Goal: Use online tool/utility: Utilize a website feature to perform a specific function

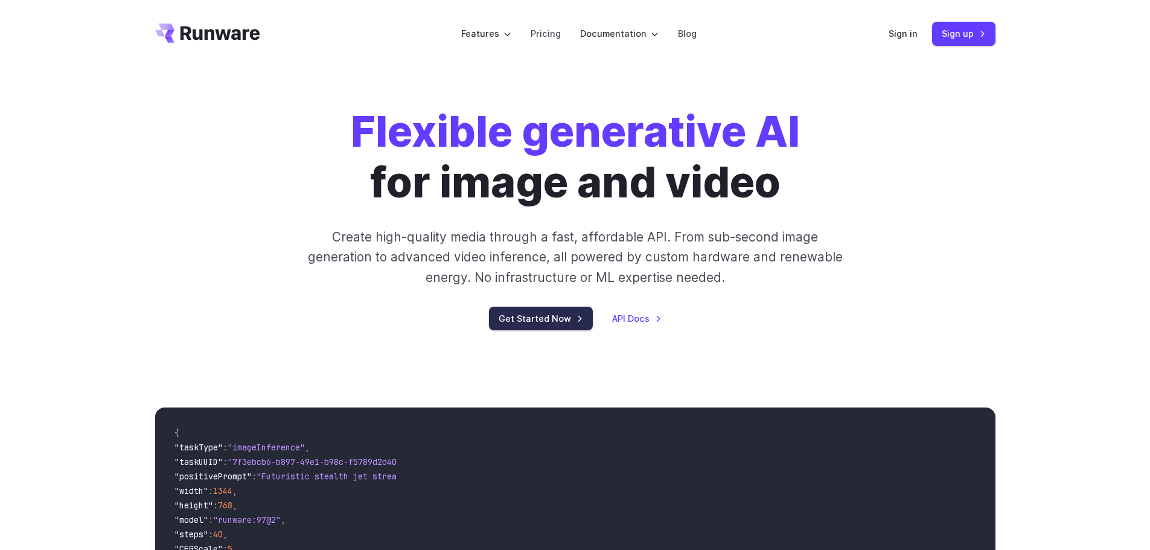
click at [535, 315] on link "Get Started Now" at bounding box center [541, 319] width 104 height 24
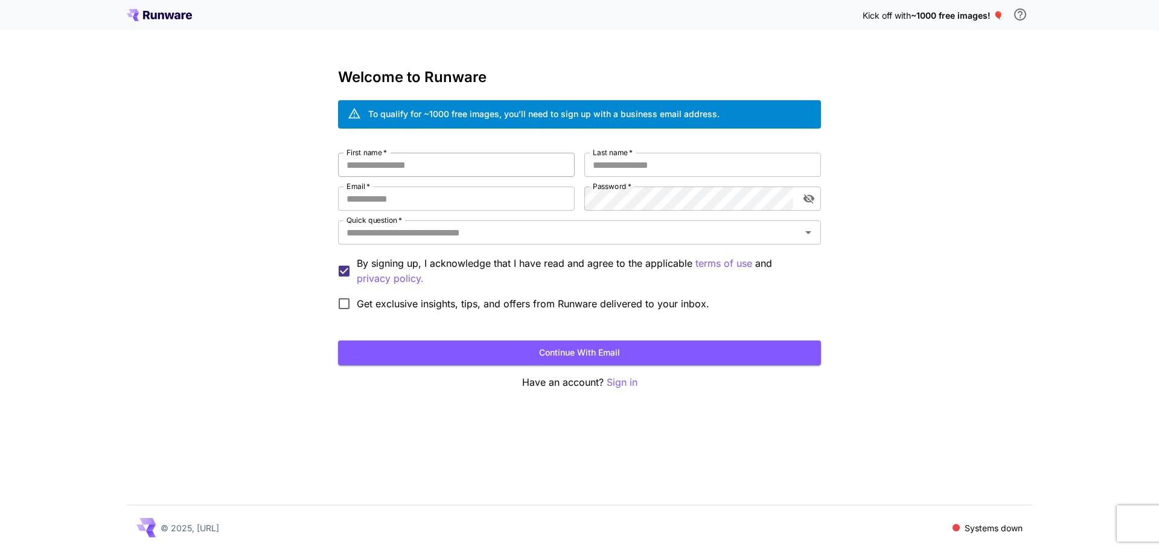
click at [513, 163] on input "First name   *" at bounding box center [456, 165] width 237 height 24
click at [484, 173] on input "First name   *" at bounding box center [456, 165] width 237 height 24
click at [624, 384] on p "Sign in" at bounding box center [622, 382] width 31 height 15
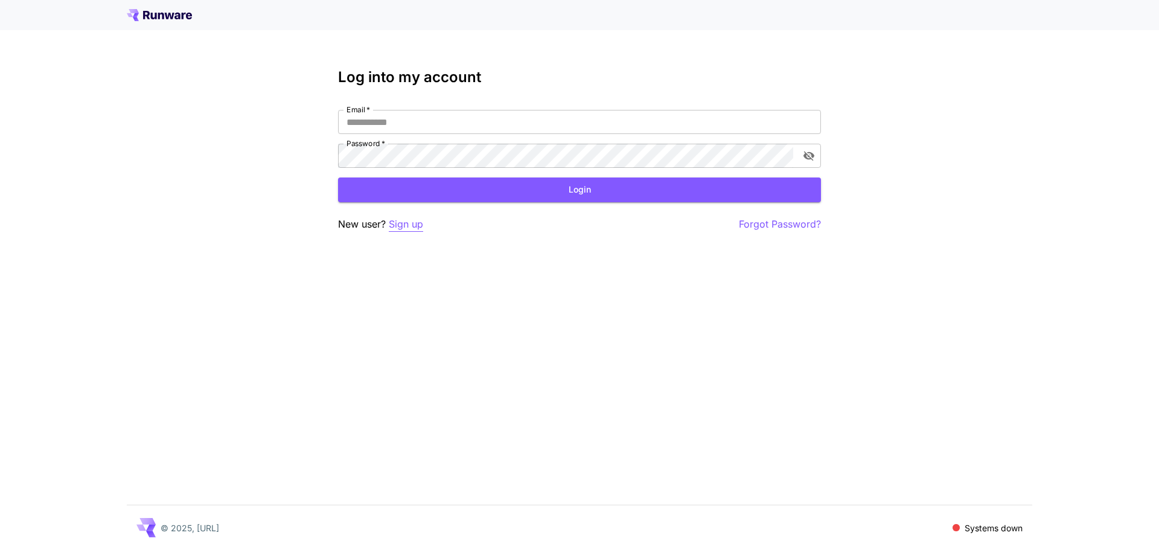
click at [418, 218] on p "Sign up" at bounding box center [406, 224] width 34 height 15
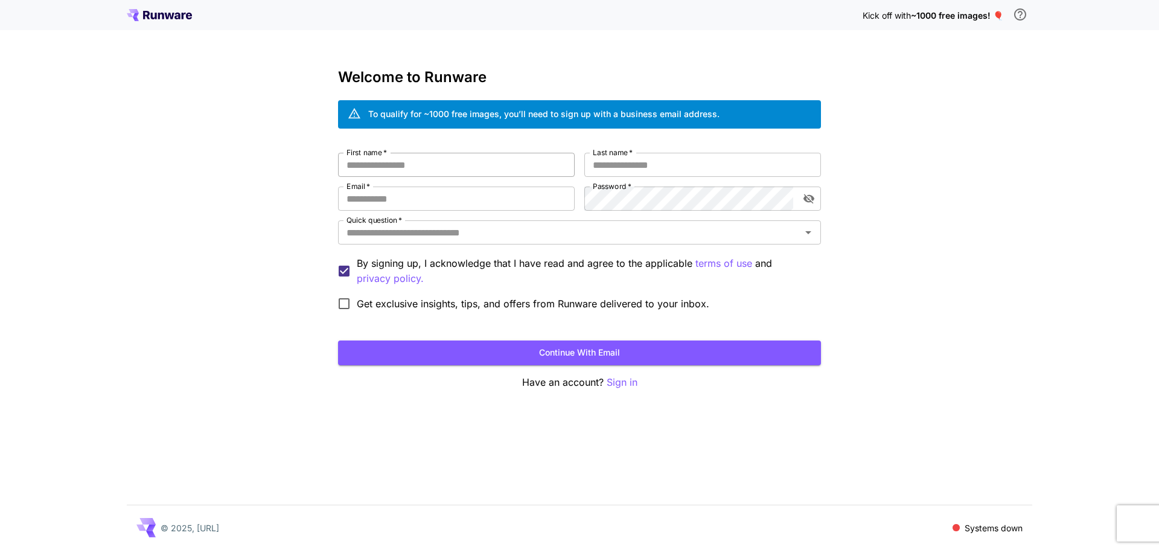
click at [505, 156] on input "First name   *" at bounding box center [456, 165] width 237 height 24
type input "*****"
click at [655, 170] on input "Last name   *" at bounding box center [702, 165] width 237 height 24
type input "*****"
click at [458, 200] on input "Email   *" at bounding box center [456, 199] width 237 height 24
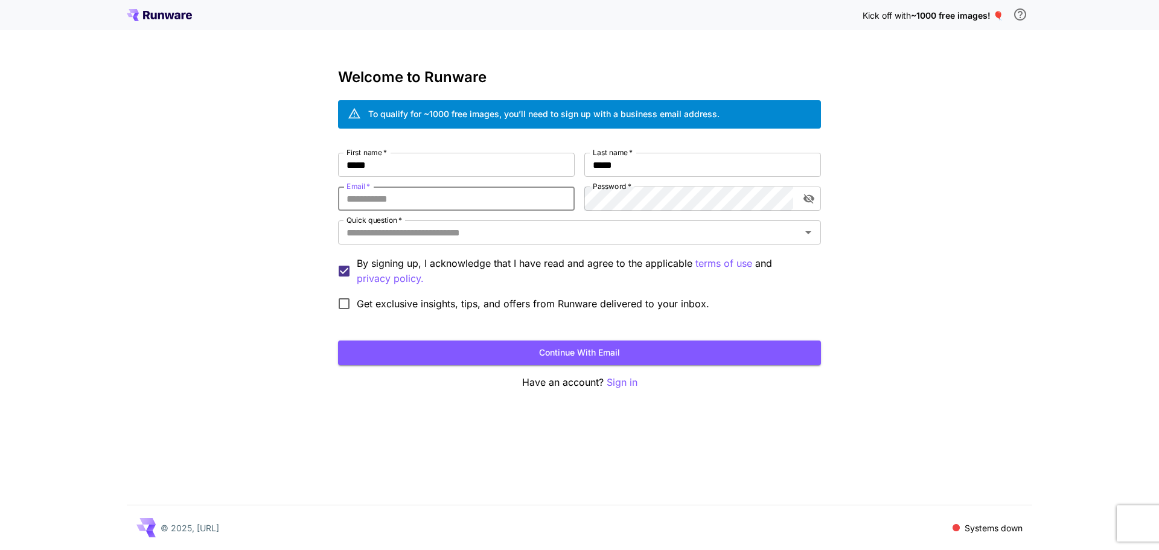
type input "**********"
click at [481, 240] on input "Quick question   *" at bounding box center [570, 232] width 456 height 17
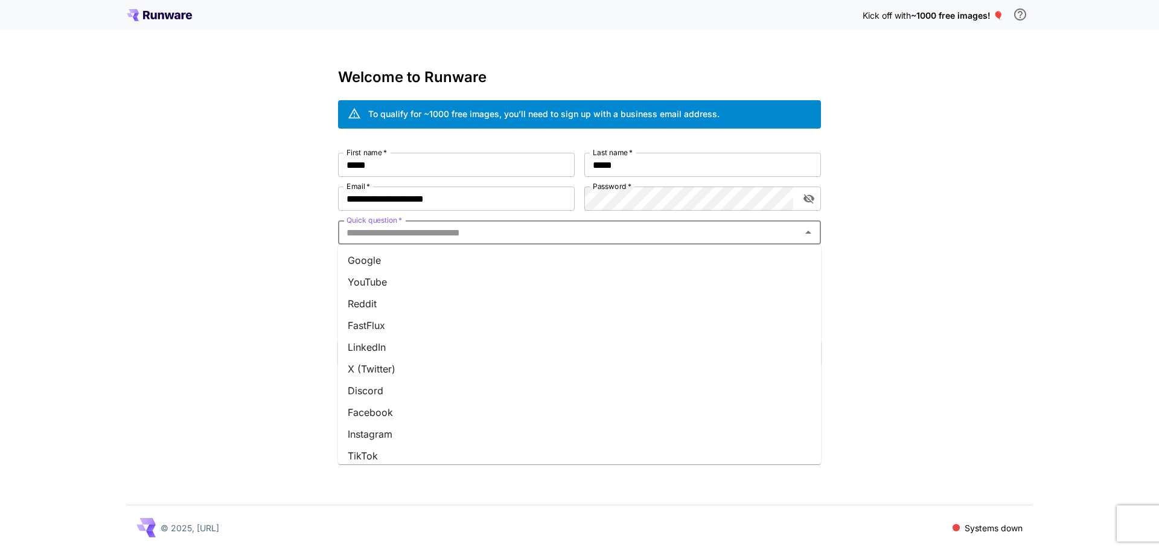
click at [413, 272] on li "YouTube" at bounding box center [579, 282] width 483 height 22
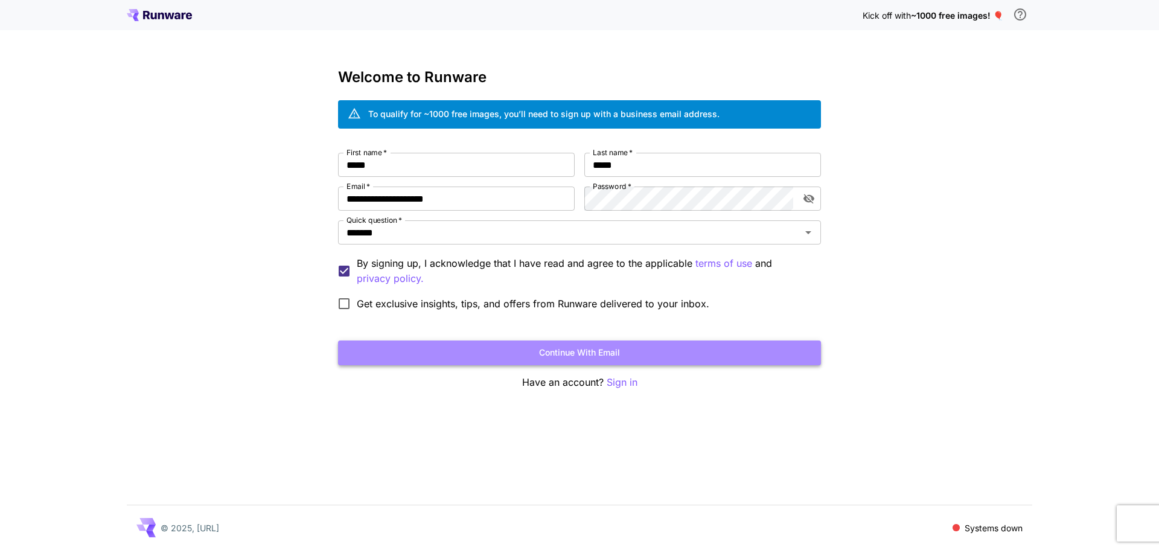
click at [406, 346] on button "Continue with email" at bounding box center [579, 352] width 483 height 25
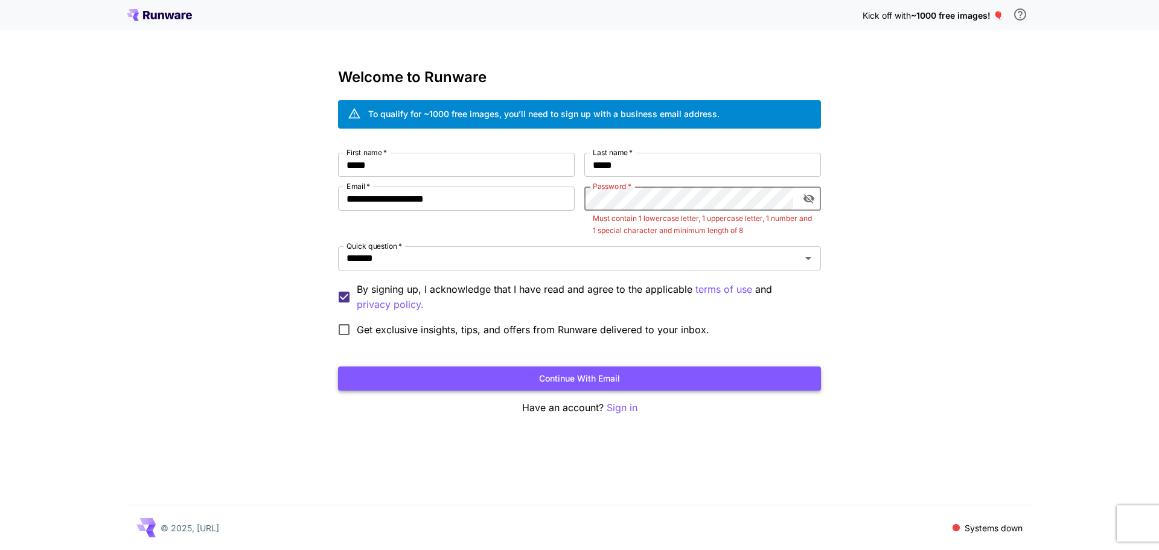
click at [506, 381] on button "Continue with email" at bounding box center [579, 378] width 483 height 25
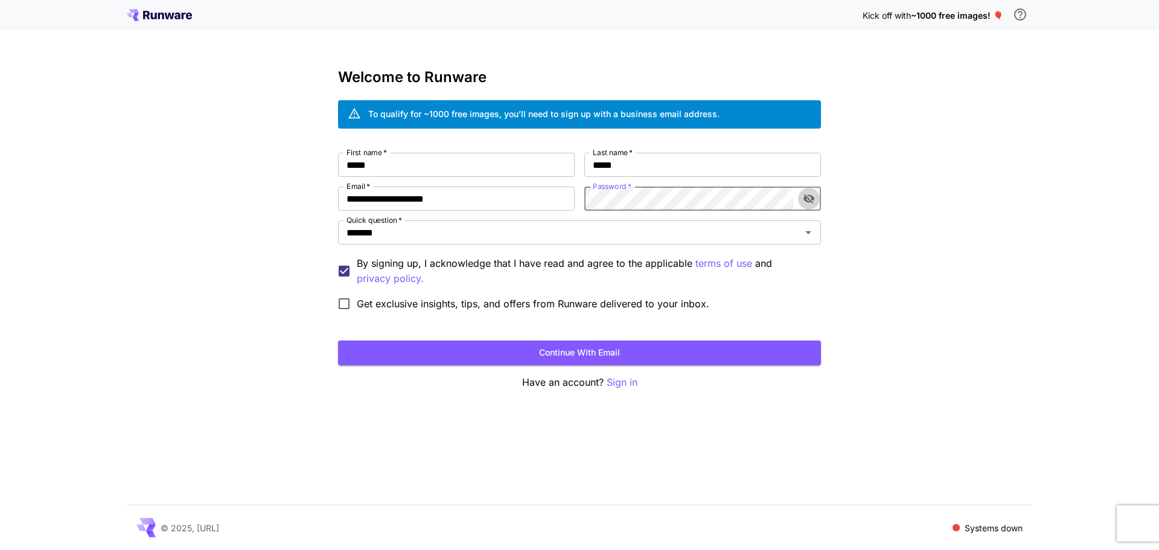
click at [808, 206] on button "toggle password visibility" at bounding box center [809, 199] width 22 height 22
click at [595, 344] on button "Continue with email" at bounding box center [579, 352] width 483 height 25
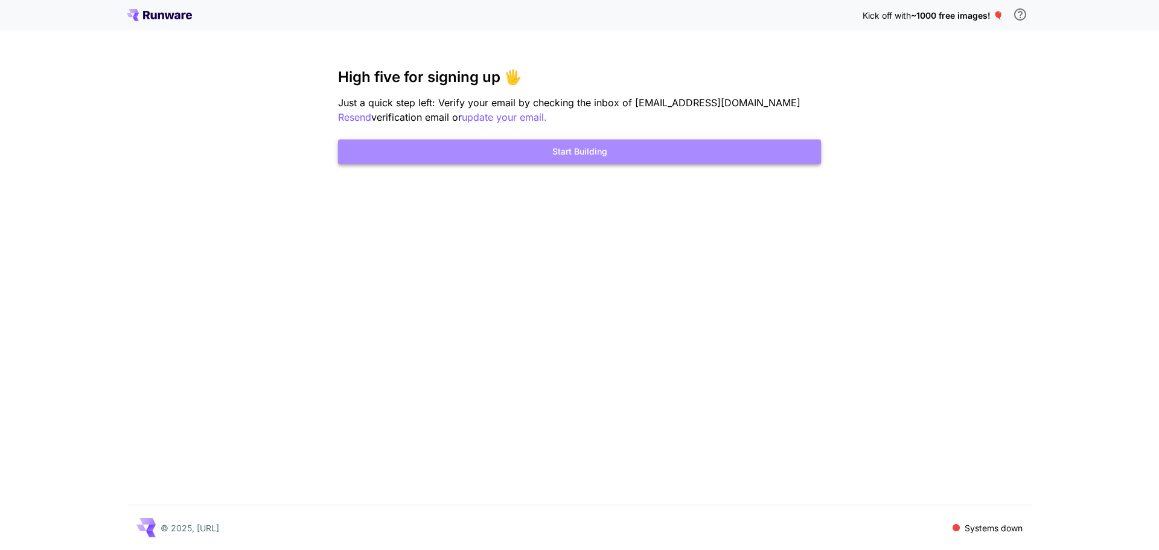
click at [625, 152] on button "Start Building" at bounding box center [579, 151] width 483 height 25
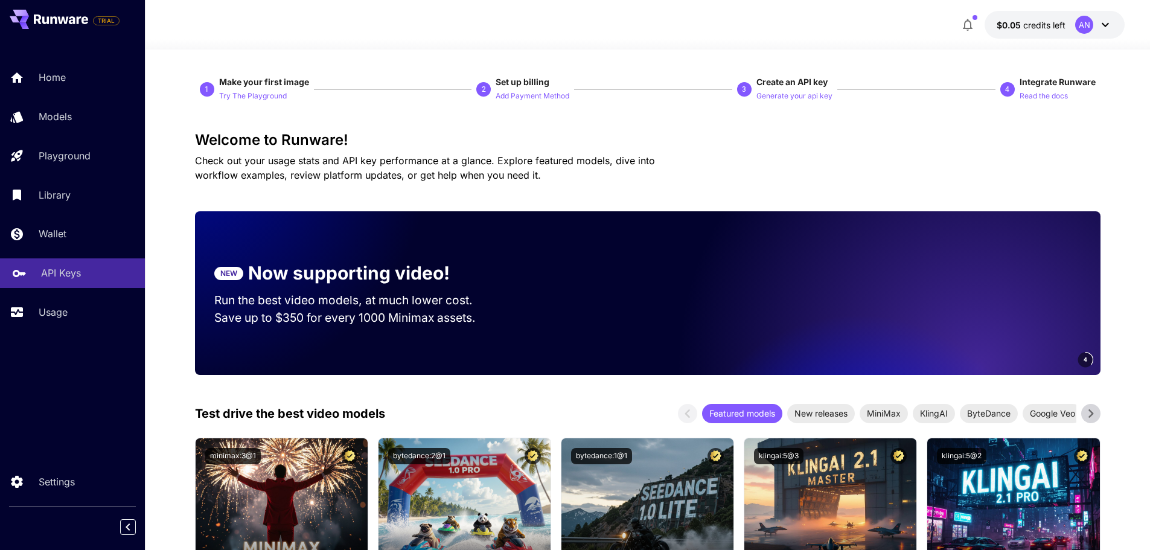
click at [46, 281] on link "API Keys" at bounding box center [72, 273] width 145 height 30
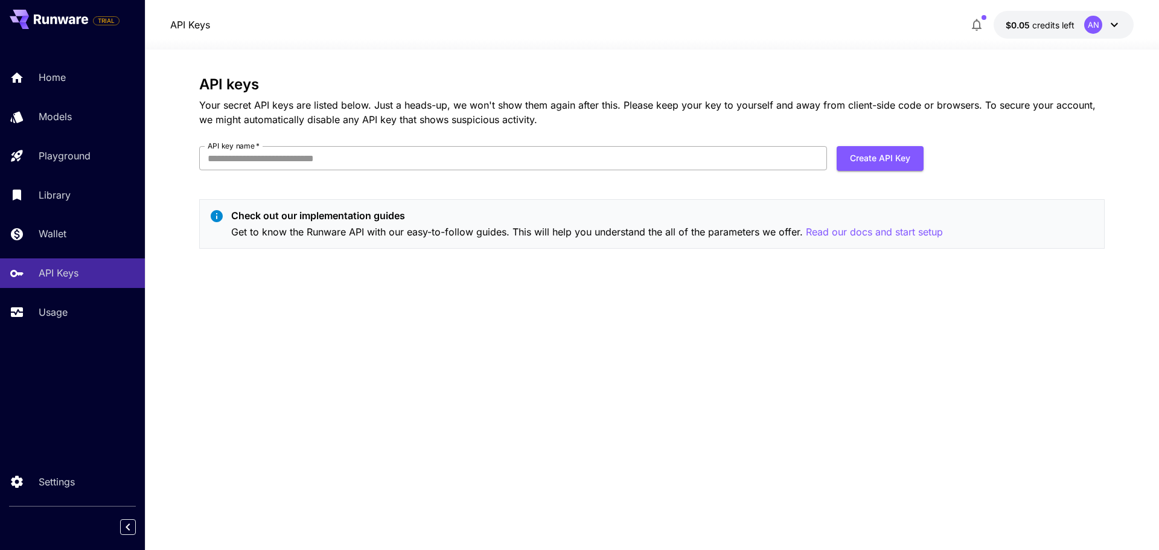
click at [415, 155] on input "API key name   *" at bounding box center [513, 158] width 628 height 24
type input "*"
type input "*****"
click at [887, 163] on button "Create API Key" at bounding box center [880, 158] width 87 height 25
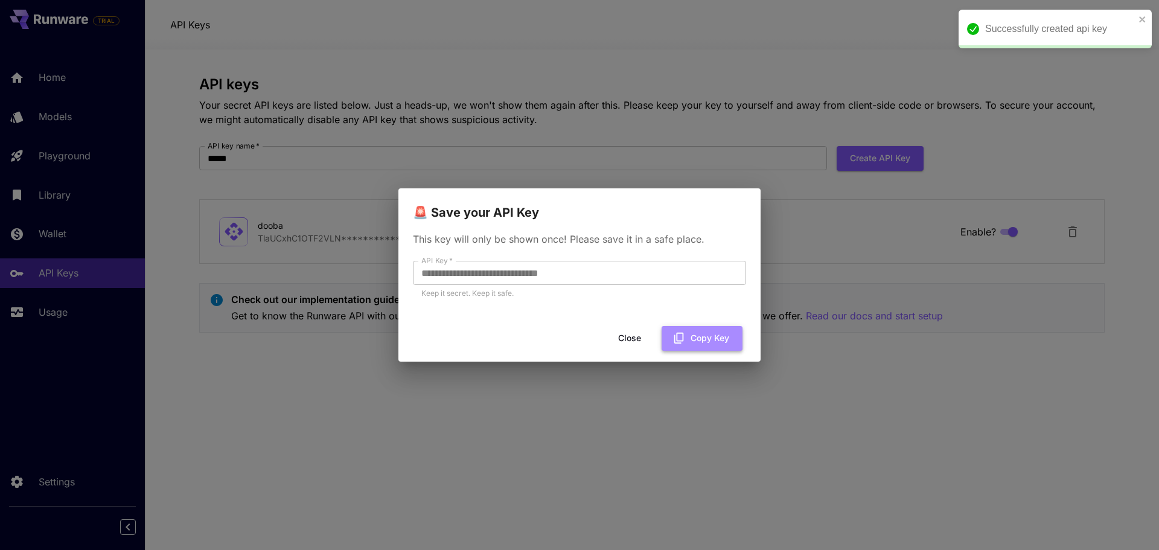
click at [681, 330] on button "Copy Key" at bounding box center [702, 338] width 81 height 25
click at [687, 340] on button "Copy Key" at bounding box center [702, 338] width 81 height 25
click at [819, 394] on div "**********" at bounding box center [579, 275] width 1159 height 550
click at [634, 337] on button "Close" at bounding box center [629, 338] width 54 height 25
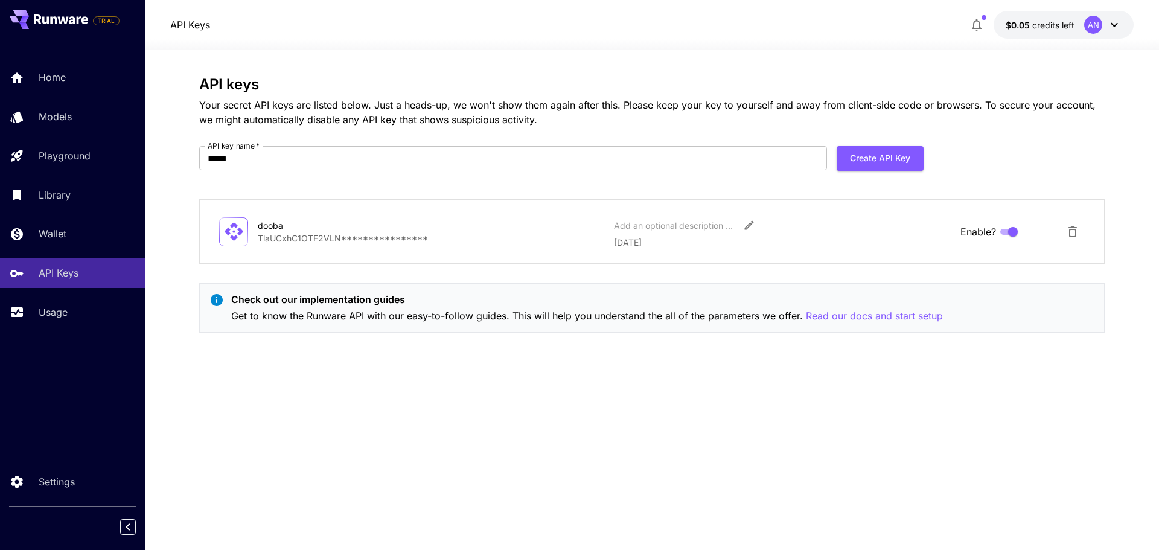
click at [1087, 27] on div "AN" at bounding box center [1093, 25] width 18 height 18
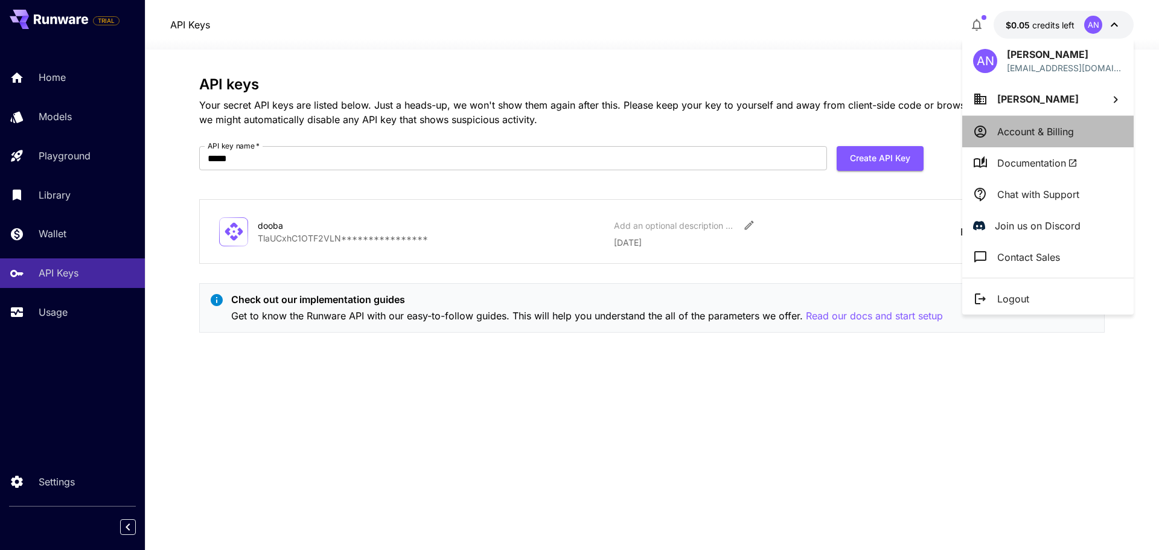
click at [1060, 136] on p "Account & Billing" at bounding box center [1035, 131] width 77 height 14
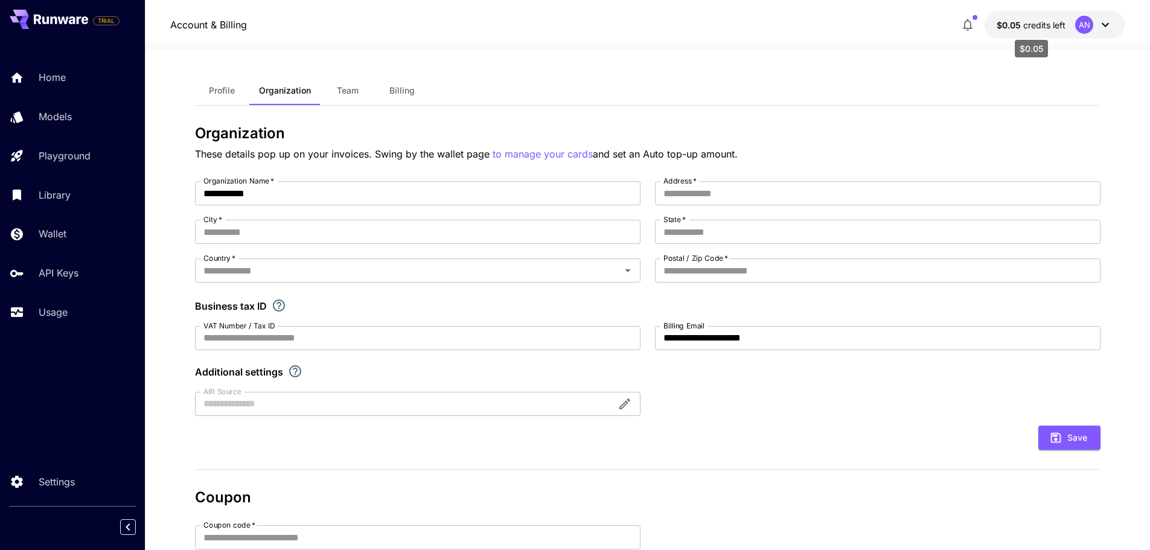
click at [1024, 24] on span "credits left" at bounding box center [1044, 25] width 42 height 10
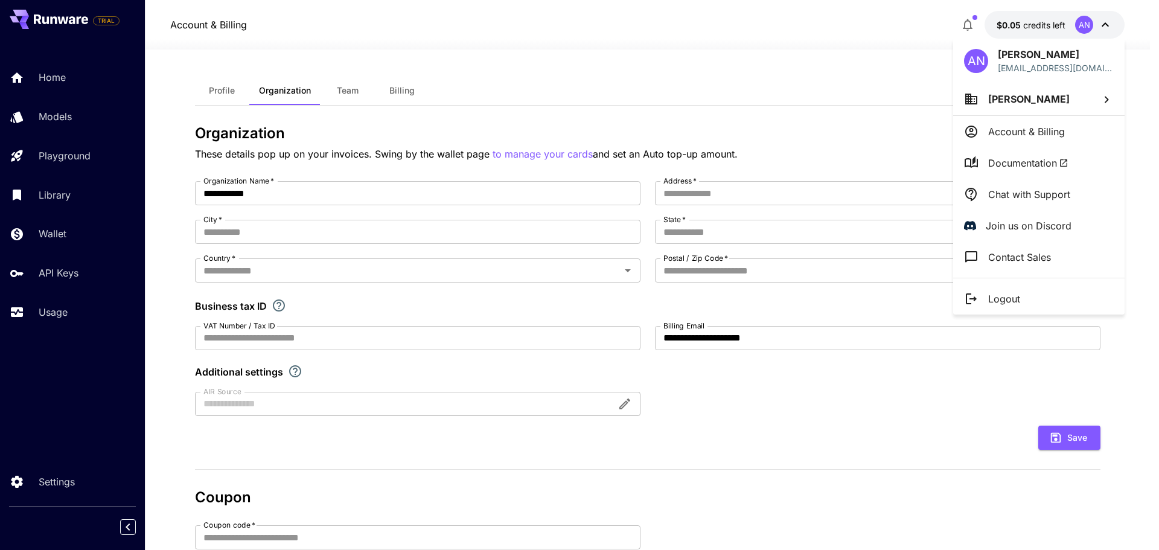
click at [51, 79] on div at bounding box center [579, 275] width 1159 height 550
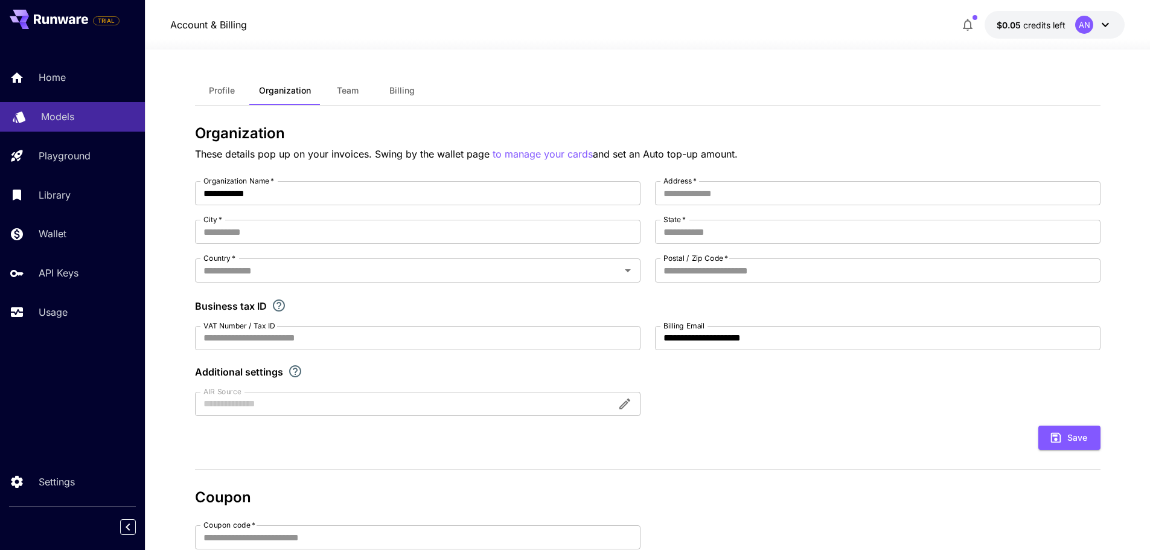
click at [49, 116] on p "Models" at bounding box center [57, 116] width 33 height 14
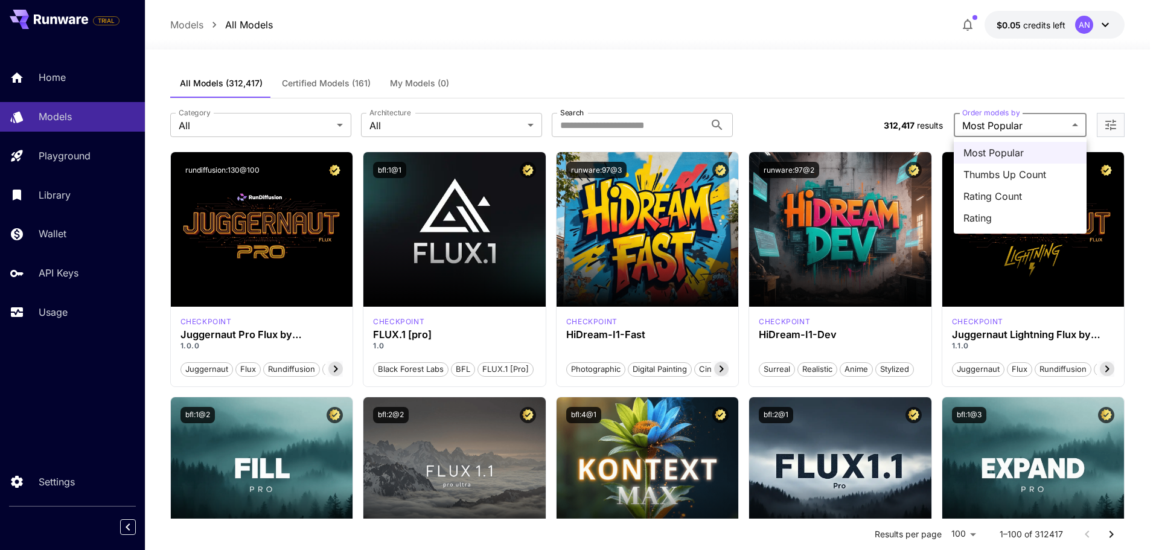
click at [977, 218] on span "Rating" at bounding box center [1019, 218] width 113 height 14
type input "******"
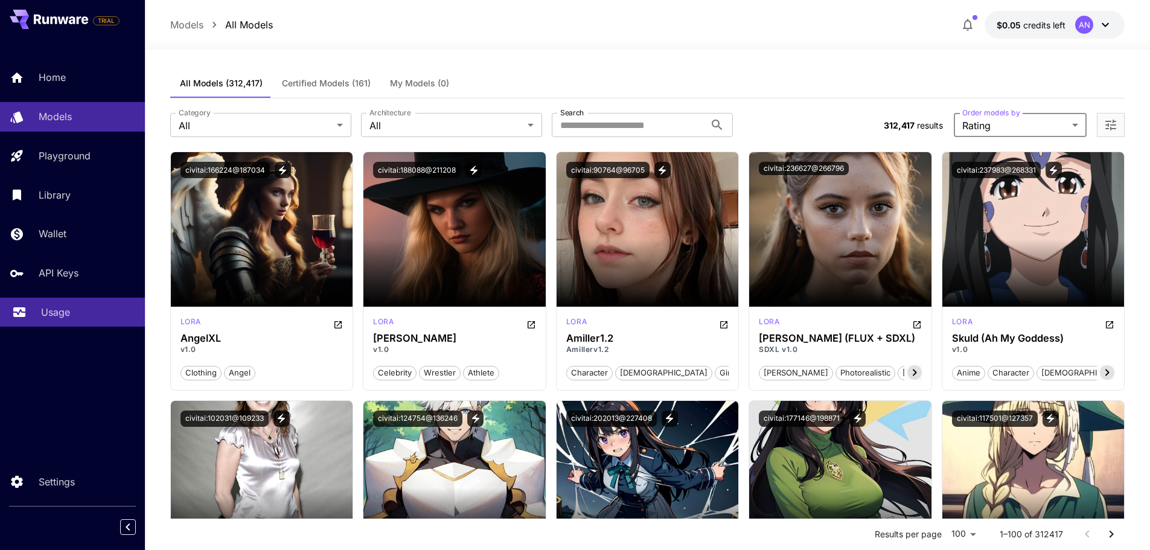
click at [40, 299] on link "Usage" at bounding box center [72, 313] width 145 height 30
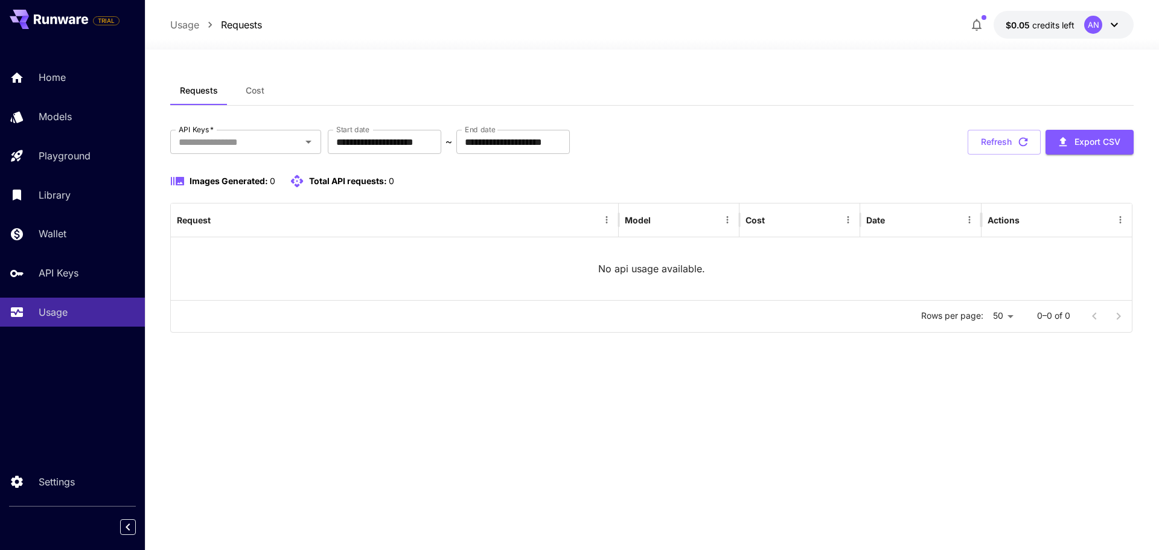
click at [1046, 34] on button "$0.05 credits left AN" at bounding box center [1063, 25] width 140 height 28
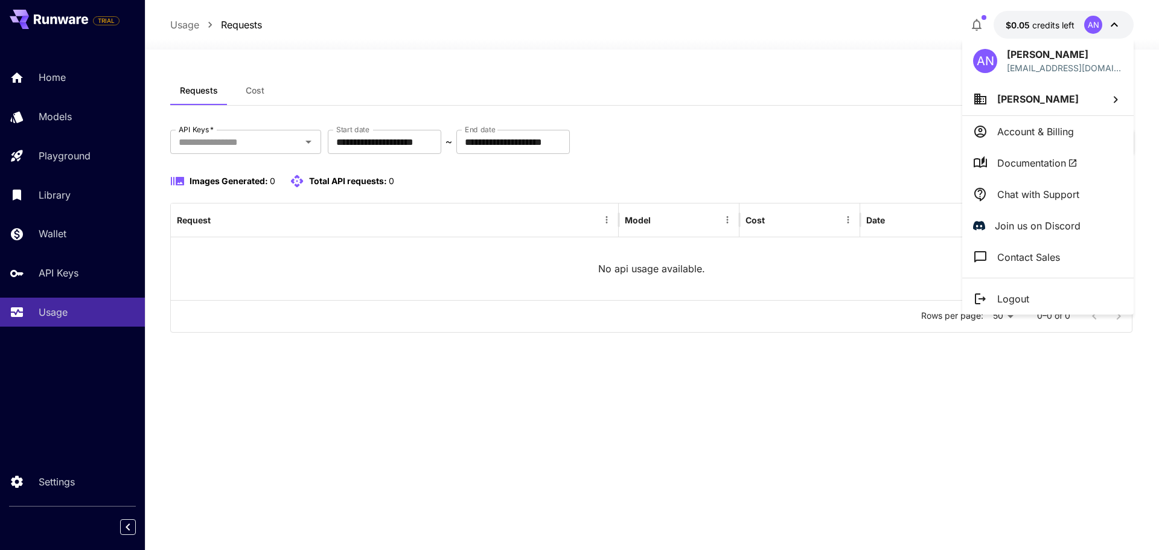
click at [28, 107] on div at bounding box center [579, 275] width 1159 height 550
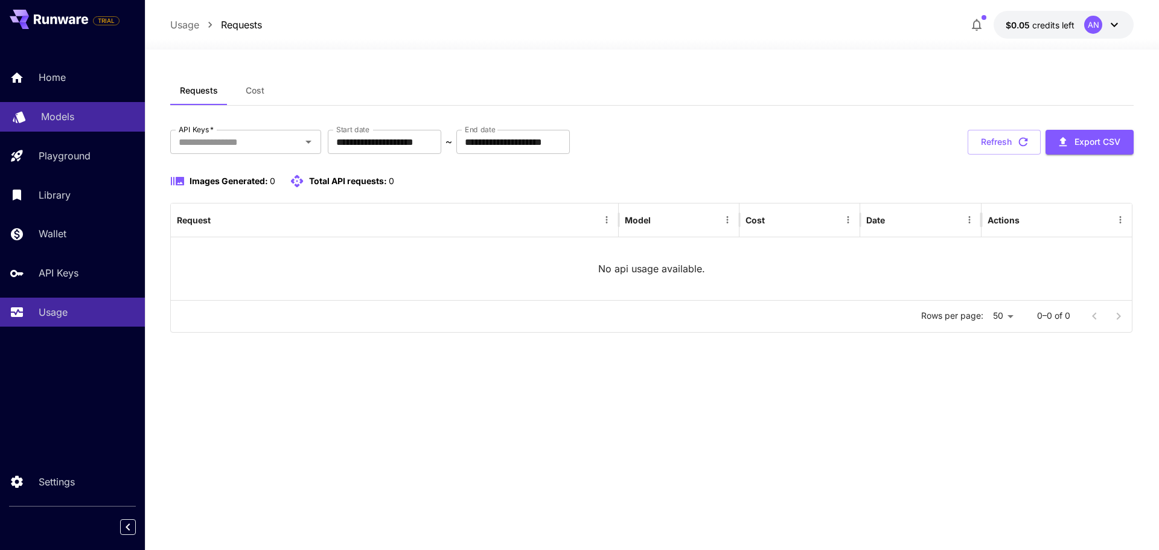
click at [32, 110] on link "Models" at bounding box center [72, 117] width 145 height 30
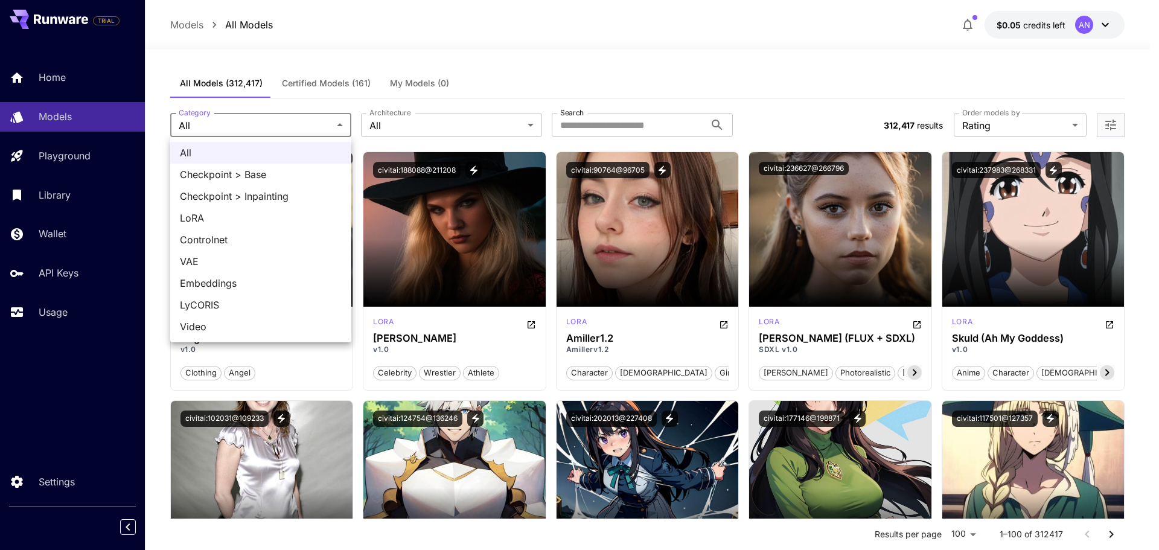
click at [386, 133] on div at bounding box center [579, 275] width 1159 height 550
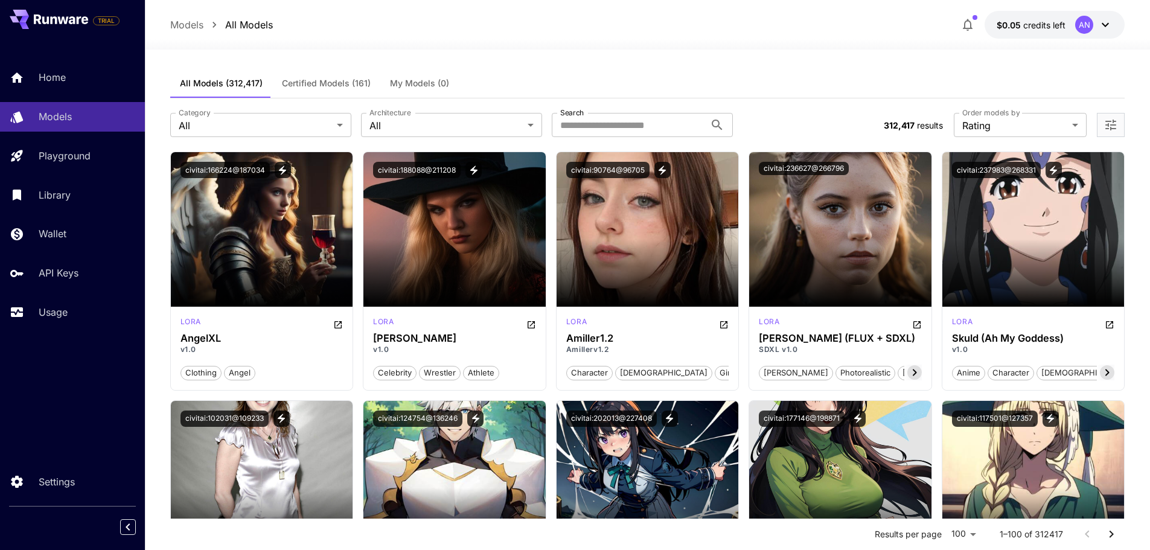
click at [394, 121] on div "All Checkpoint > Base Checkpoint > Inpainting LoRA Controlnet VAE Embeddings Ly…" at bounding box center [575, 275] width 1150 height 550
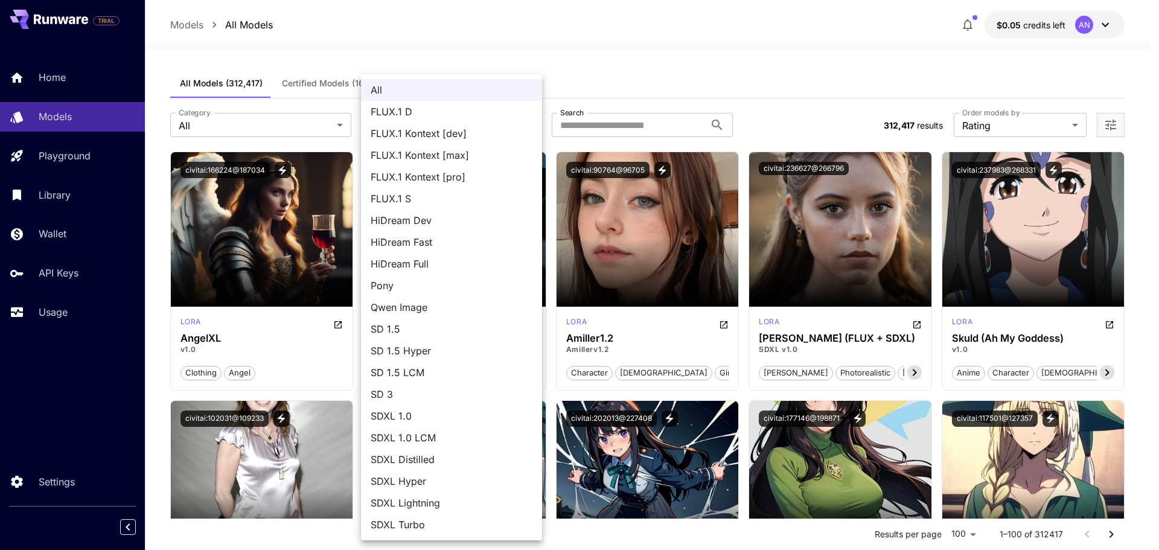
click at [590, 118] on div at bounding box center [579, 275] width 1159 height 550
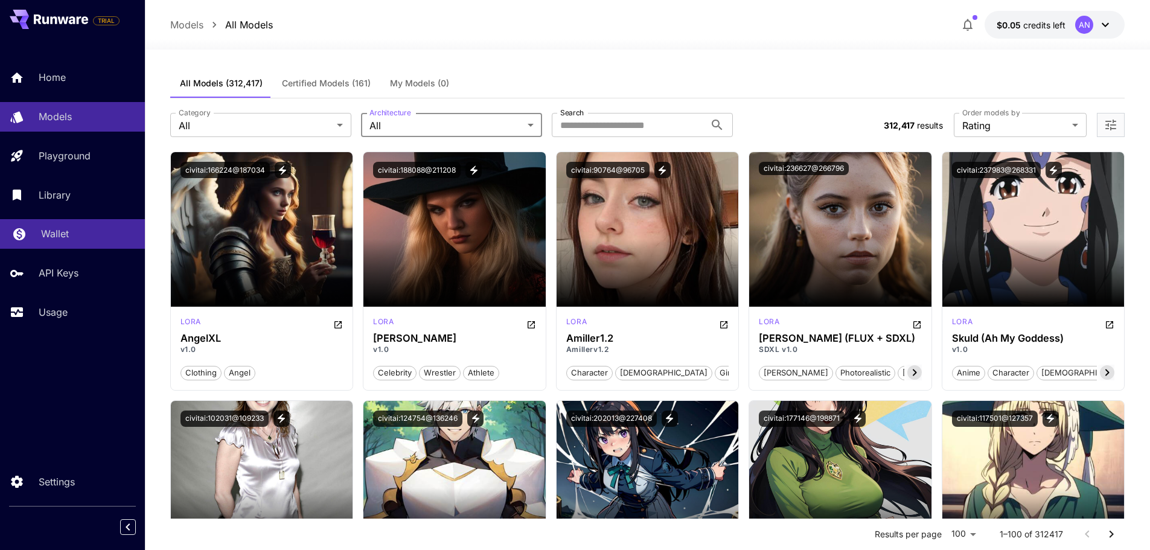
click at [58, 244] on link "Wallet" at bounding box center [72, 234] width 145 height 30
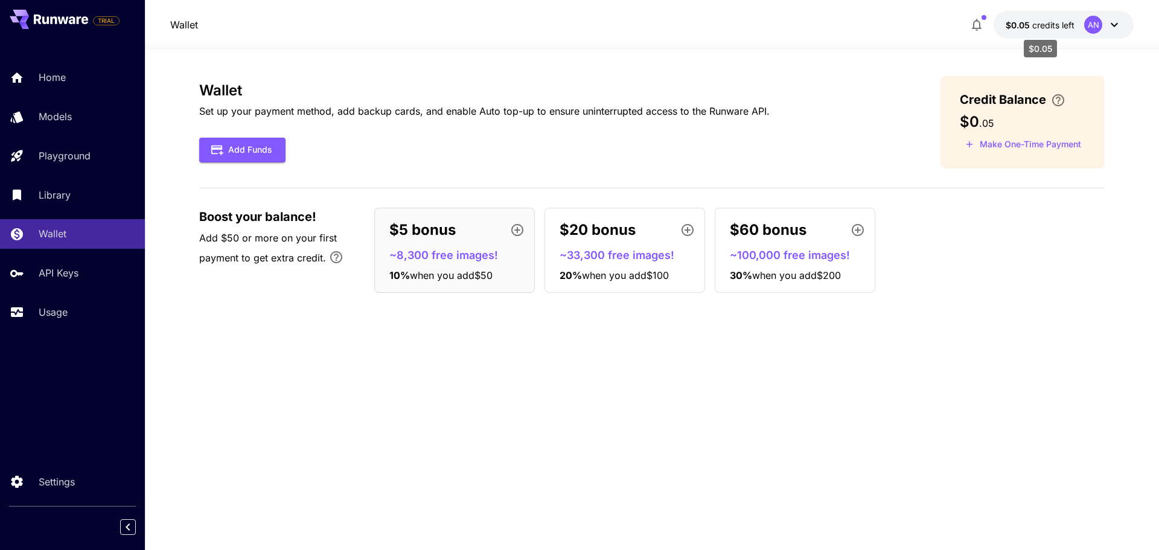
click at [1023, 29] on span "$0.05" at bounding box center [1019, 25] width 27 height 10
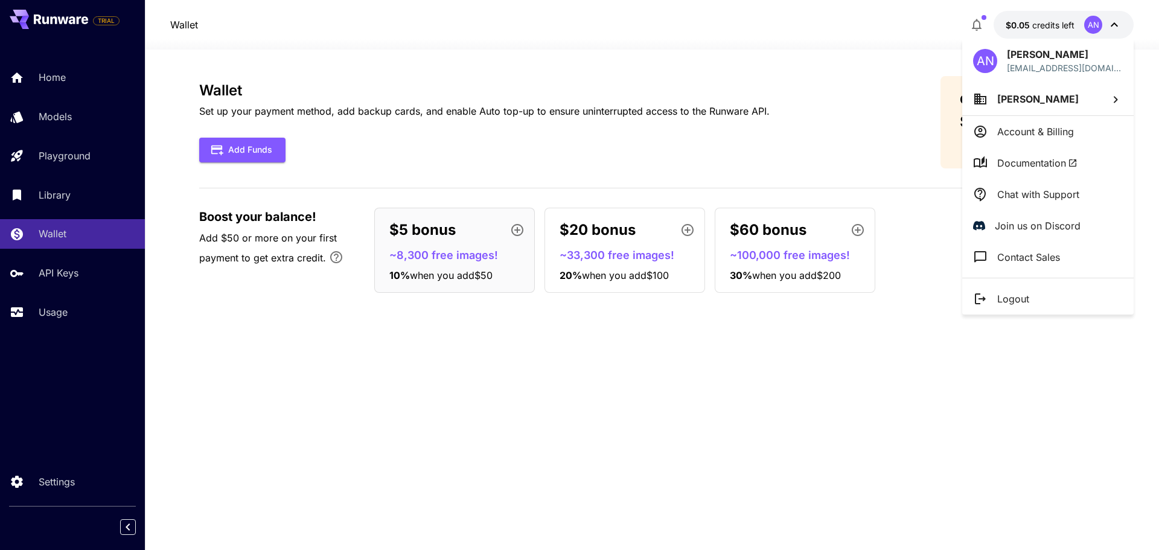
click at [1021, 25] on div at bounding box center [579, 275] width 1159 height 550
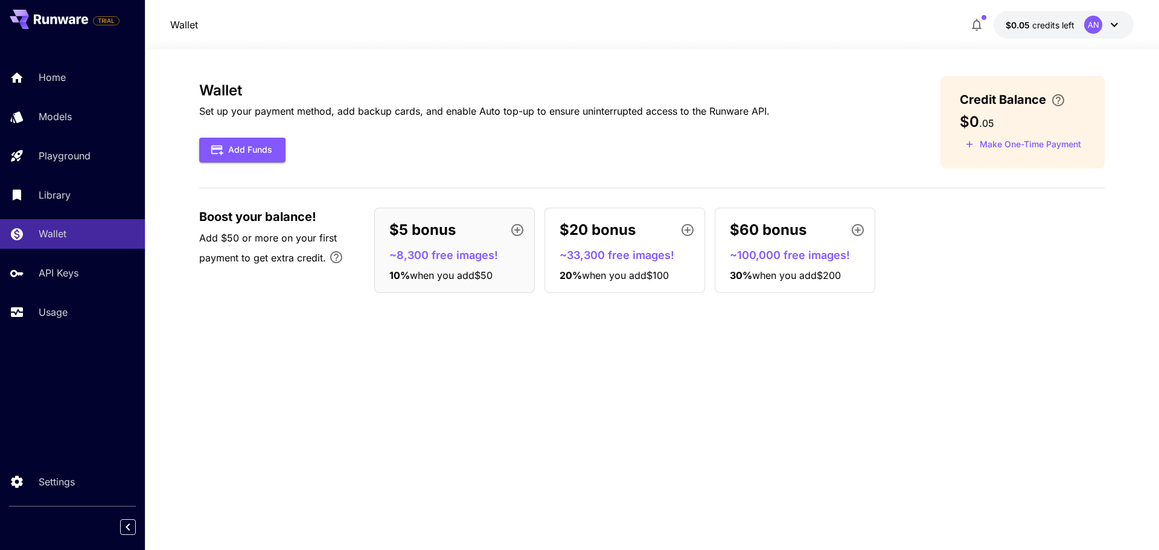
click at [1021, 25] on div at bounding box center [579, 275] width 1159 height 550
click at [1021, 25] on span "$0.05" at bounding box center [1019, 25] width 27 height 10
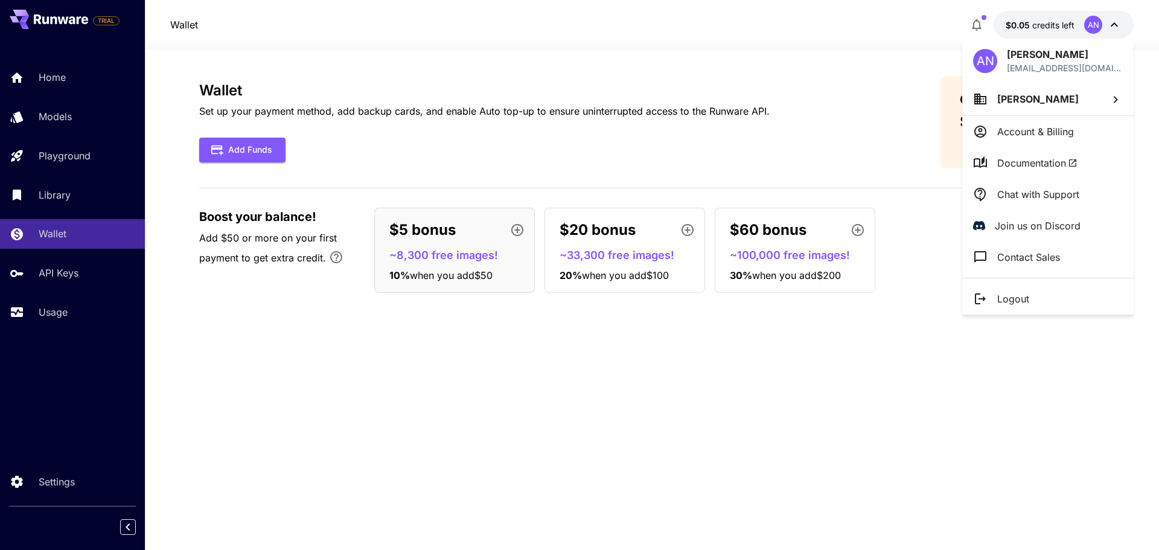
click at [832, 54] on div at bounding box center [579, 275] width 1159 height 550
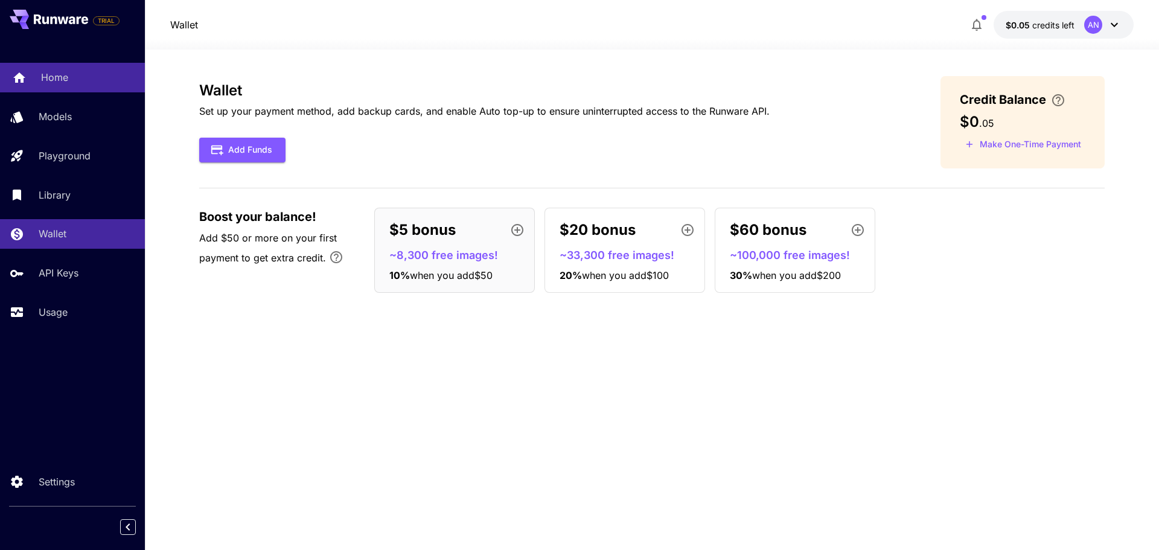
click at [72, 74] on div "Home" at bounding box center [88, 77] width 94 height 14
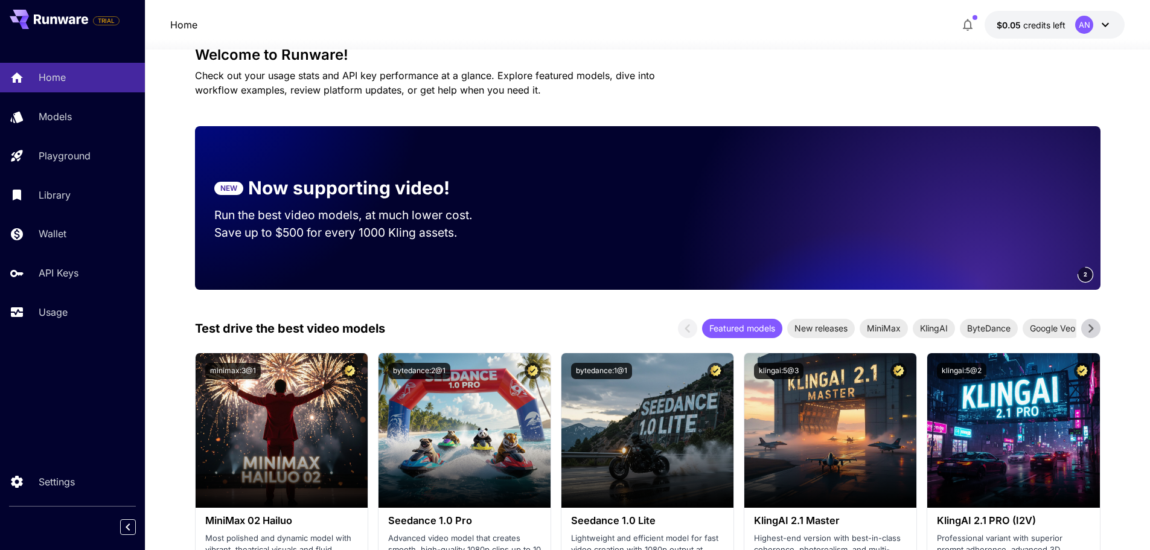
scroll to position [60, 0]
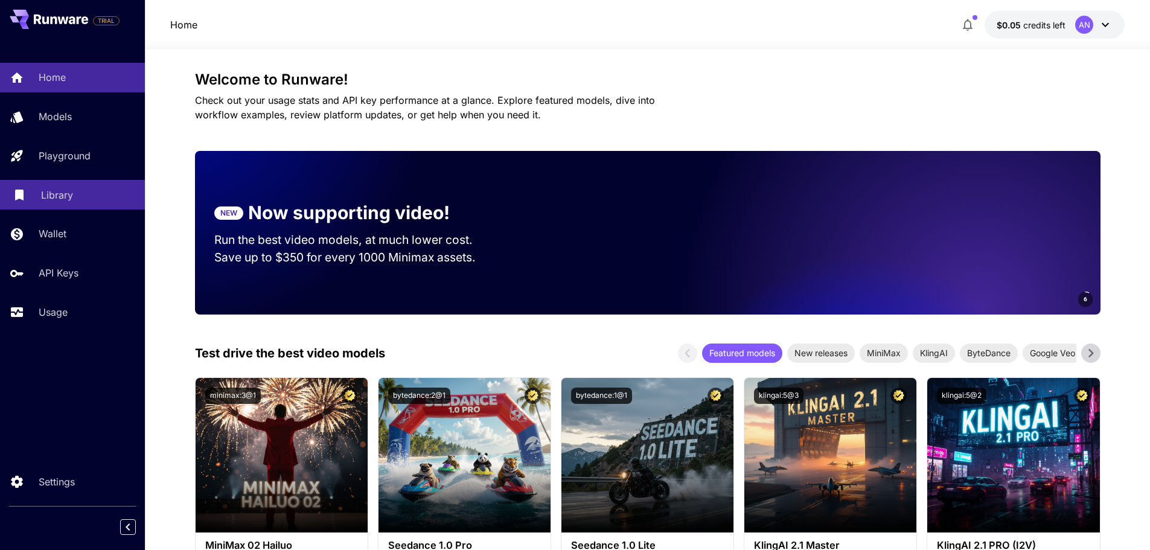
click at [43, 190] on p "Library" at bounding box center [57, 195] width 32 height 14
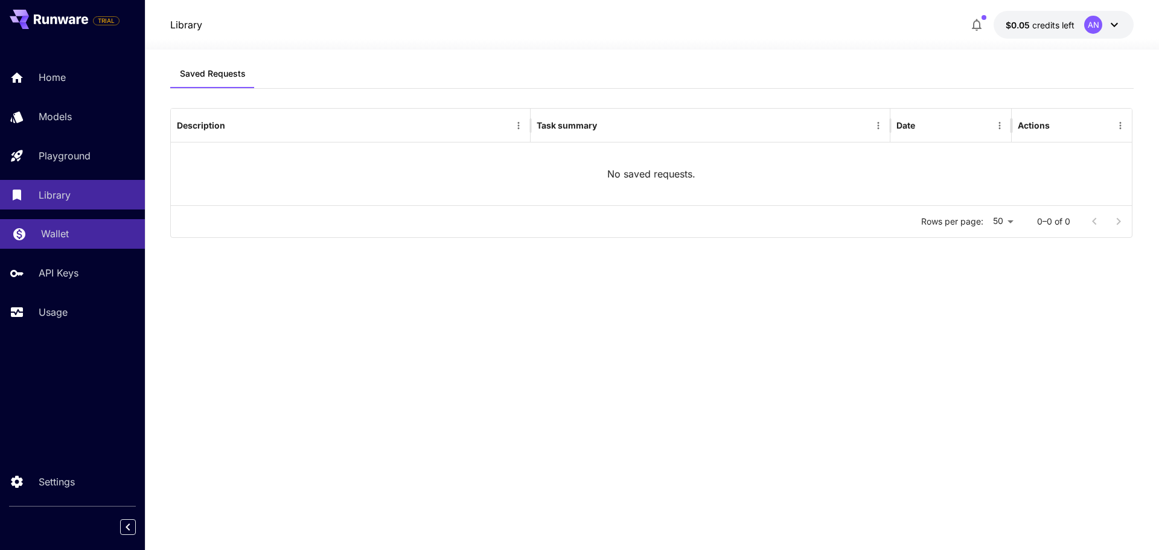
click at [63, 229] on p "Wallet" at bounding box center [55, 233] width 28 height 14
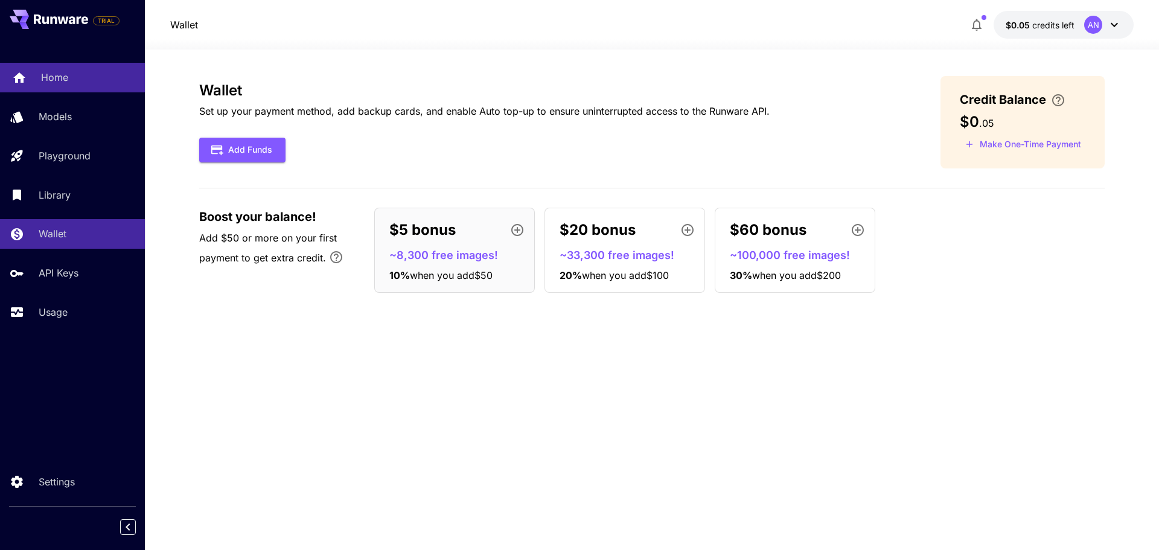
click at [57, 72] on p "Home" at bounding box center [54, 77] width 27 height 14
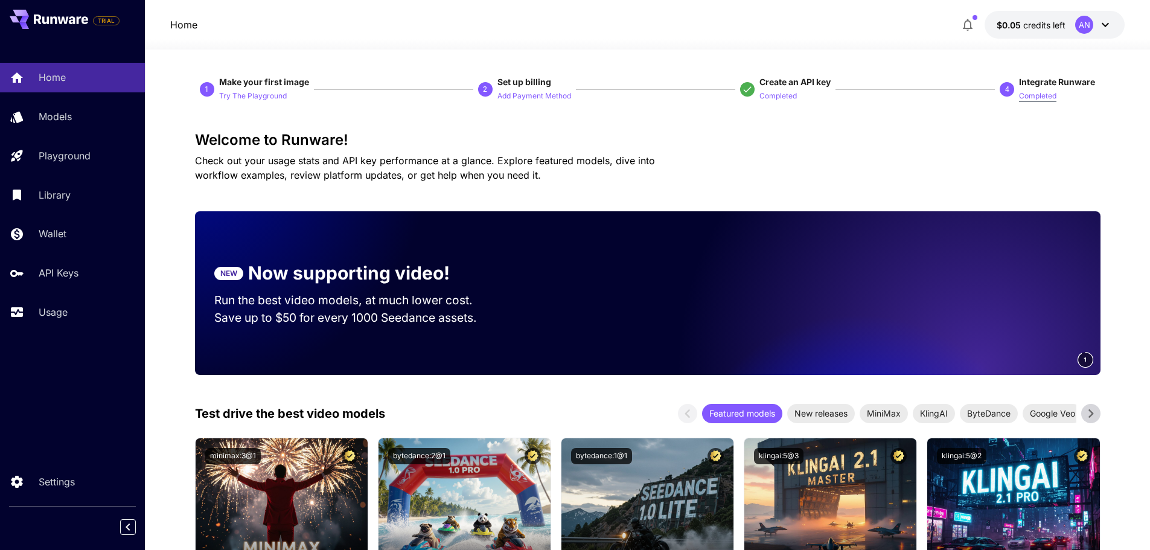
click at [1044, 97] on p "Completed" at bounding box center [1037, 96] width 37 height 11
click at [1044, 77] on span "Integrate Runware" at bounding box center [1057, 82] width 76 height 10
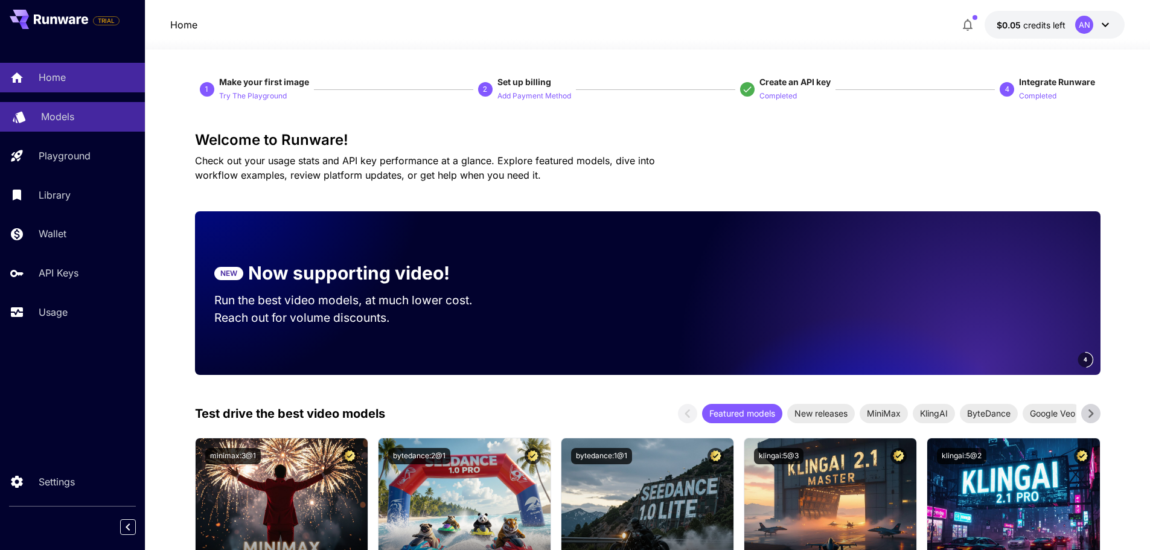
click at [52, 122] on p "Models" at bounding box center [57, 116] width 33 height 14
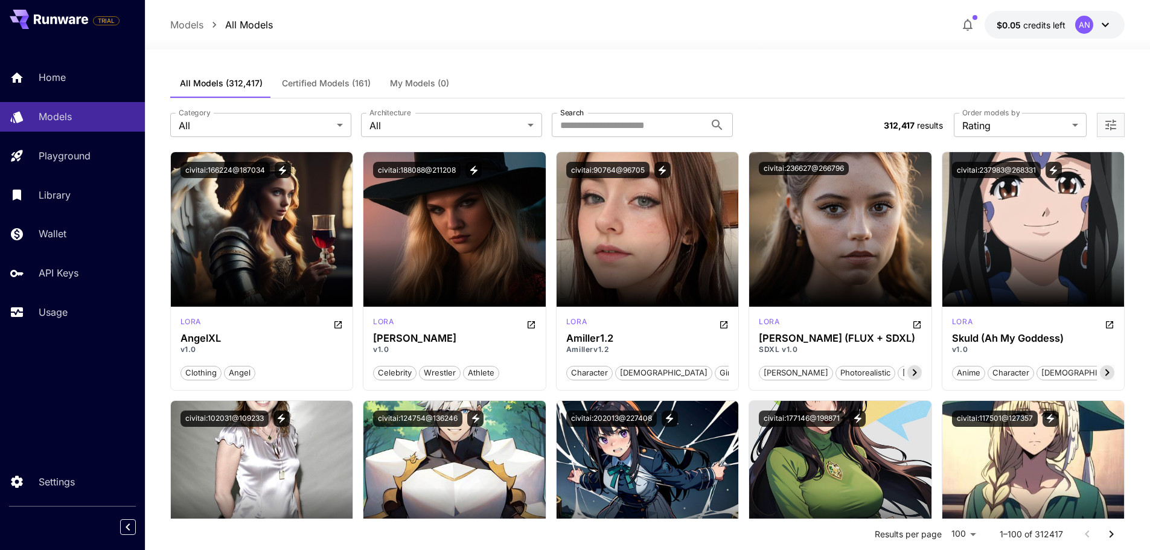
click at [326, 86] on span "Certified Models (161)" at bounding box center [326, 83] width 89 height 11
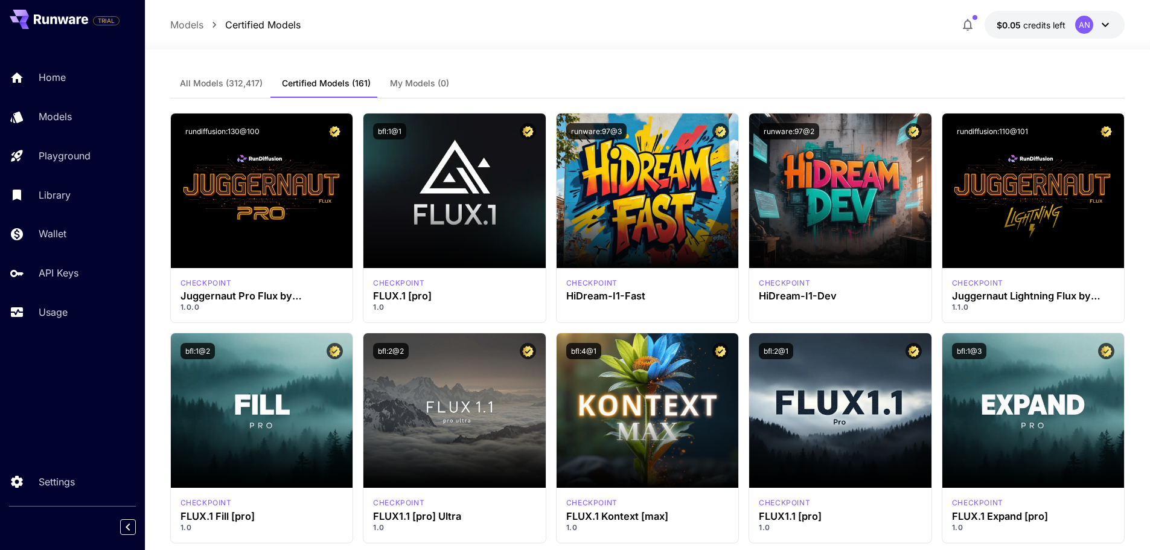
click at [244, 77] on button "All Models (312,417)" at bounding box center [221, 83] width 102 height 29
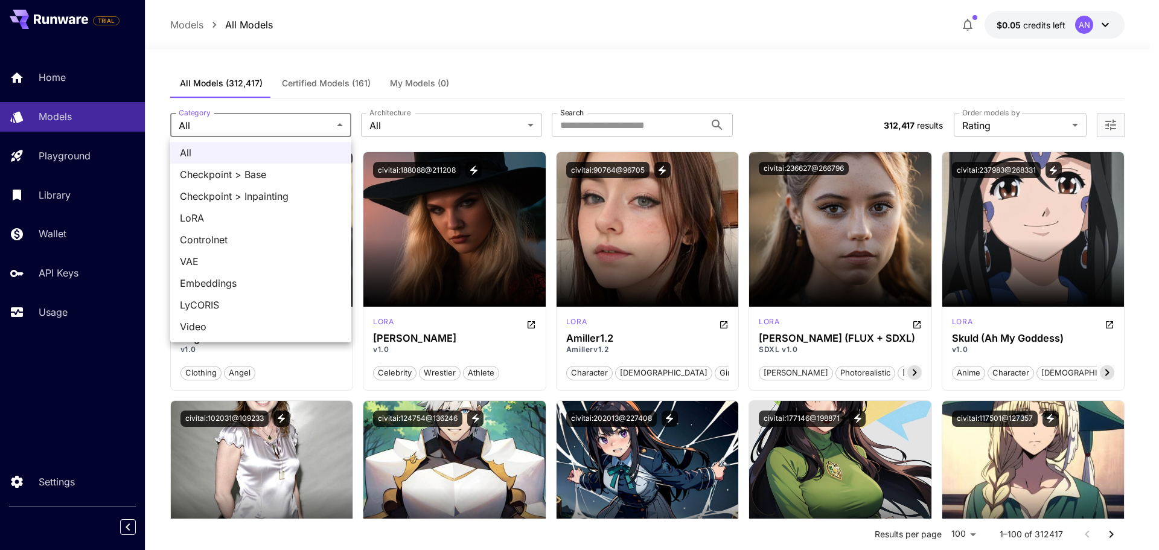
click at [263, 175] on span "Checkpoint > Base" at bounding box center [261, 174] width 162 height 14
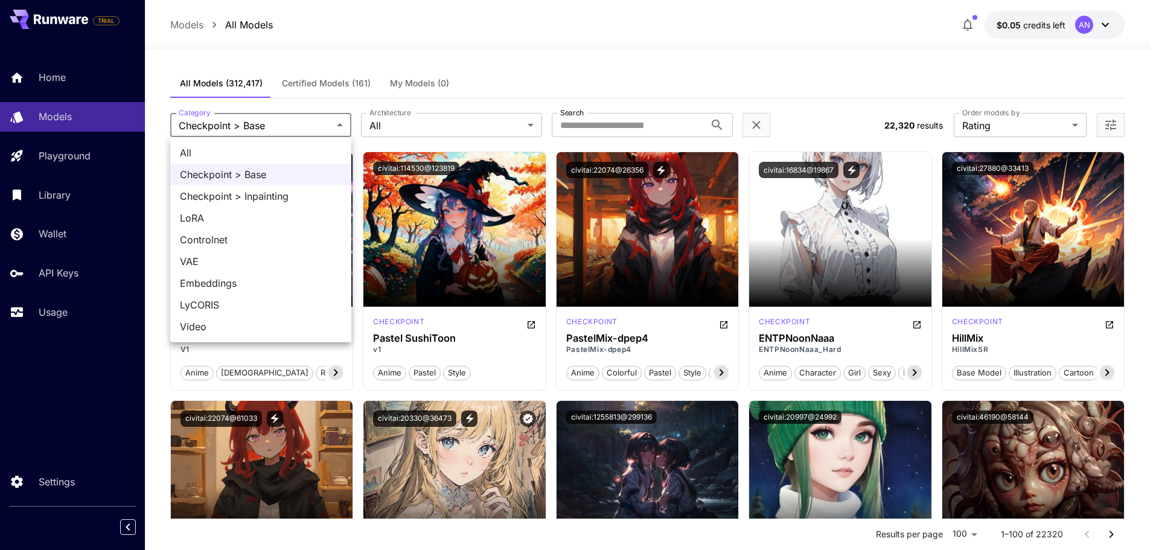
click at [264, 155] on span "All" at bounding box center [261, 152] width 162 height 14
type input "***"
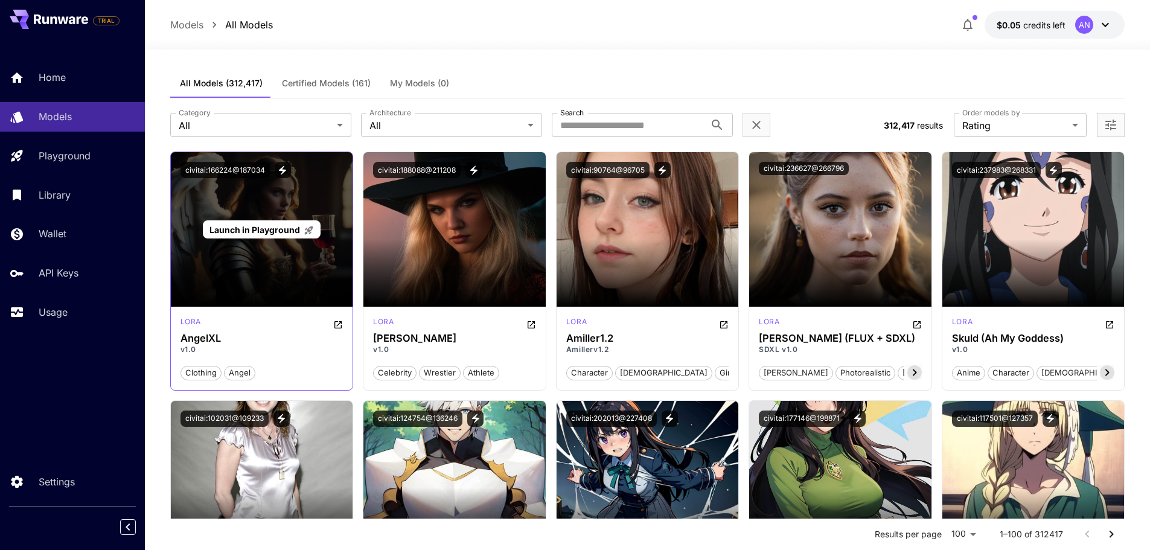
click at [253, 197] on div "Launch in Playground" at bounding box center [262, 229] width 182 height 155
click at [255, 218] on div "Launch in Playground" at bounding box center [262, 229] width 182 height 155
click at [255, 226] on span "Launch in Playground" at bounding box center [254, 230] width 91 height 10
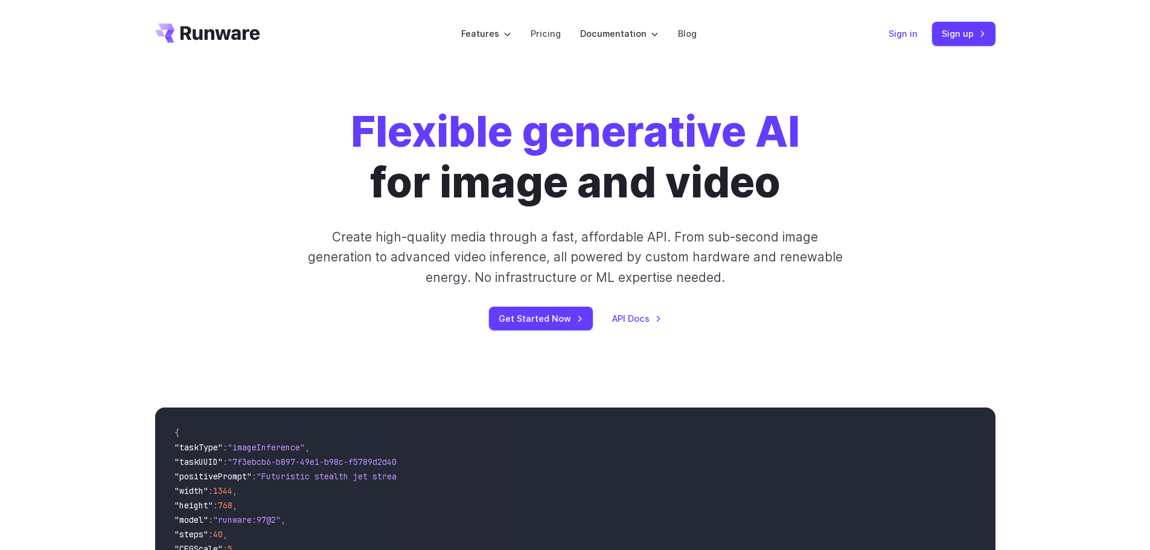
click at [899, 36] on link "Sign in" at bounding box center [902, 34] width 29 height 14
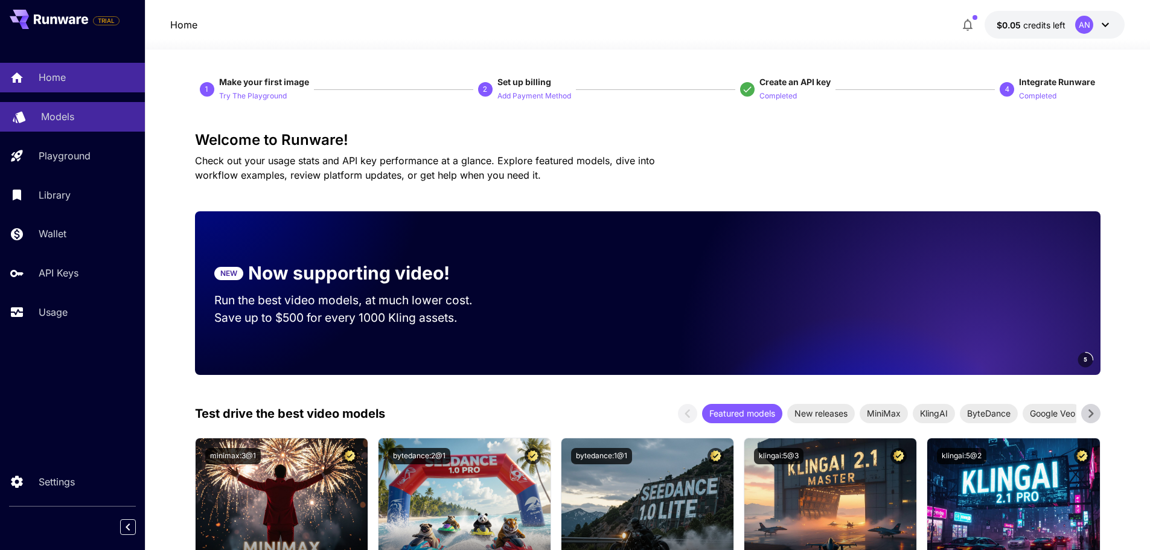
click at [61, 111] on p "Models" at bounding box center [57, 116] width 33 height 14
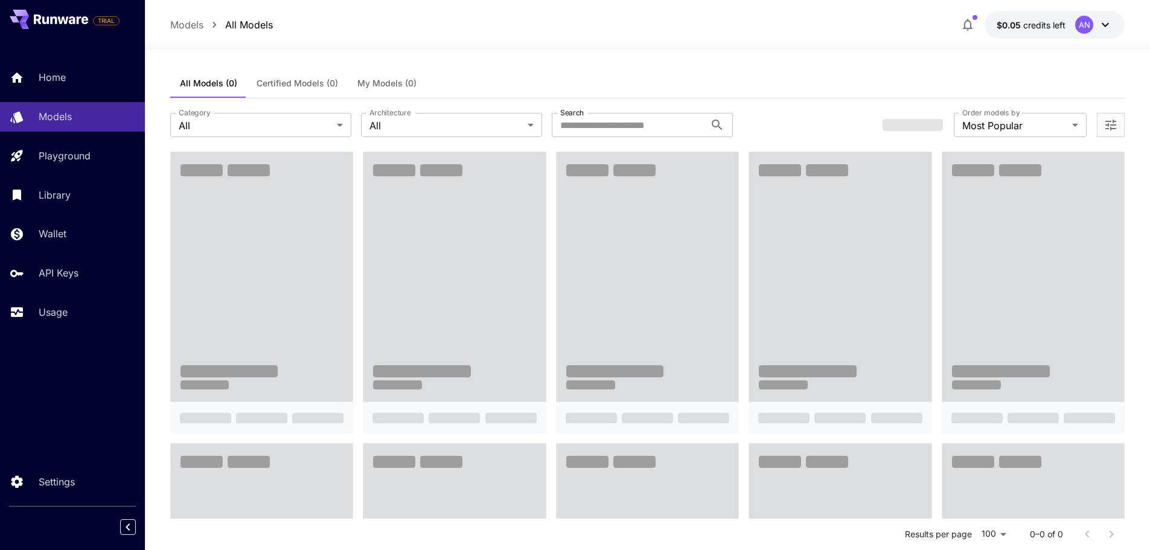
click at [292, 77] on button "Certified Models (0)" at bounding box center [297, 83] width 101 height 29
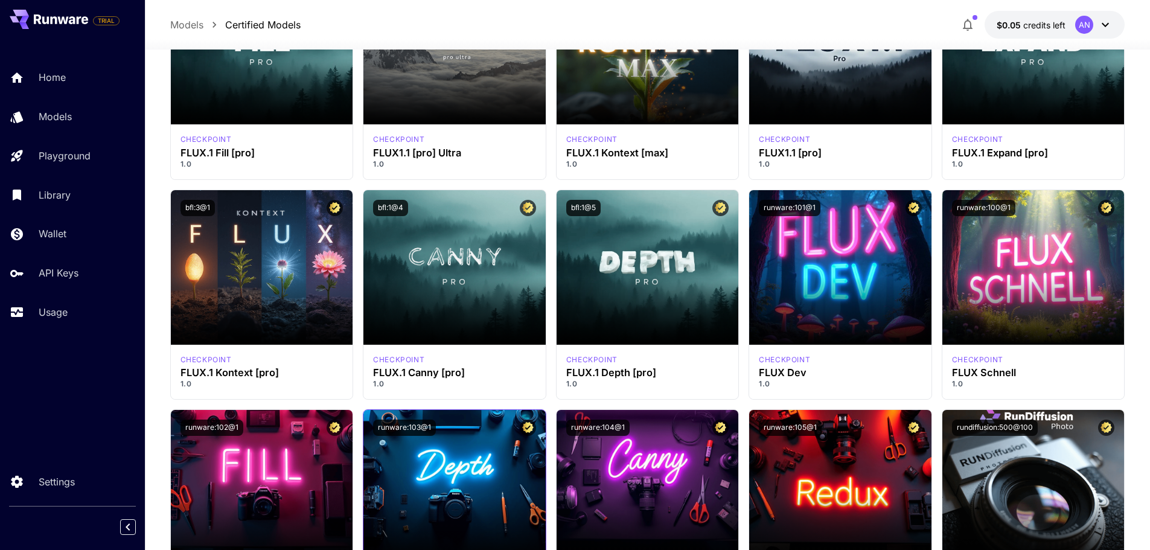
scroll to position [785, 0]
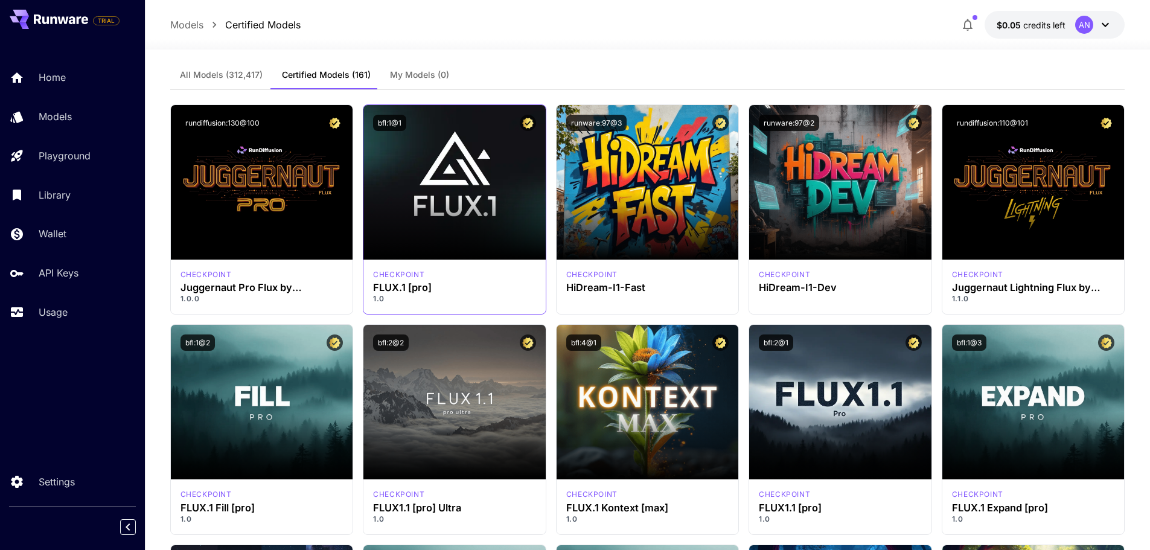
scroll to position [0, 0]
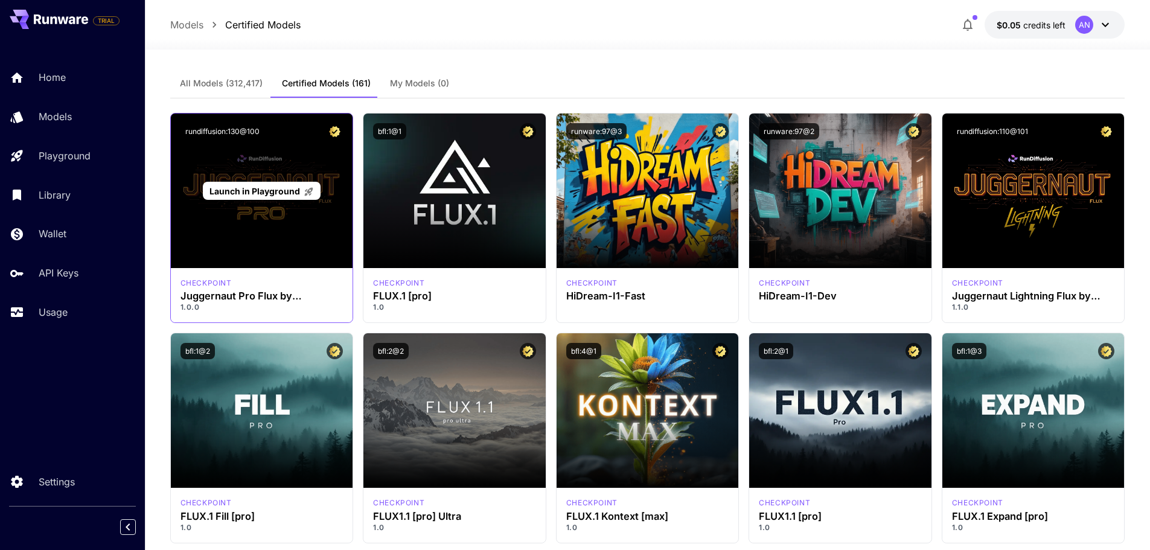
click at [251, 151] on div "Launch in Playground" at bounding box center [262, 190] width 182 height 155
click at [236, 191] on span "Launch in Playground" at bounding box center [254, 191] width 91 height 10
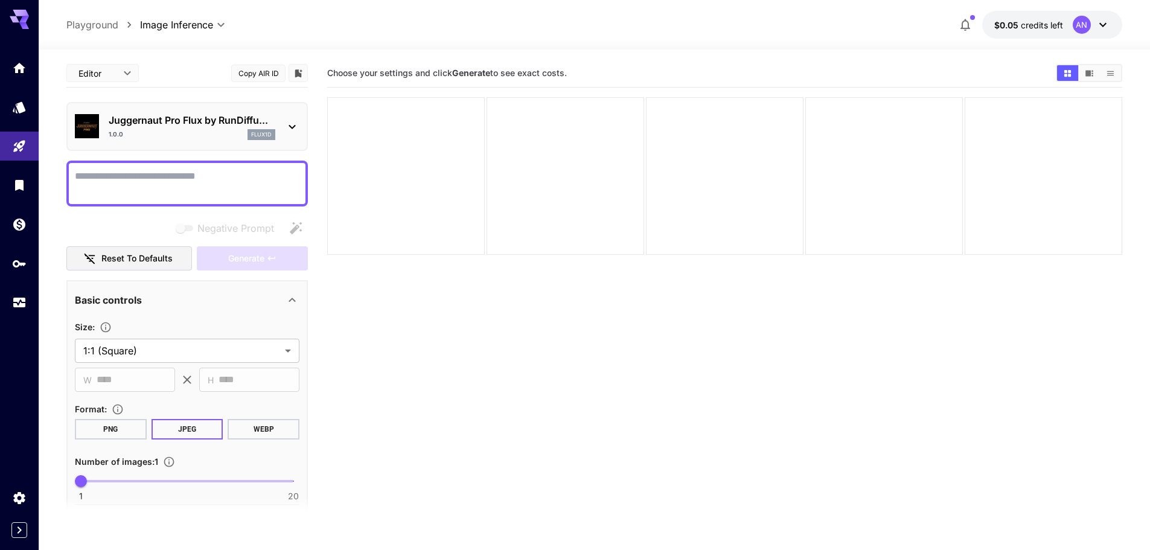
click at [18, 10] on icon at bounding box center [19, 16] width 19 height 13
click at [18, 62] on icon "Home" at bounding box center [20, 64] width 12 height 10
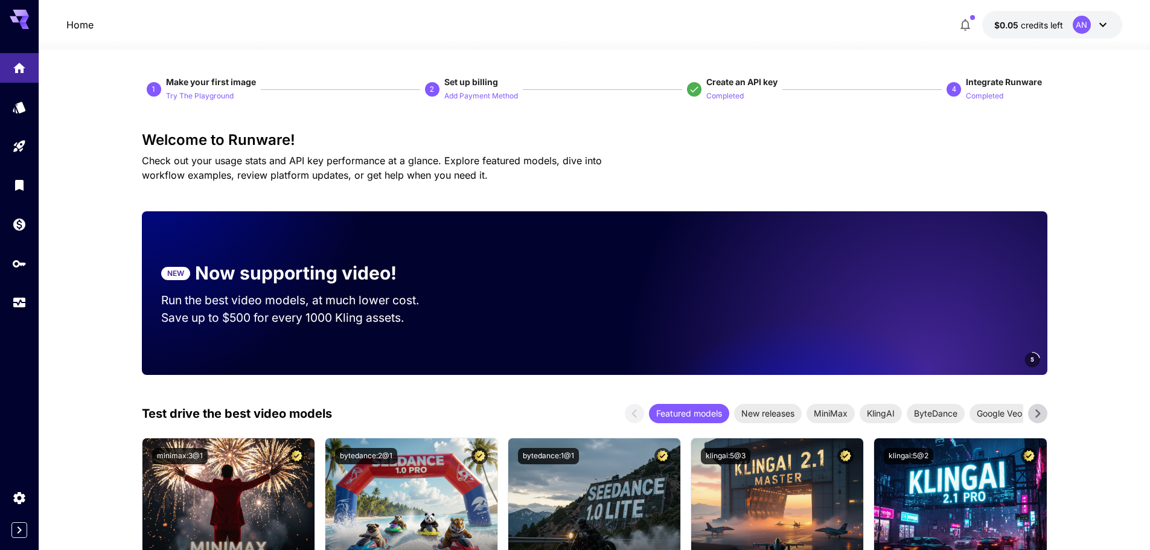
click at [17, 21] on icon at bounding box center [19, 16] width 19 height 13
click at [21, 529] on icon "Expand sidebar" at bounding box center [19, 530] width 14 height 14
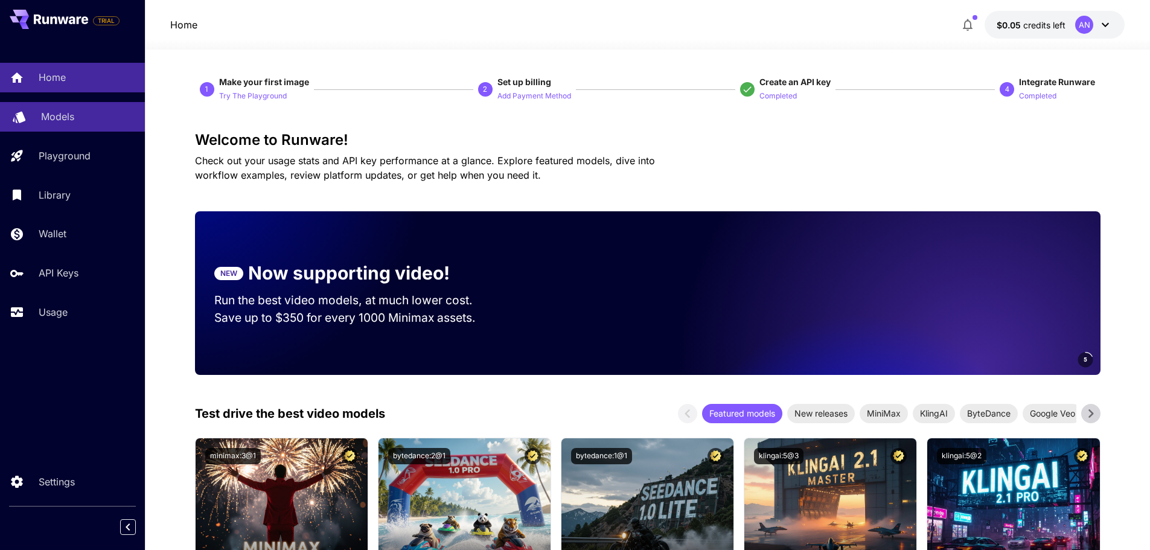
click at [54, 113] on p "Models" at bounding box center [57, 116] width 33 height 14
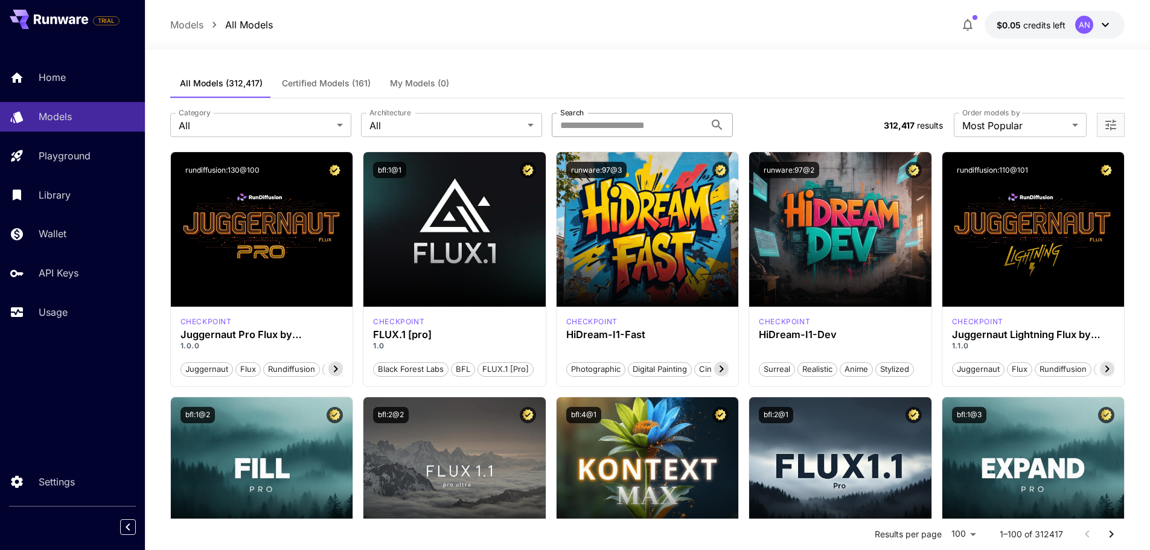
click at [627, 123] on input "Search" at bounding box center [628, 125] width 153 height 24
paste input "**********"
type input "**********"
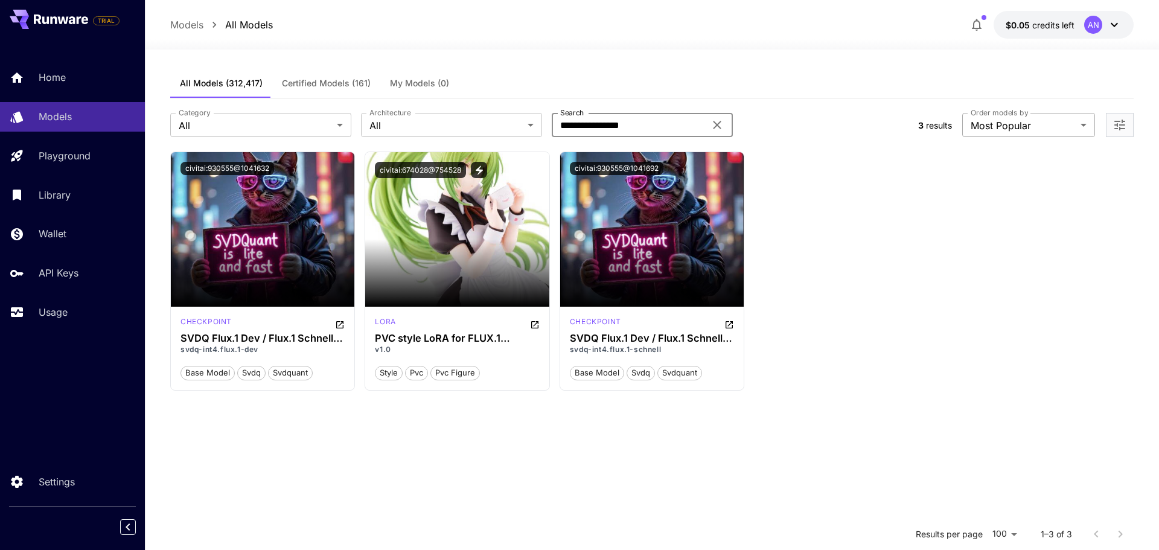
click at [1026, 131] on body "**********" at bounding box center [579, 384] width 1159 height 769
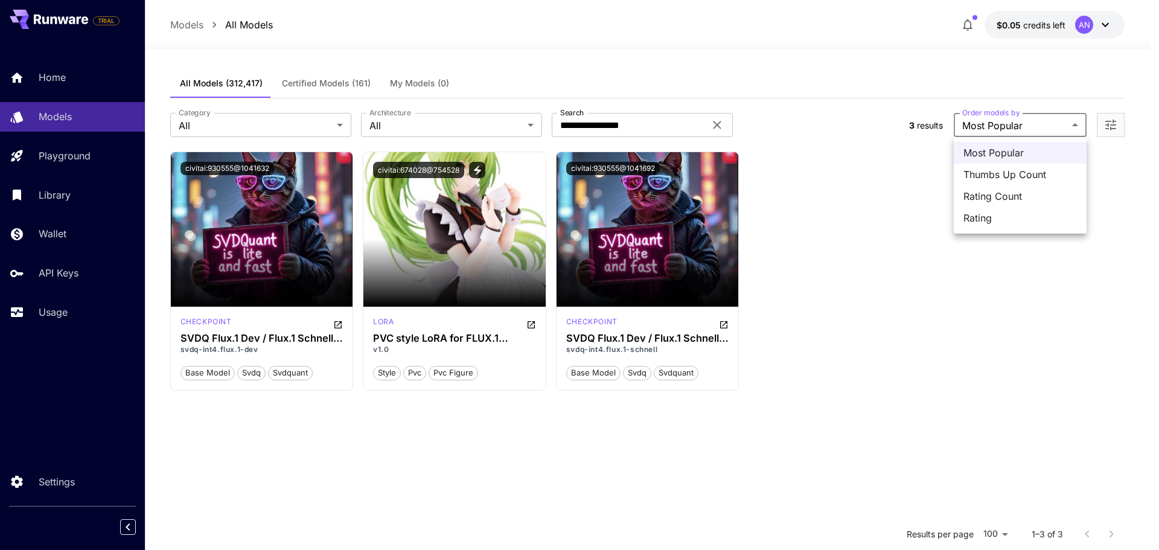
click at [1024, 129] on div at bounding box center [579, 275] width 1159 height 550
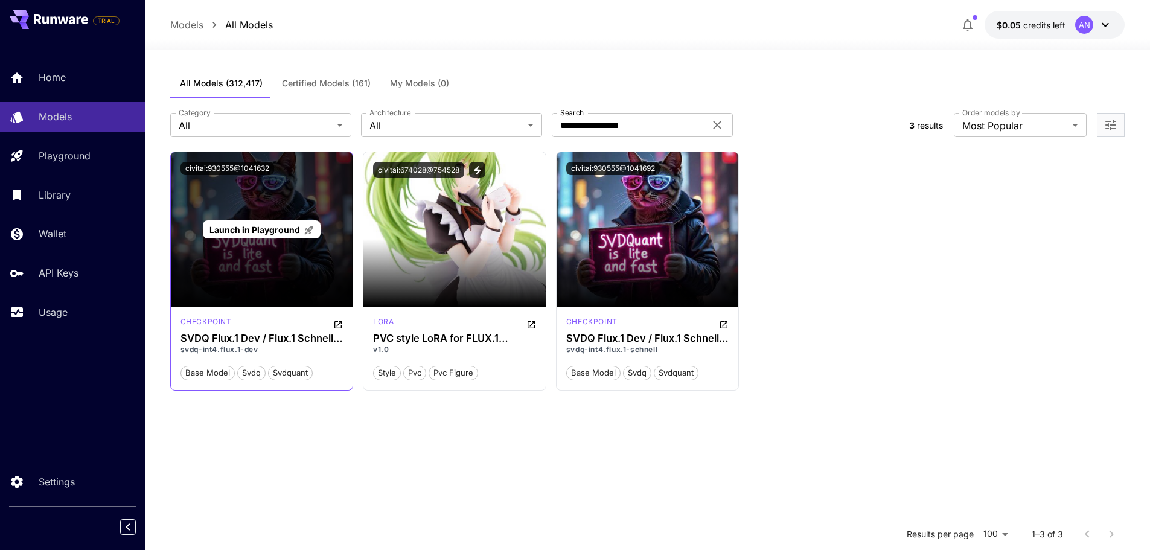
click at [240, 260] on div "Launch in Playground" at bounding box center [262, 229] width 182 height 155
click at [240, 204] on div "Launch in Playground" at bounding box center [262, 229] width 182 height 155
click at [225, 191] on div "Launch in Playground" at bounding box center [262, 229] width 182 height 155
click at [252, 279] on div "Launch in Playground" at bounding box center [262, 229] width 182 height 155
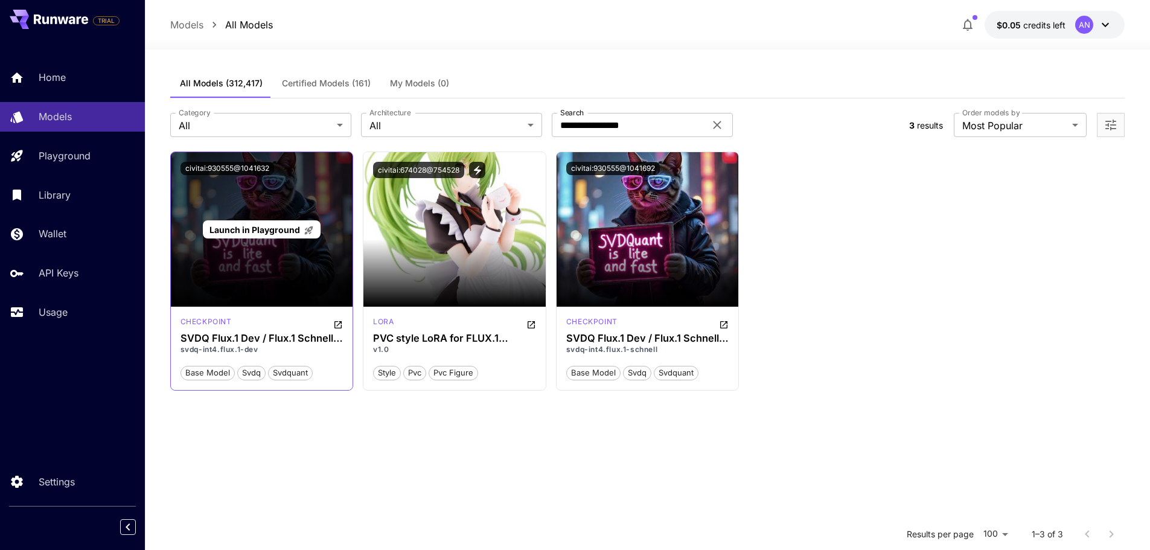
click at [245, 290] on div "Launch in Playground" at bounding box center [262, 229] width 182 height 155
click at [248, 234] on span "Launch in Playground" at bounding box center [254, 230] width 91 height 10
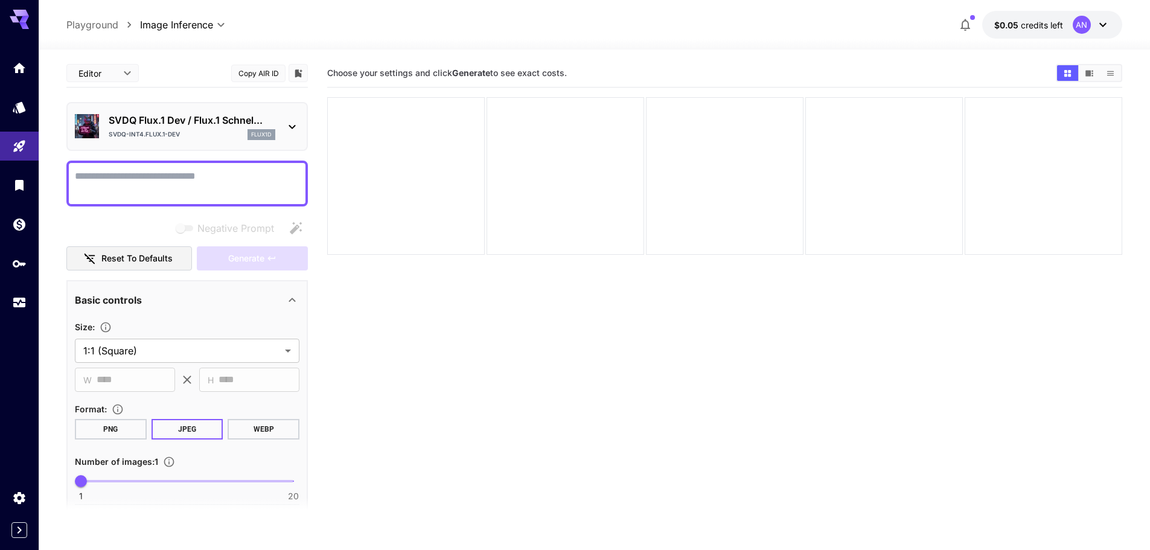
click at [266, 75] on button "Copy AIR ID" at bounding box center [258, 74] width 54 height 18
click at [21, 529] on icon "Expand sidebar" at bounding box center [20, 529] width 4 height 7
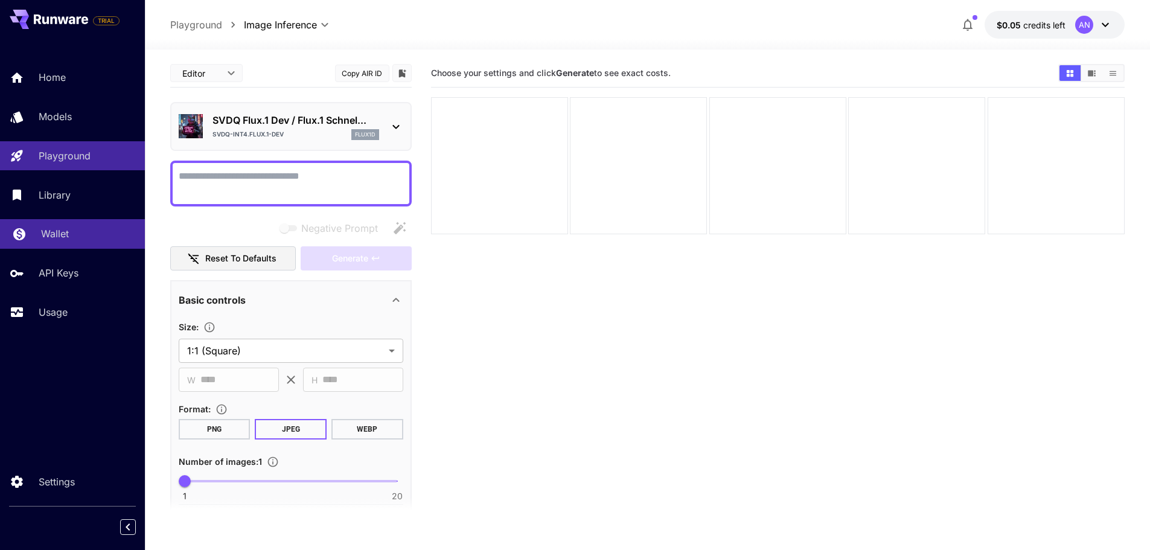
click at [37, 239] on link "Wallet" at bounding box center [72, 234] width 145 height 30
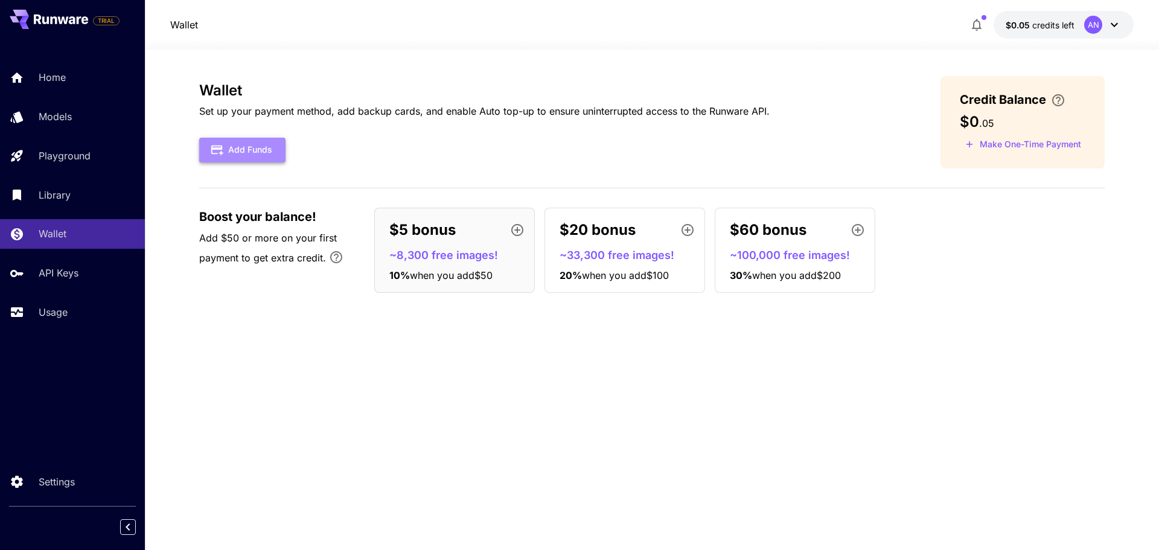
click at [278, 142] on button "Add Funds" at bounding box center [242, 150] width 86 height 25
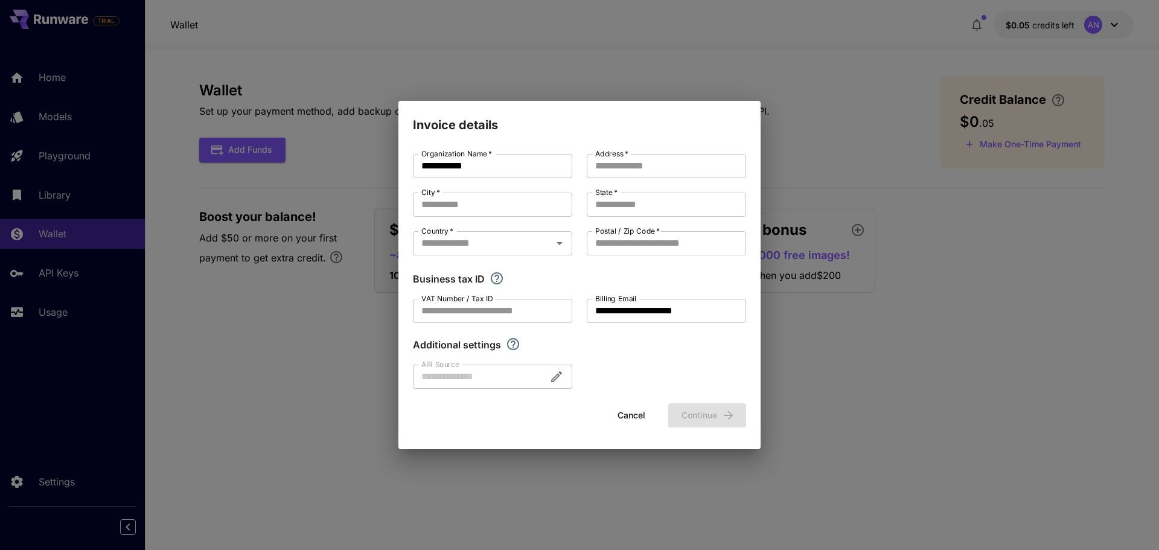
click at [629, 417] on button "Cancel" at bounding box center [631, 415] width 54 height 25
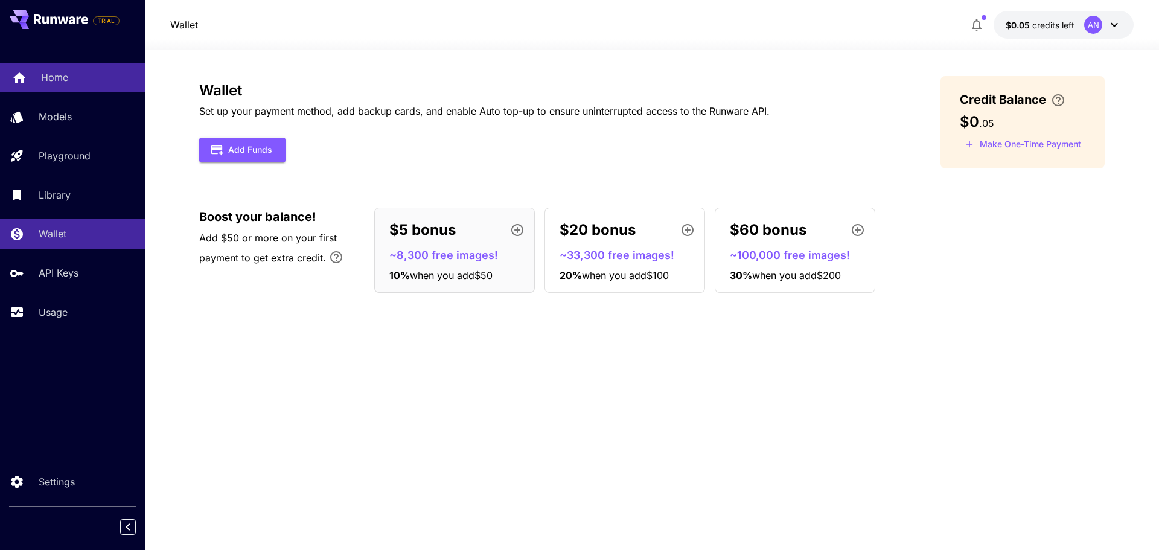
click at [25, 78] on icon at bounding box center [19, 74] width 14 height 14
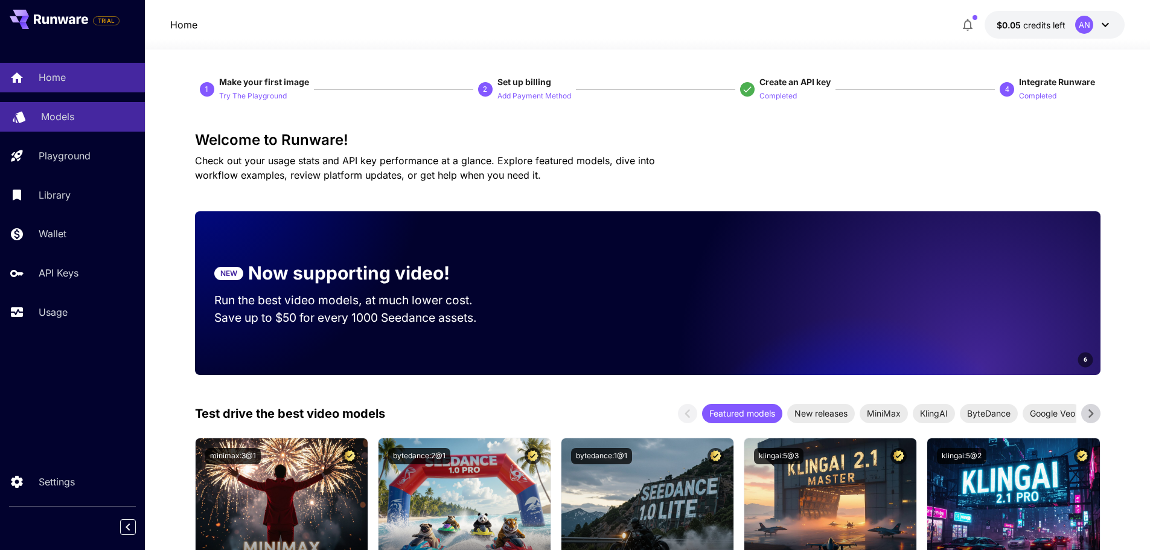
click at [56, 120] on p "Models" at bounding box center [57, 116] width 33 height 14
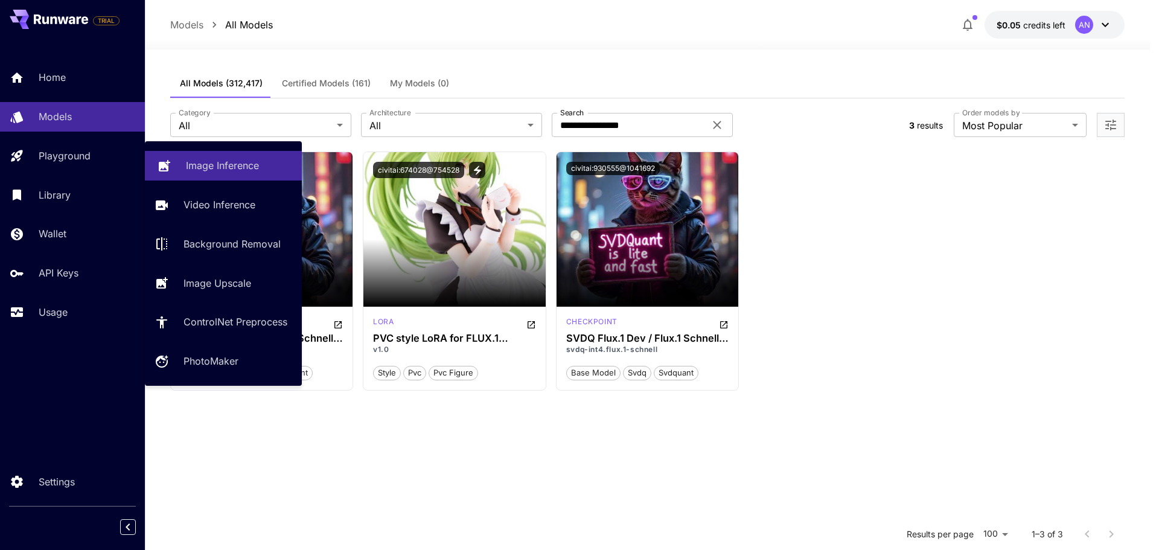
click at [202, 162] on p "Image Inference" at bounding box center [222, 165] width 73 height 14
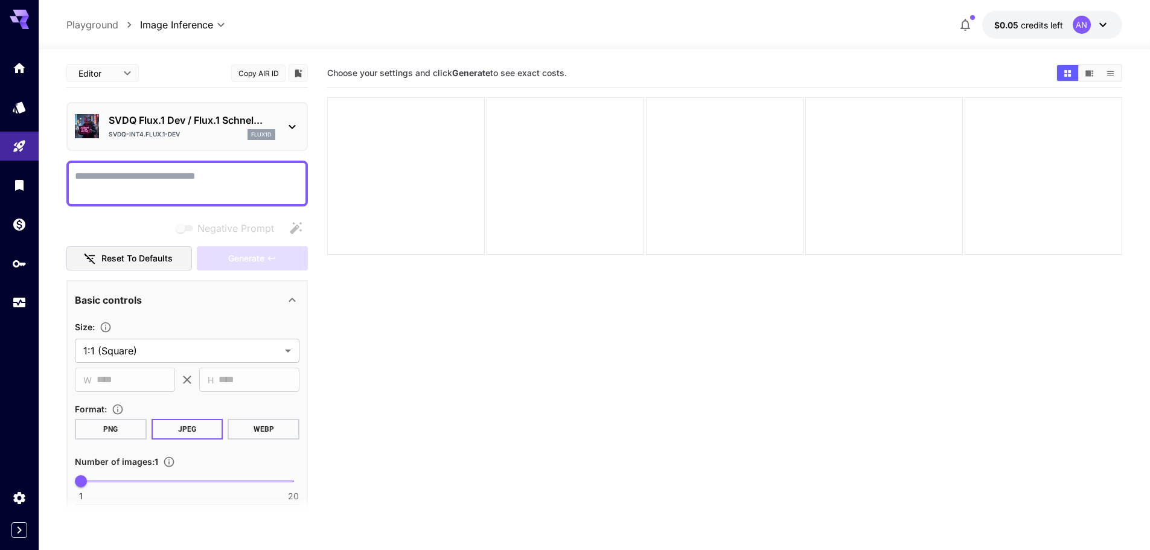
click at [289, 124] on icon at bounding box center [292, 127] width 14 height 14
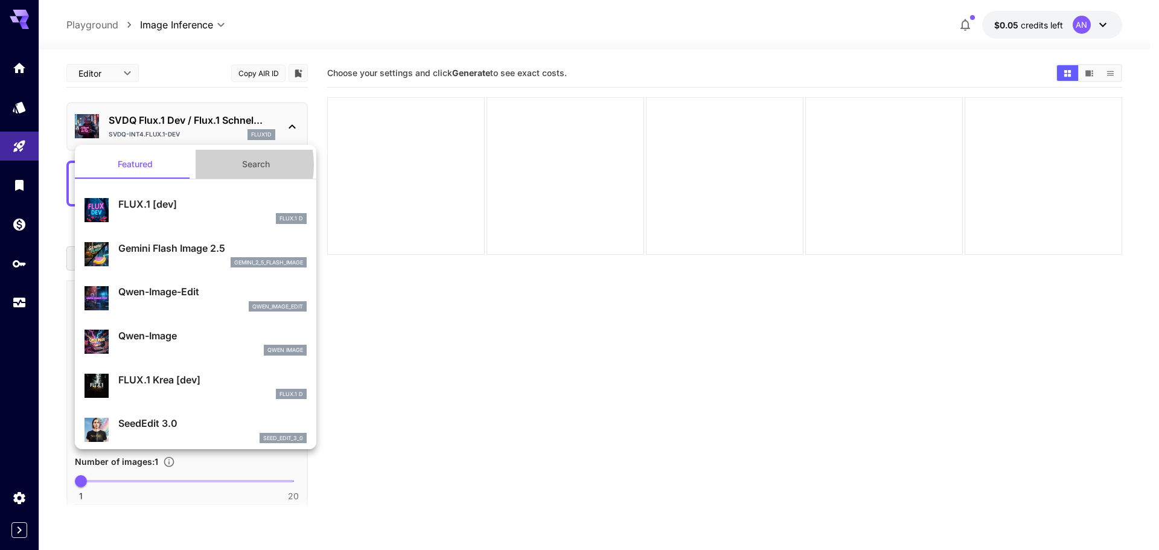
click at [219, 165] on button "Search" at bounding box center [256, 164] width 121 height 29
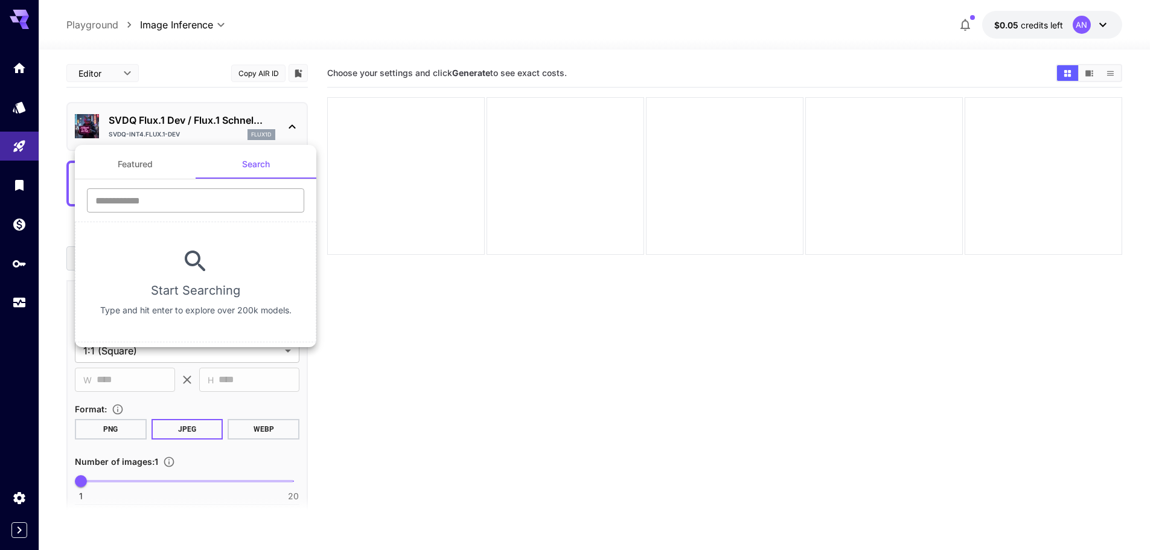
click at [191, 202] on input "text" at bounding box center [195, 200] width 217 height 24
type input "*"
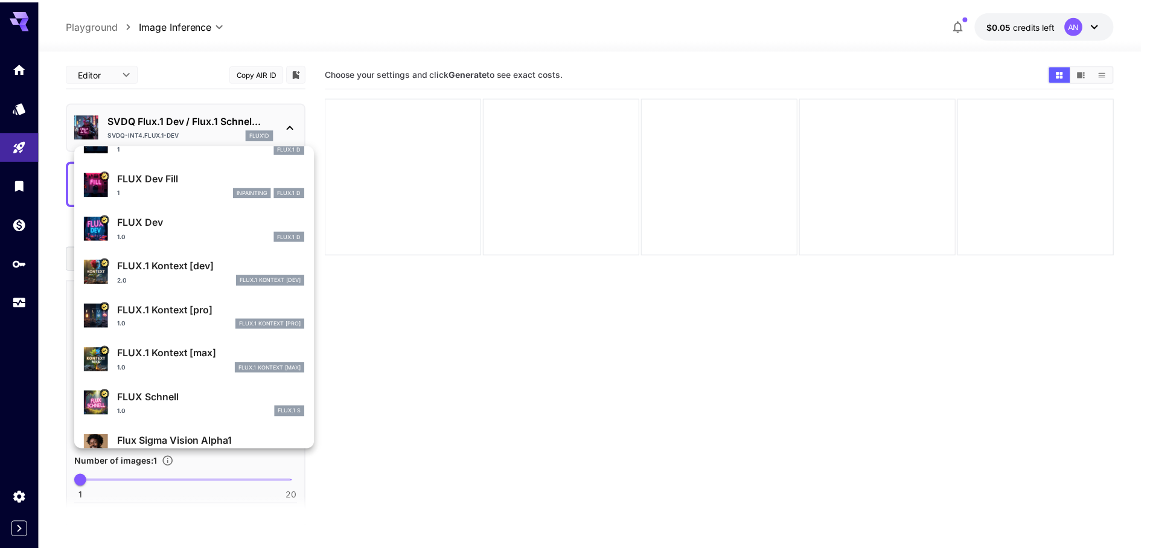
scroll to position [362, 0]
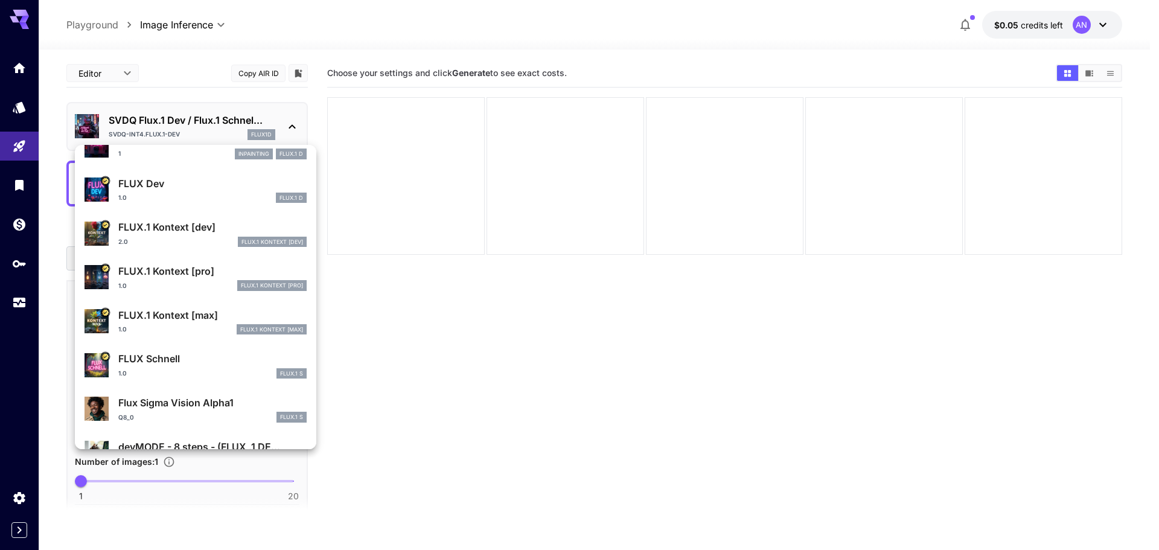
type input "****"
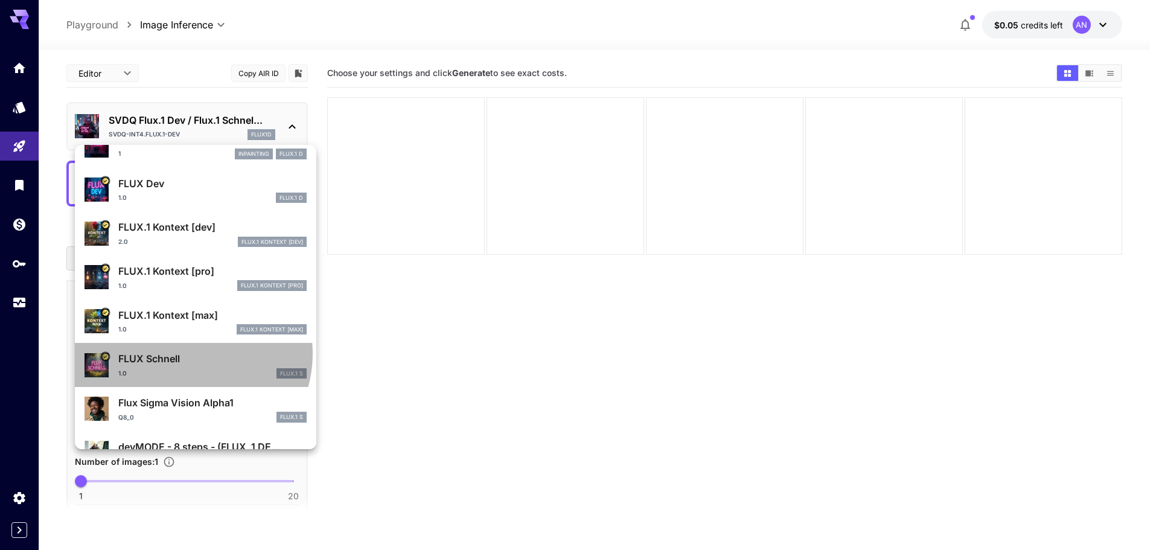
click at [186, 353] on p "FLUX Schnell" at bounding box center [212, 358] width 188 height 14
type input "*"
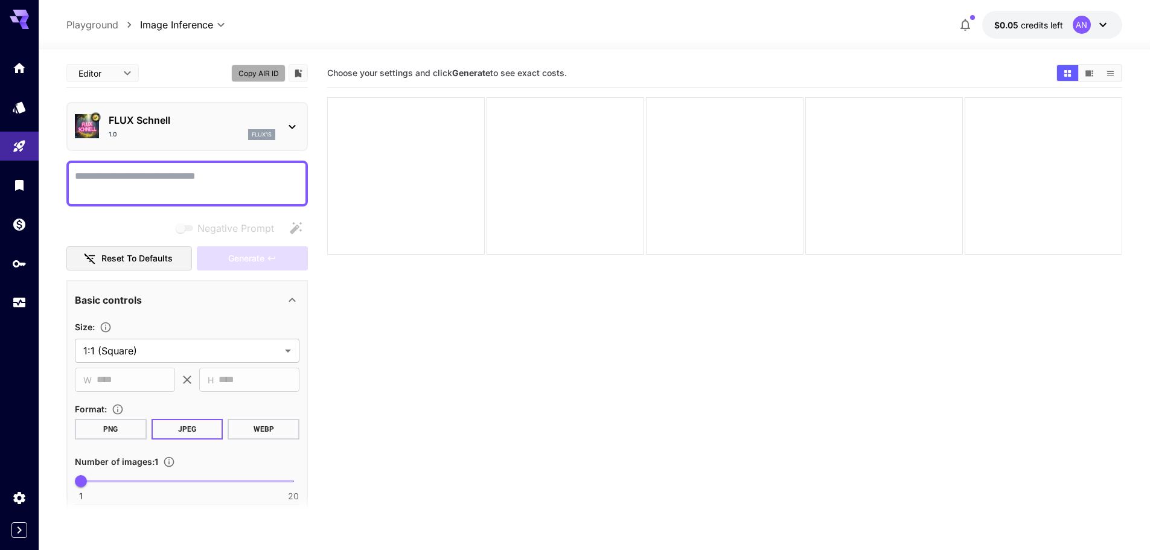
click at [275, 75] on button "Copy AIR ID" at bounding box center [258, 74] width 54 height 18
click at [272, 74] on button "Copy AIR ID" at bounding box center [258, 74] width 54 height 18
click at [134, 77] on body "**********" at bounding box center [575, 322] width 1150 height 645
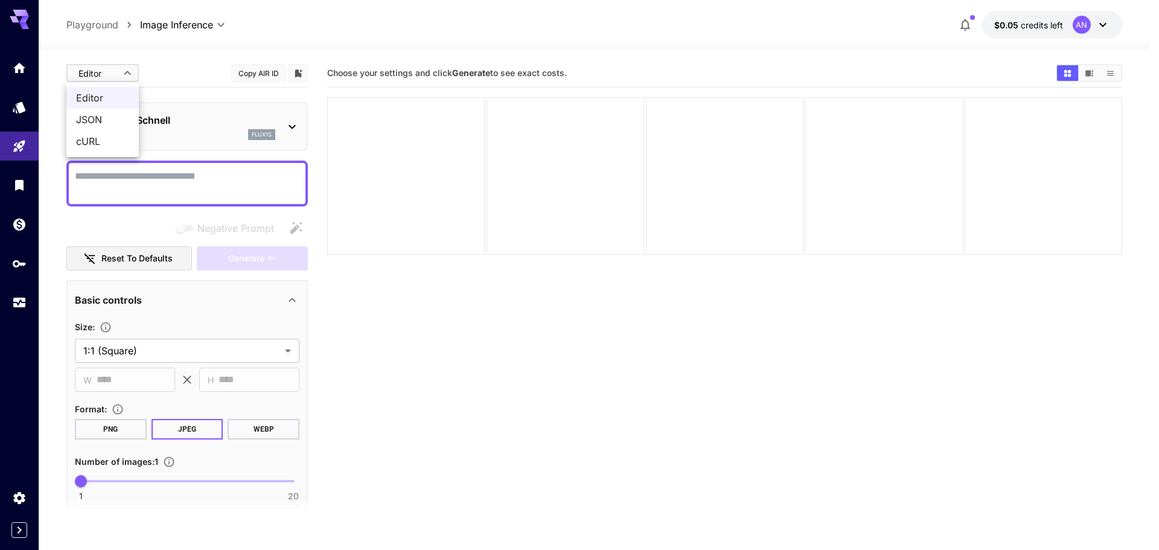
click at [121, 118] on span "JSON" at bounding box center [102, 119] width 53 height 14
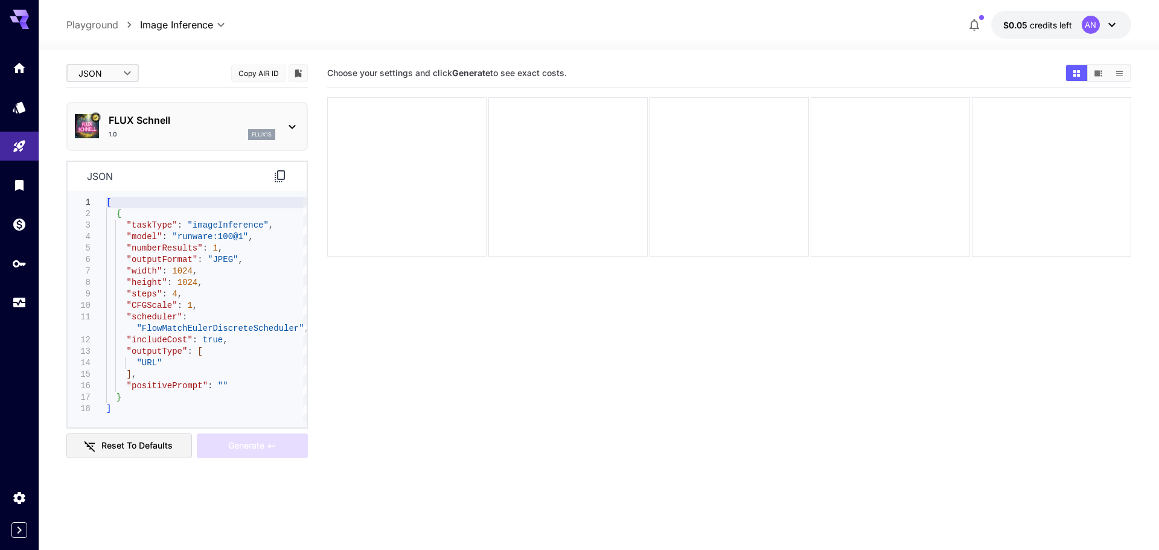
click at [118, 74] on body "**********" at bounding box center [579, 322] width 1159 height 645
click at [102, 138] on span "cURL" at bounding box center [102, 141] width 53 height 14
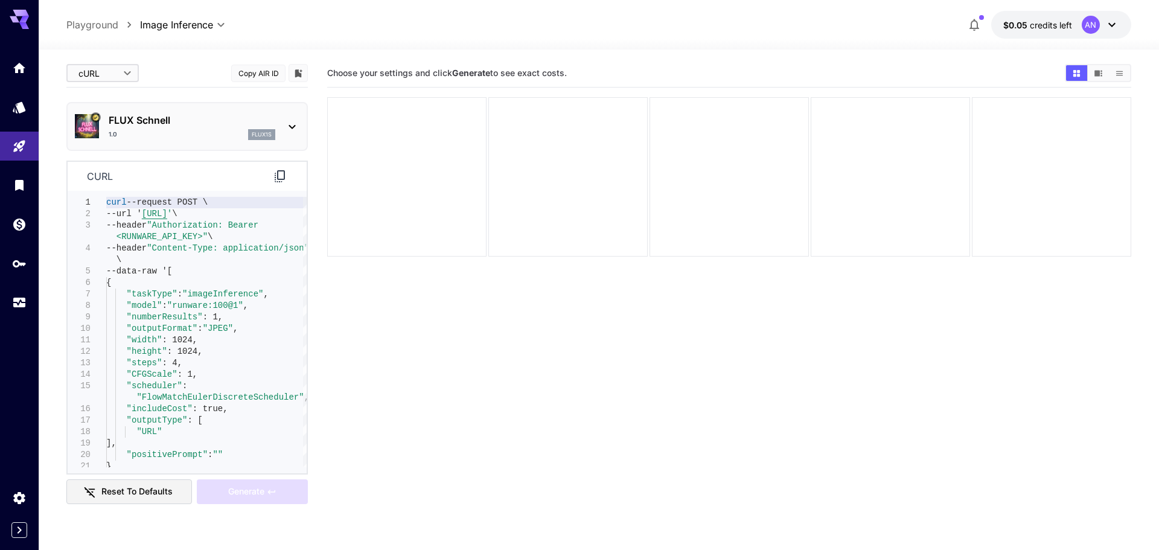
click at [114, 70] on body "**********" at bounding box center [579, 322] width 1159 height 645
click at [107, 113] on span "JSON" at bounding box center [102, 119] width 53 height 14
type input "****"
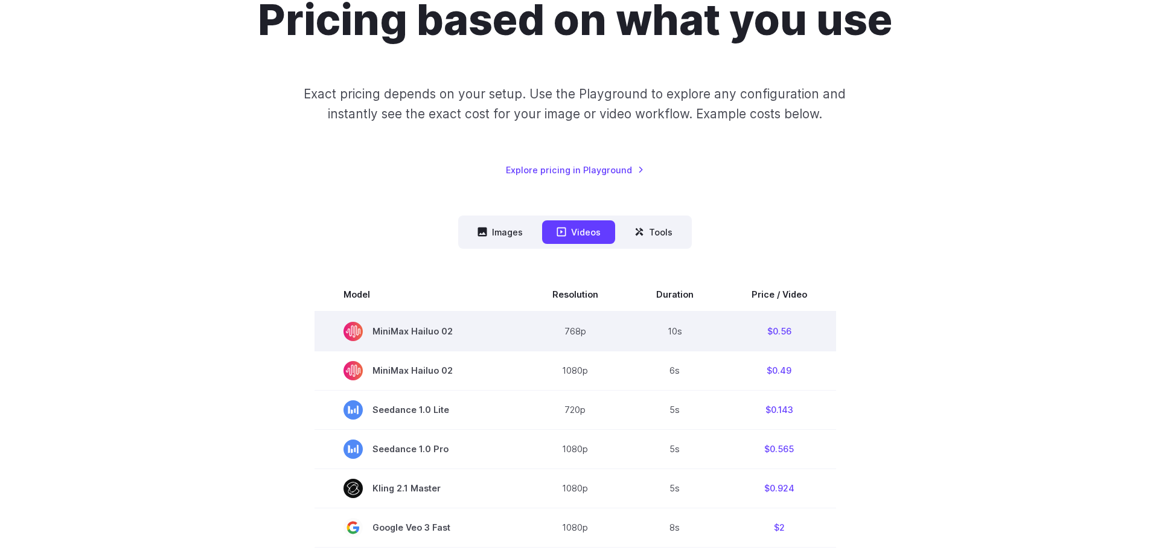
scroll to position [241, 0]
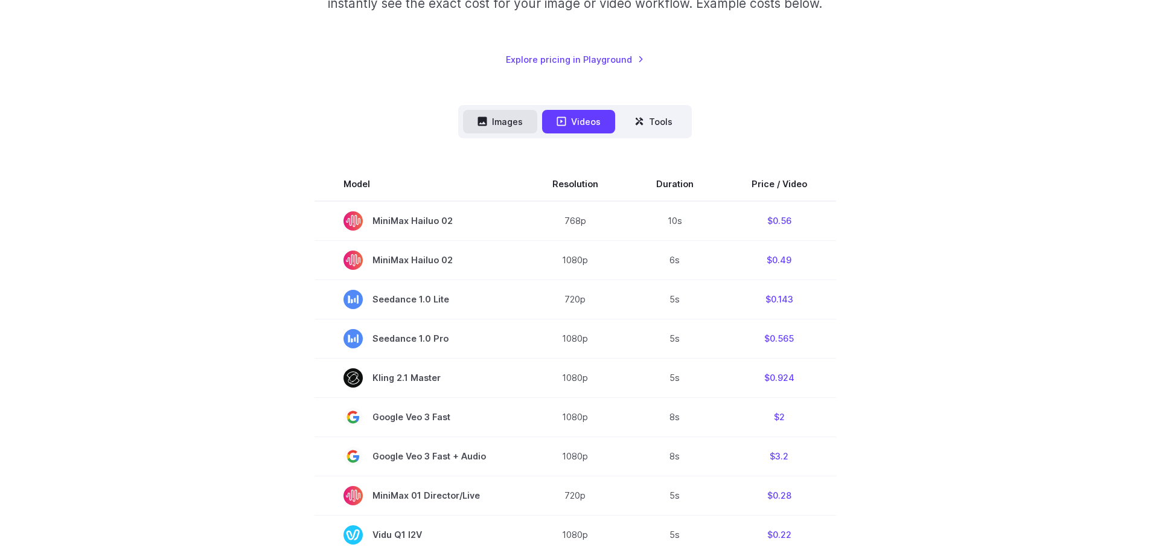
click at [506, 129] on button "Images" at bounding box center [500, 122] width 74 height 24
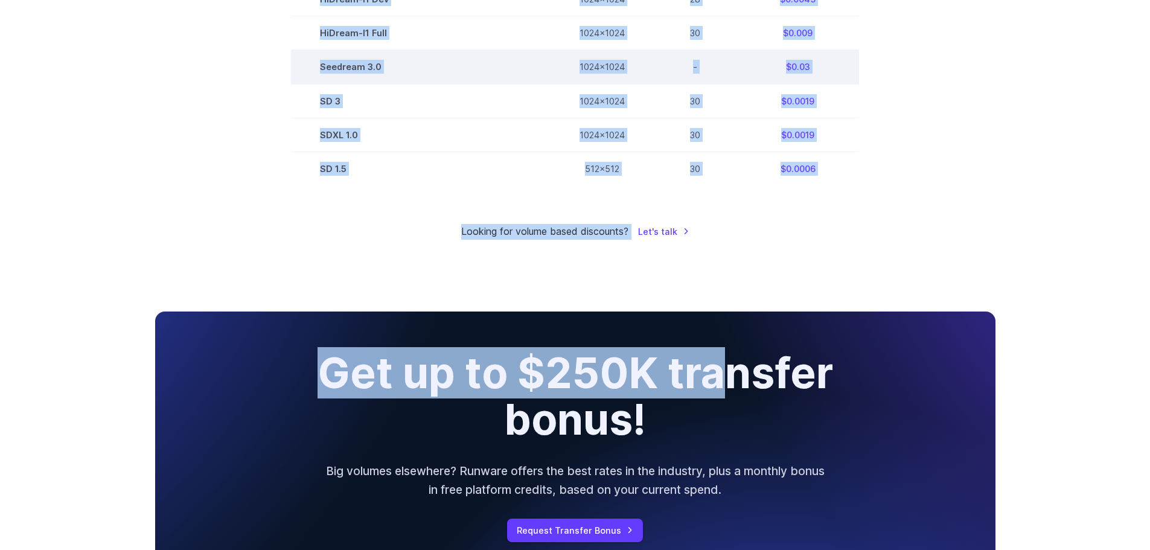
scroll to position [905, 0]
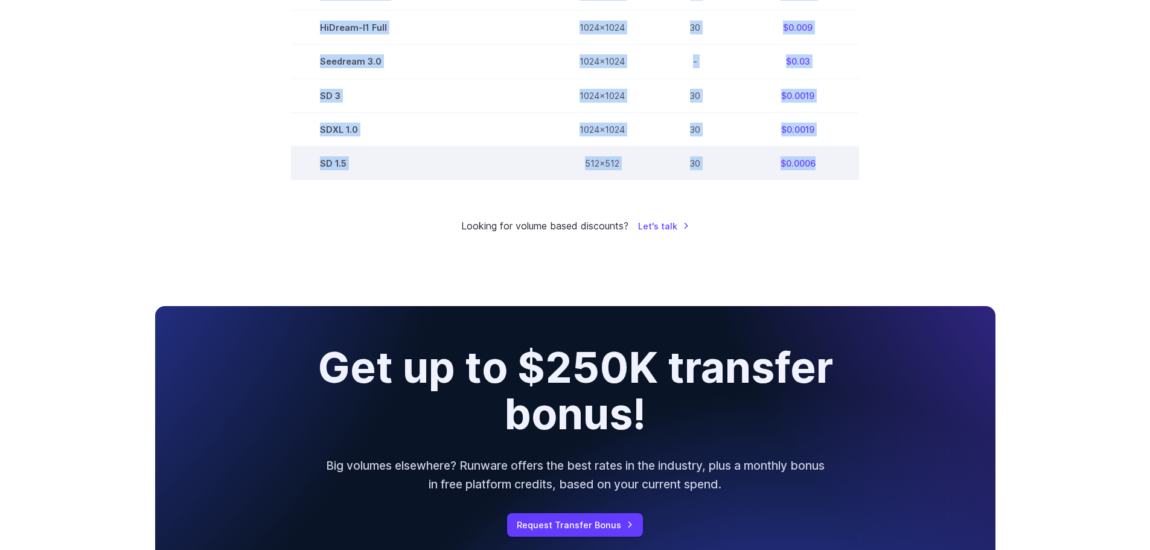
drag, startPoint x: 320, startPoint y: 215, endPoint x: 829, endPoint y: 169, distance: 510.9
copy tbody "FLUX.1 [[PERSON_NAME]] 1024x1024 4 $0.0013 FLUX.1 [dev] 1024x1024 28 $0.0038 Ge…"
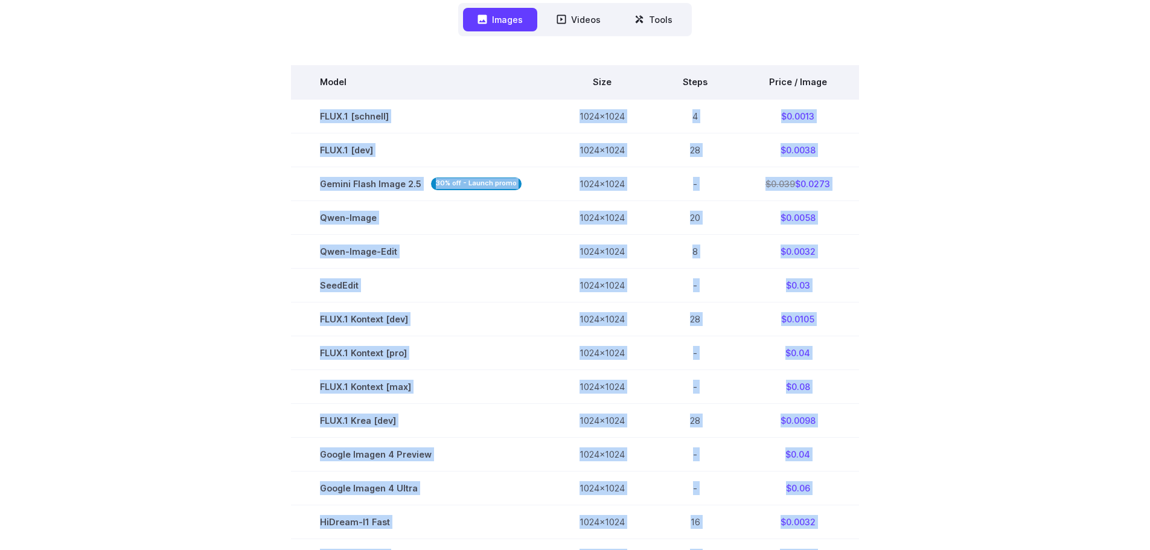
scroll to position [302, 0]
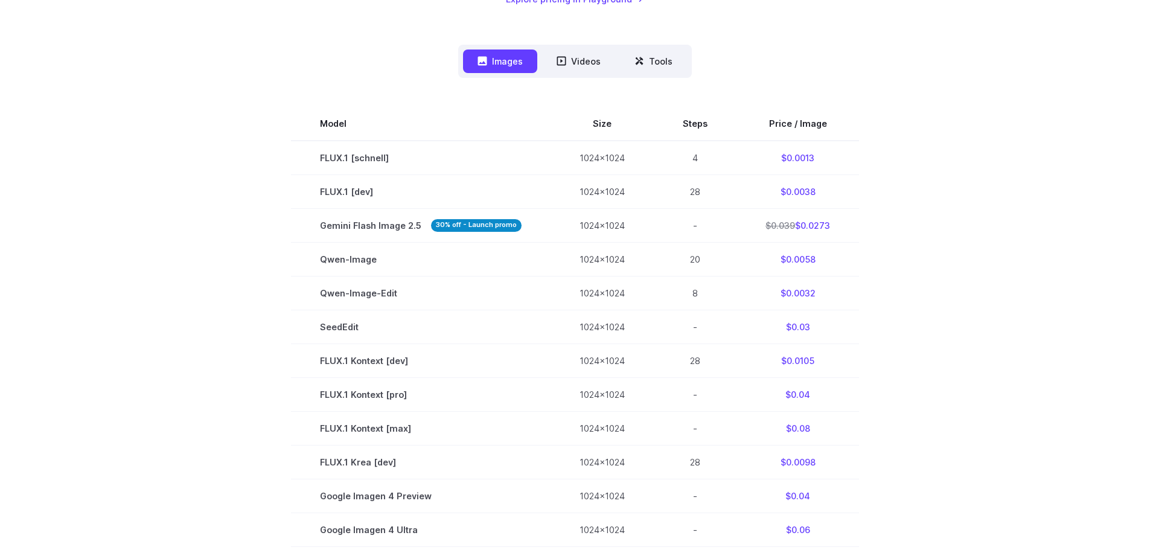
click at [284, 111] on section "Model Size Steps Price / Image FLUX.1 [[PERSON_NAME]] 1024x1024 4 $0.0013 FLUX.…" at bounding box center [575, 445] width 840 height 677
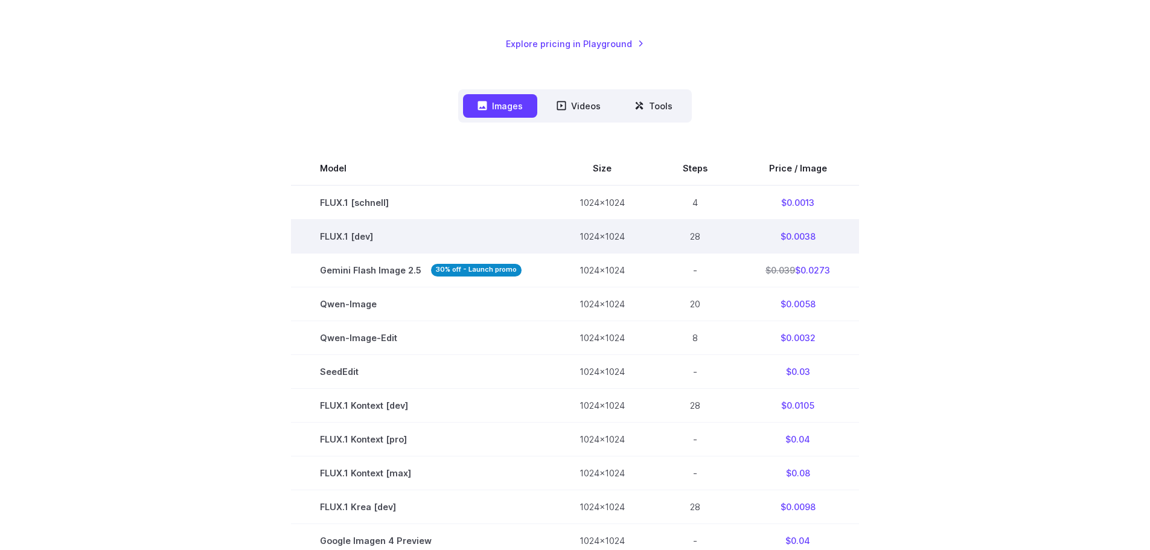
scroll to position [241, 0]
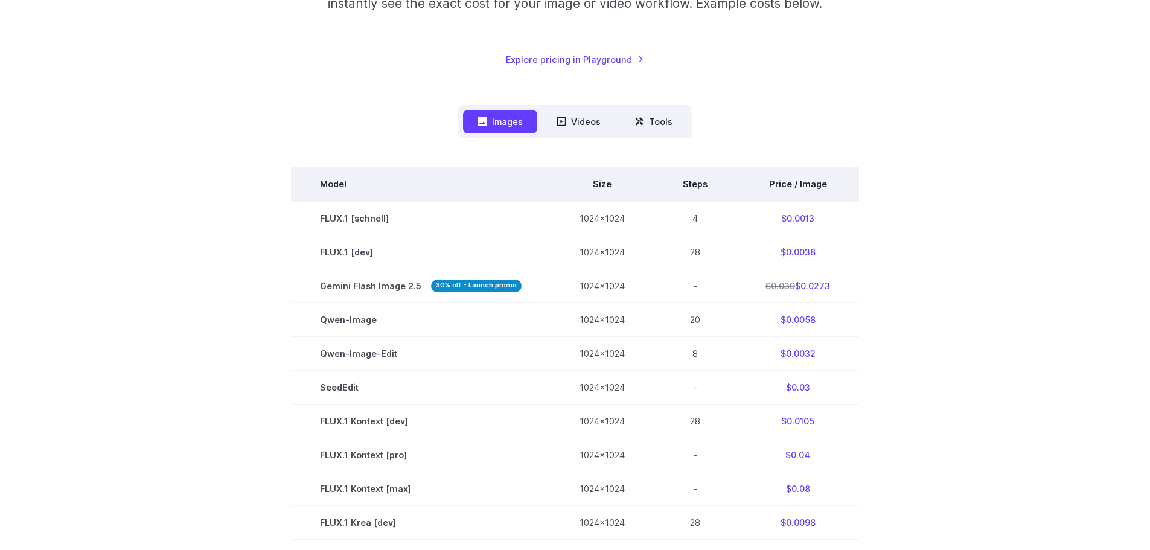
click at [791, 187] on th "Price / Image" at bounding box center [797, 184] width 123 height 34
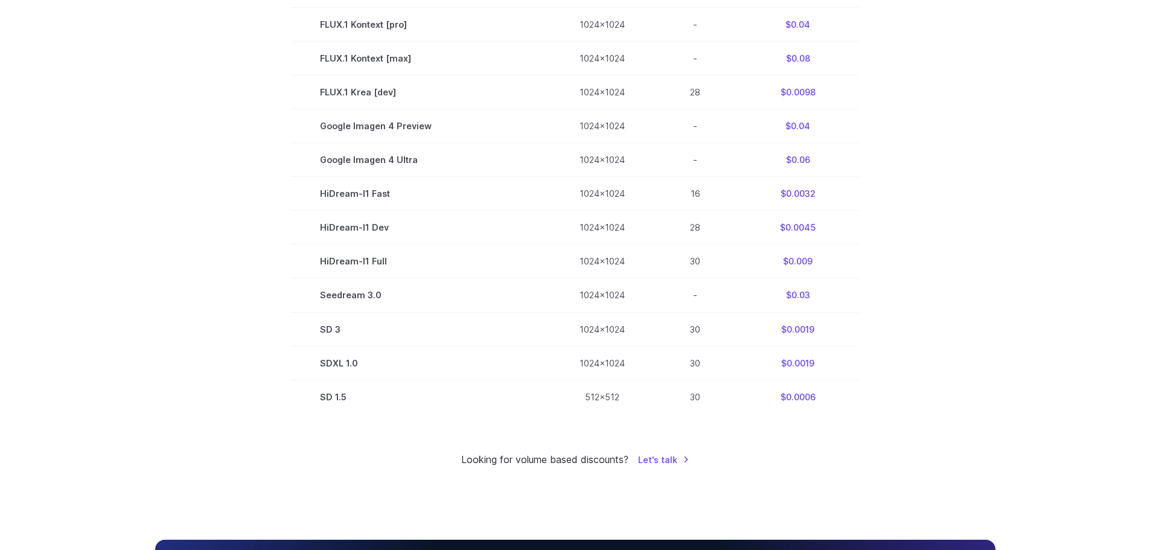
scroll to position [362, 0]
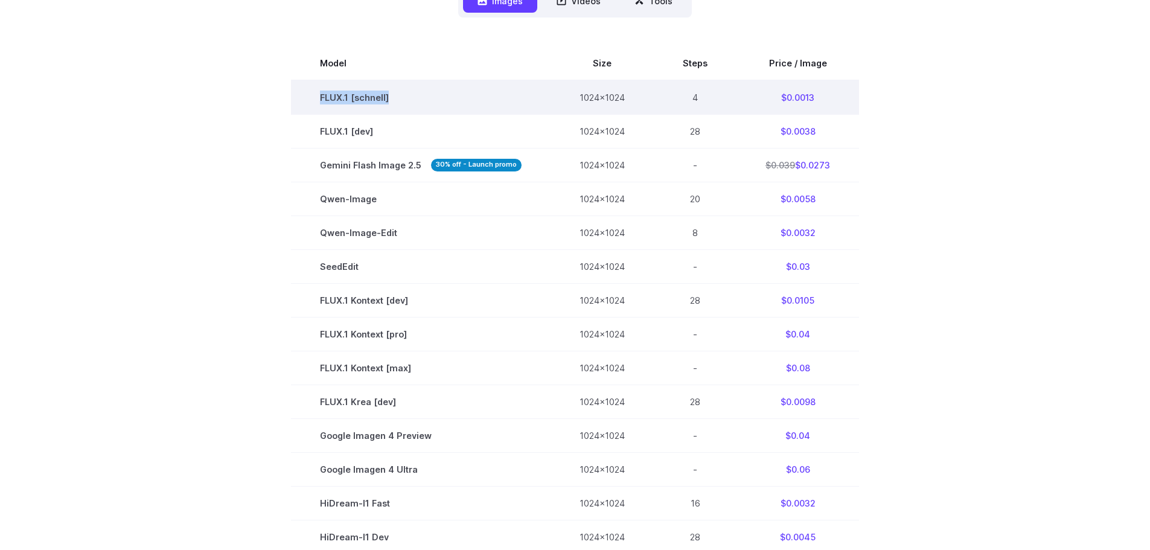
drag, startPoint x: 392, startPoint y: 100, endPoint x: 294, endPoint y: 95, distance: 97.9
click at [294, 95] on td "FLUX.1 [schnell]" at bounding box center [421, 97] width 260 height 34
copy td "FLUX.1 [schnell]"
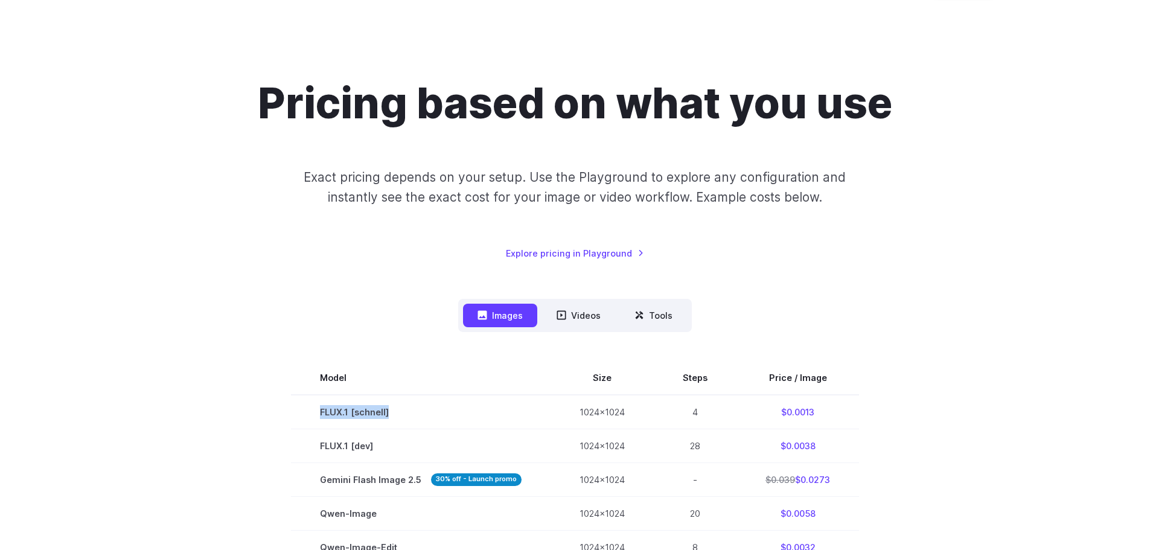
scroll to position [0, 0]
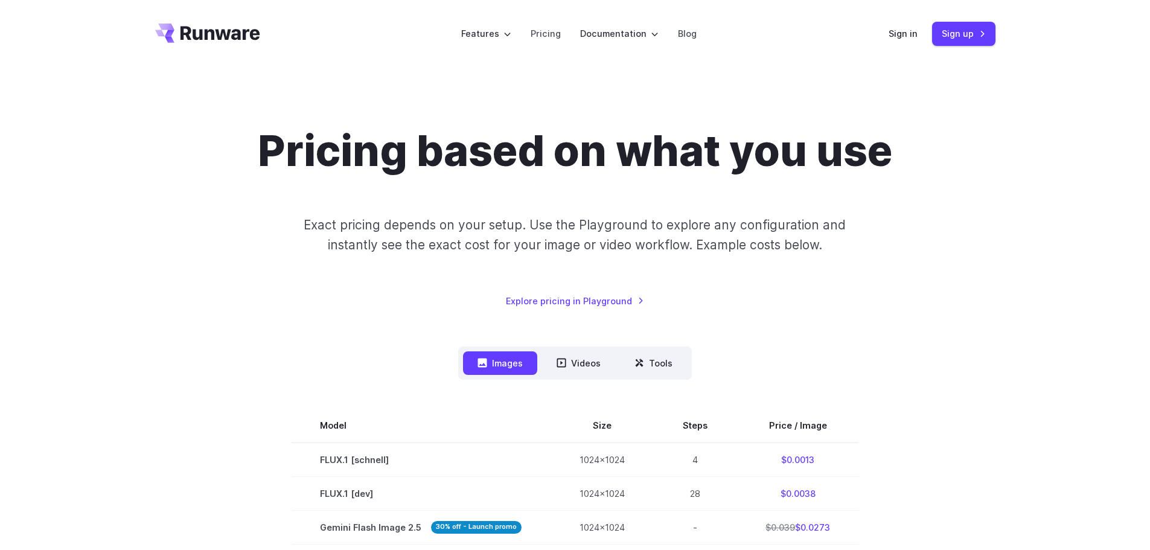
click at [217, 154] on div "Pricing based on what you use Exact pricing depends on your setup. Use the Play…" at bounding box center [575, 217] width 840 height 182
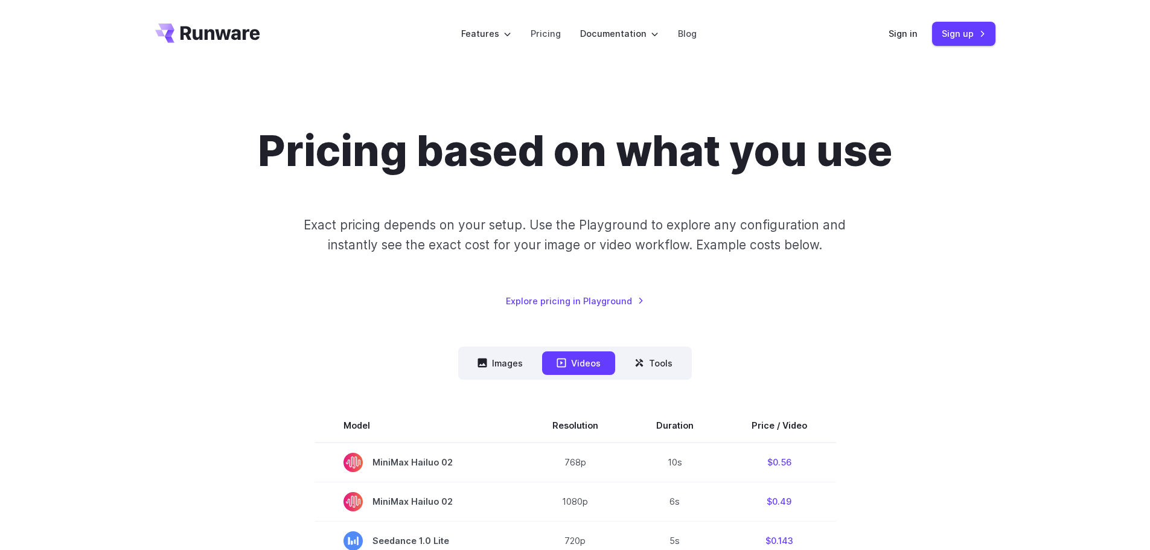
drag, startPoint x: 1028, startPoint y: 1, endPoint x: 290, endPoint y: 91, distance: 743.0
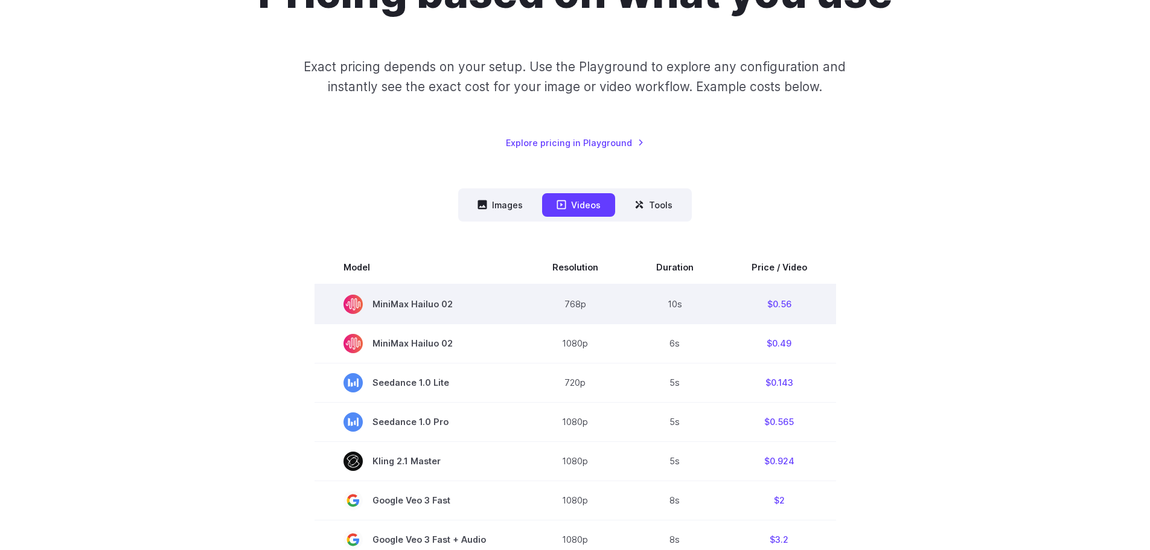
scroll to position [181, 0]
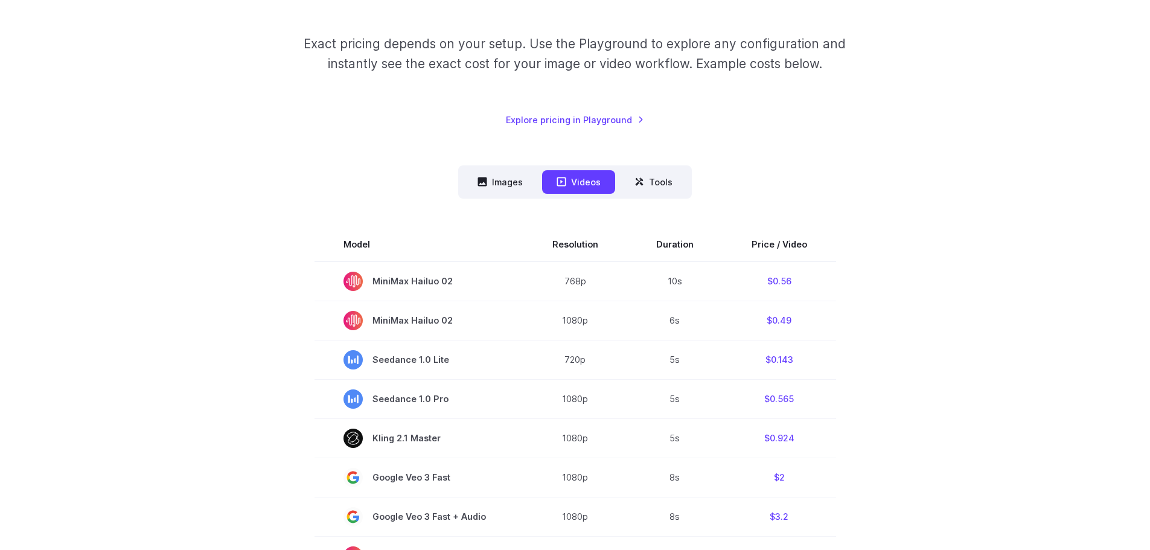
click at [484, 198] on nav "Images Videos Tools ****** ****** *****" at bounding box center [575, 181] width 234 height 33
click at [490, 185] on button "Images" at bounding box center [500, 182] width 74 height 24
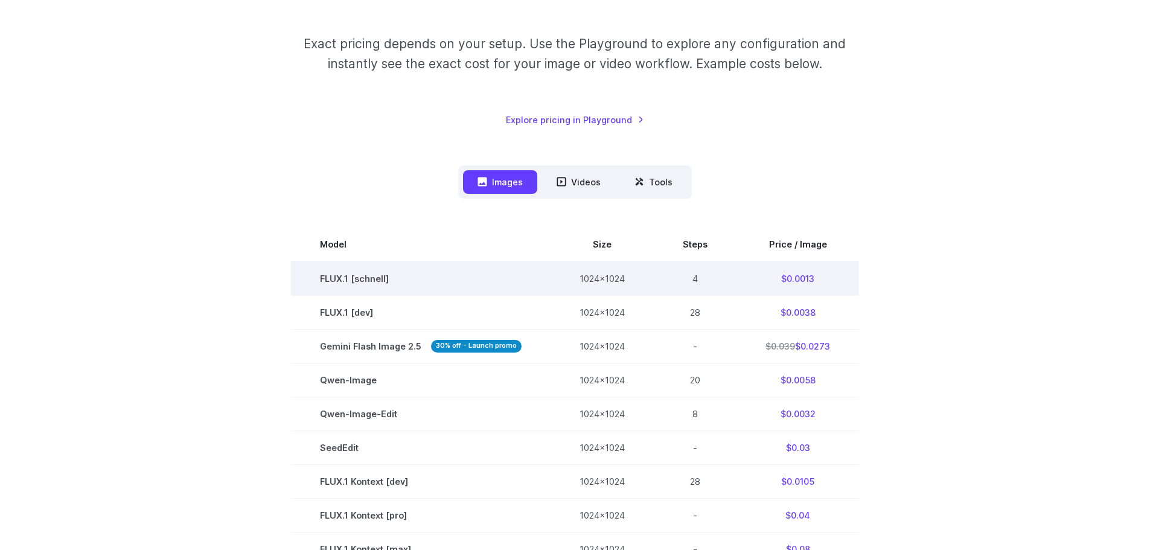
click at [514, 279] on td "FLUX.1 [schnell]" at bounding box center [421, 278] width 260 height 34
click at [807, 277] on td "$0.0013" at bounding box center [797, 278] width 123 height 34
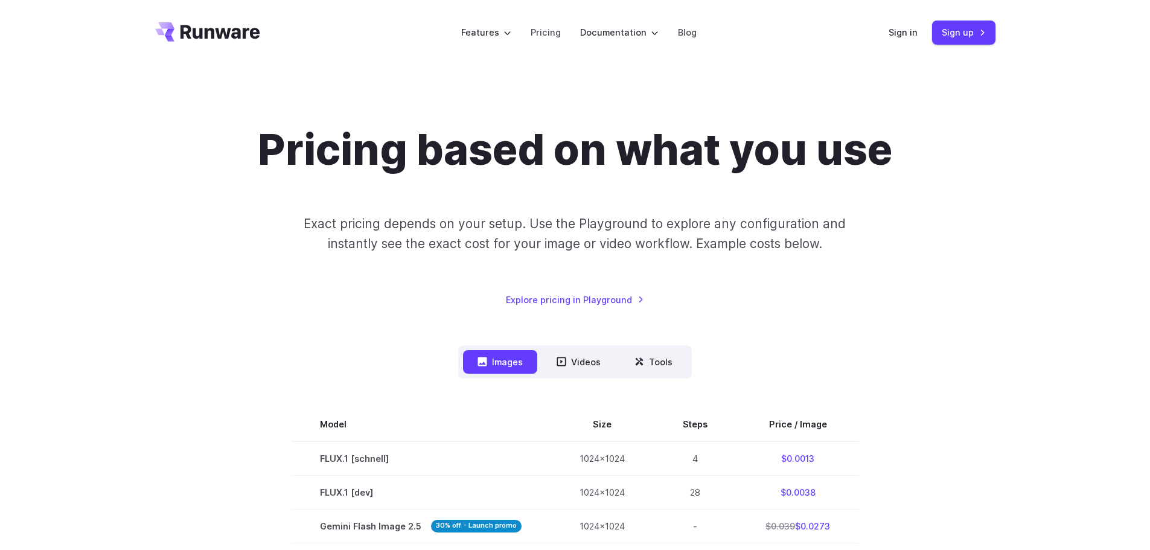
scroll to position [0, 0]
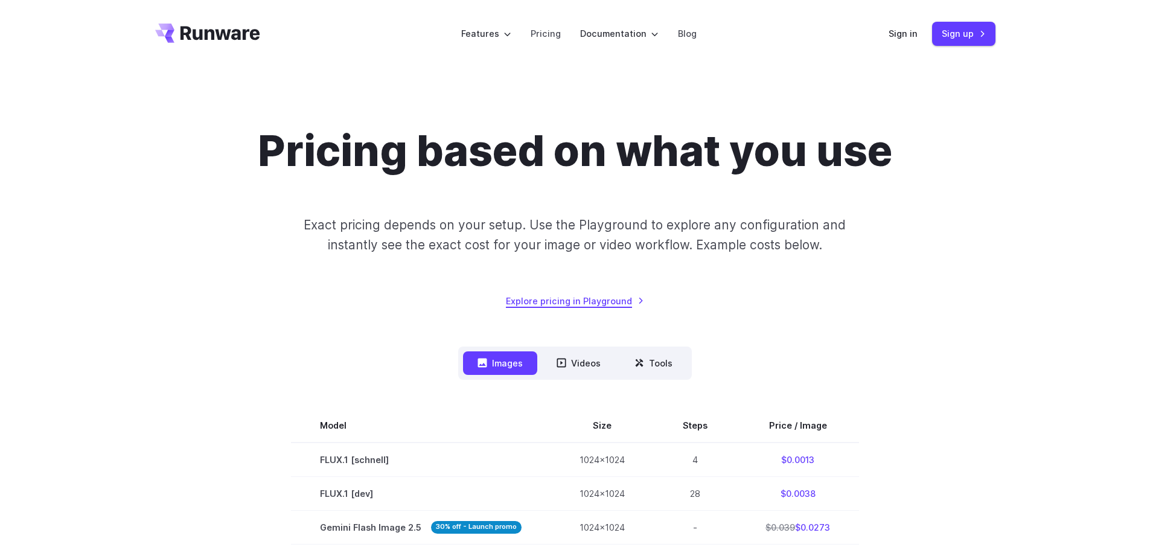
click at [605, 299] on link "Explore pricing in Playground" at bounding box center [575, 301] width 138 height 14
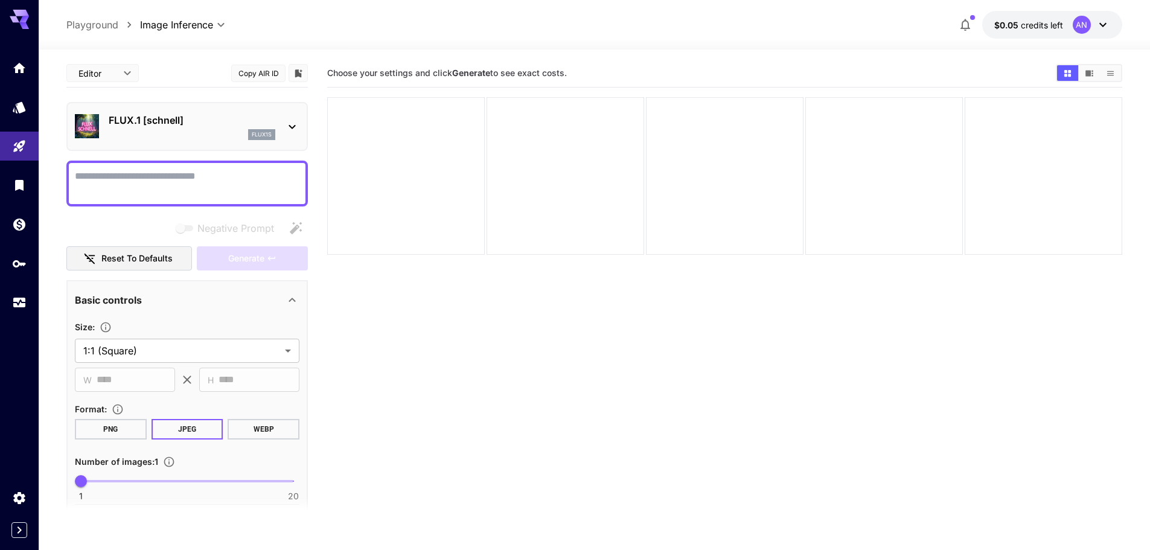
click at [126, 74] on body "**********" at bounding box center [575, 322] width 1150 height 645
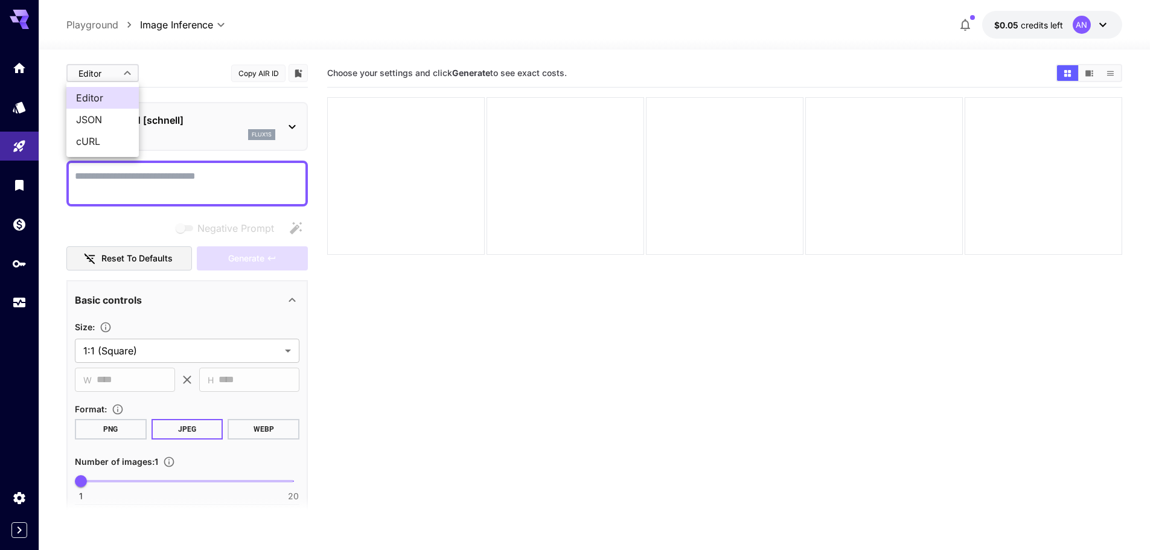
click at [97, 116] on span "JSON" at bounding box center [102, 119] width 53 height 14
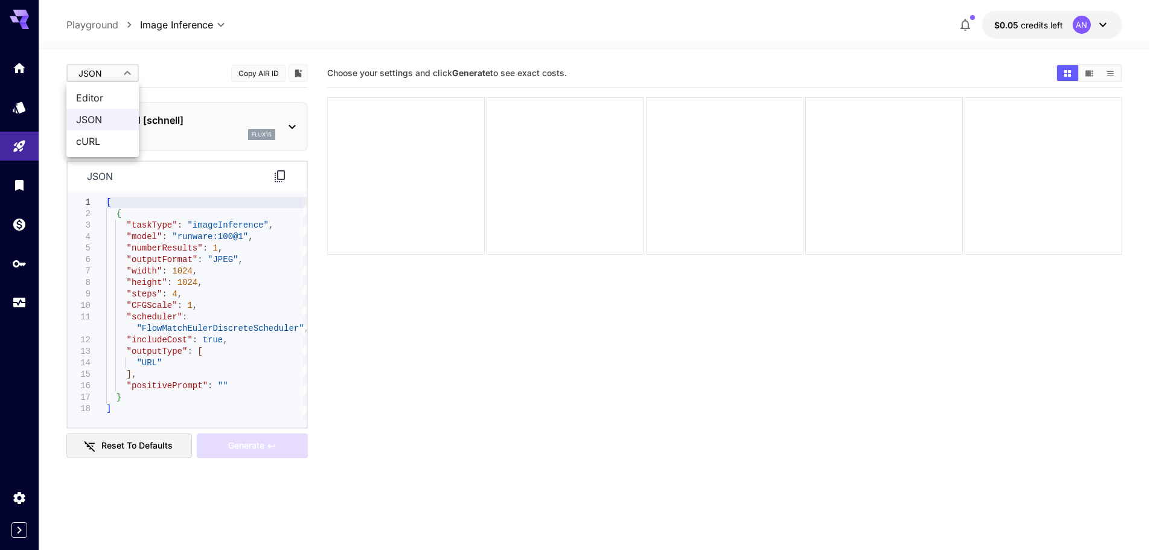
click at [115, 71] on body "**********" at bounding box center [579, 322] width 1159 height 645
click at [92, 115] on span "JSON" at bounding box center [102, 119] width 53 height 14
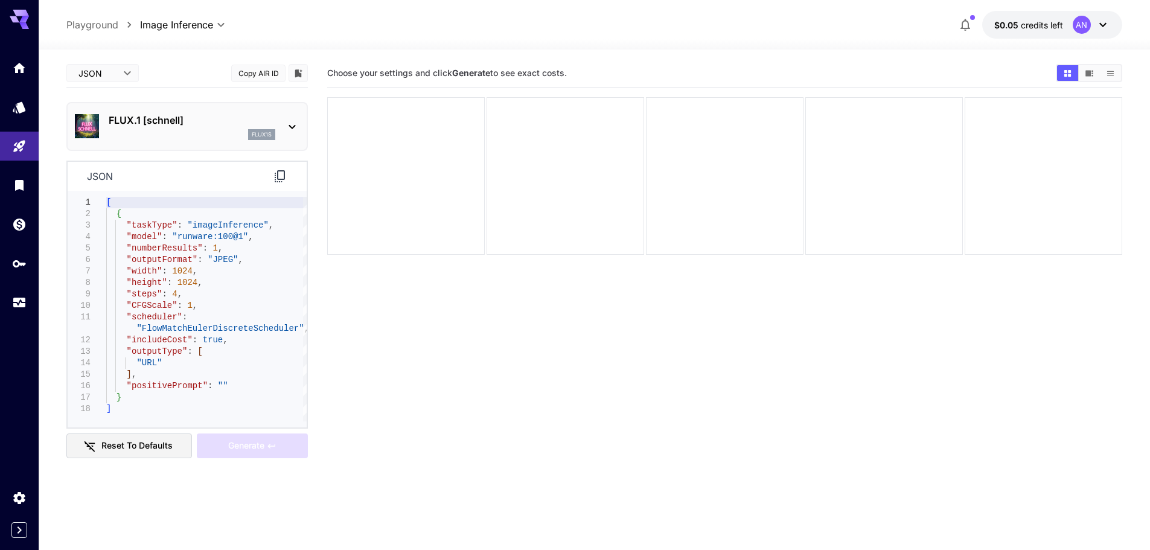
click at [288, 176] on div "json" at bounding box center [187, 177] width 239 height 30
click at [278, 176] on icon at bounding box center [280, 176] width 10 height 12
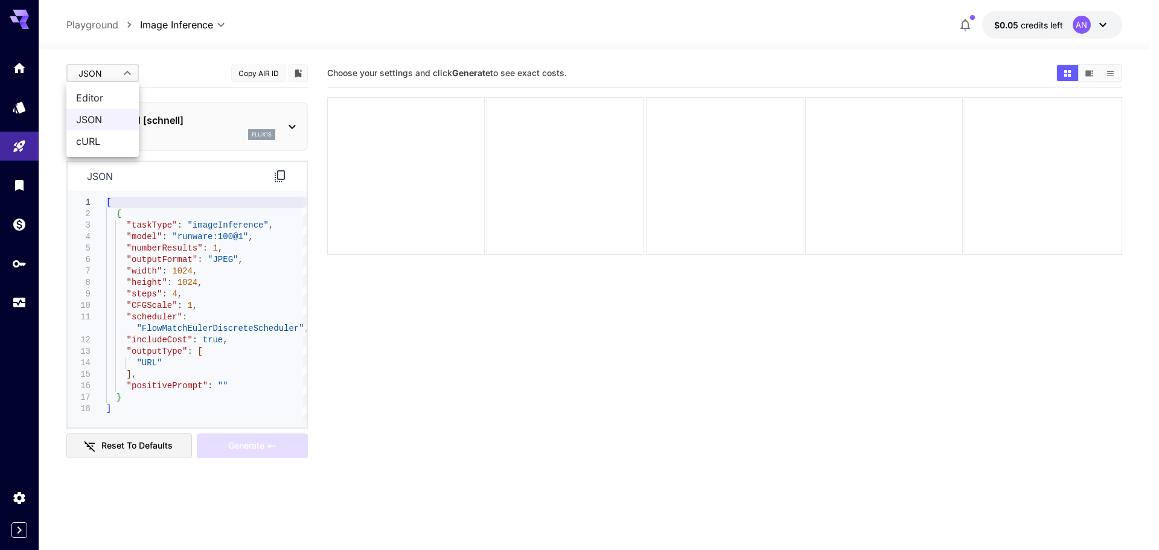
click at [126, 64] on body "**********" at bounding box center [579, 322] width 1159 height 645
click at [125, 70] on div at bounding box center [579, 275] width 1159 height 550
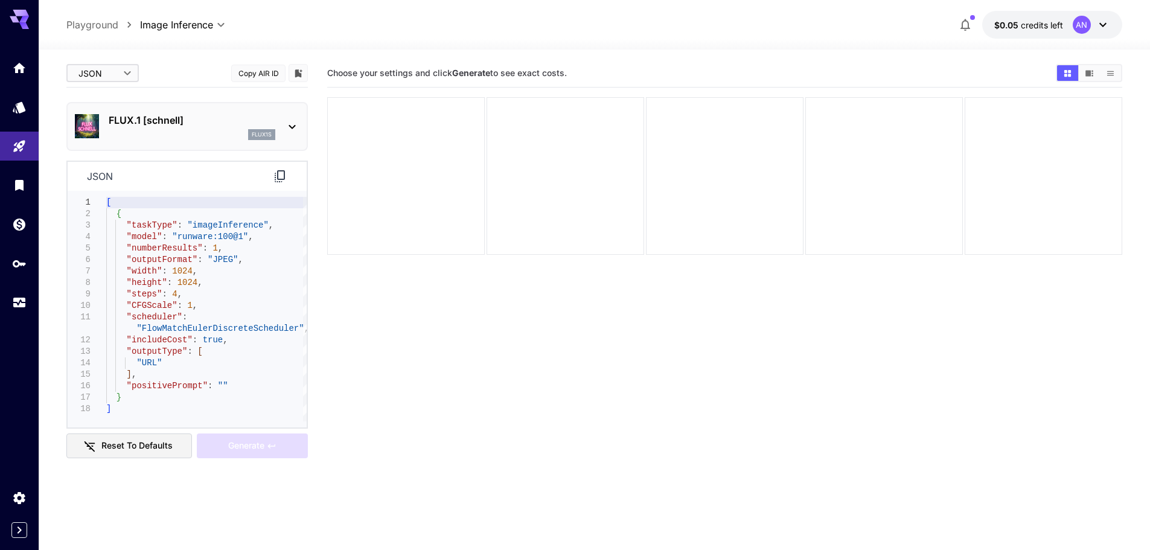
click at [125, 70] on body "**********" at bounding box center [575, 322] width 1150 height 645
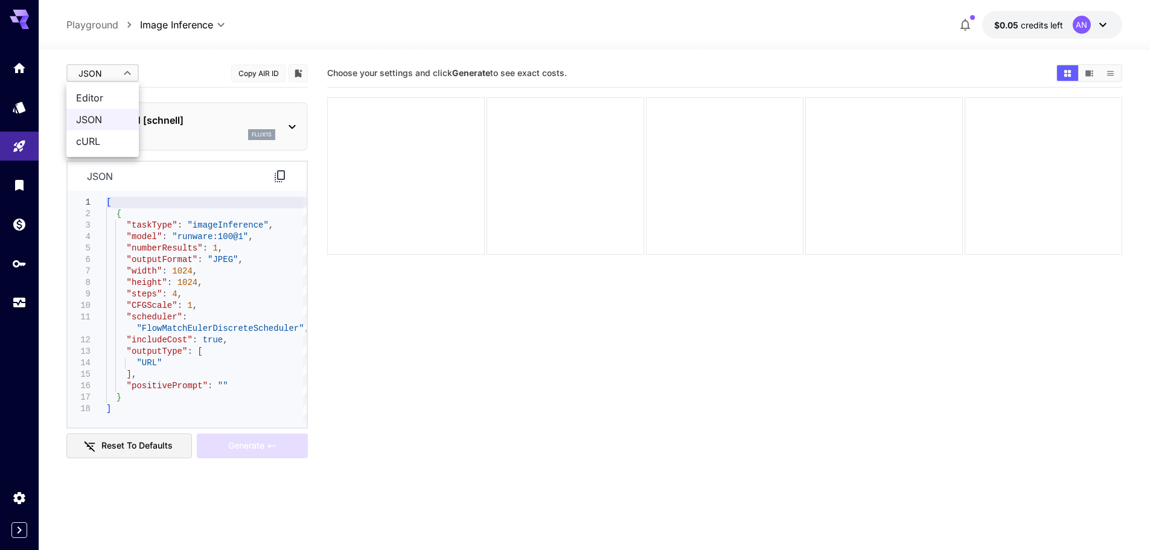
click at [98, 138] on span "cURL" at bounding box center [102, 141] width 53 height 14
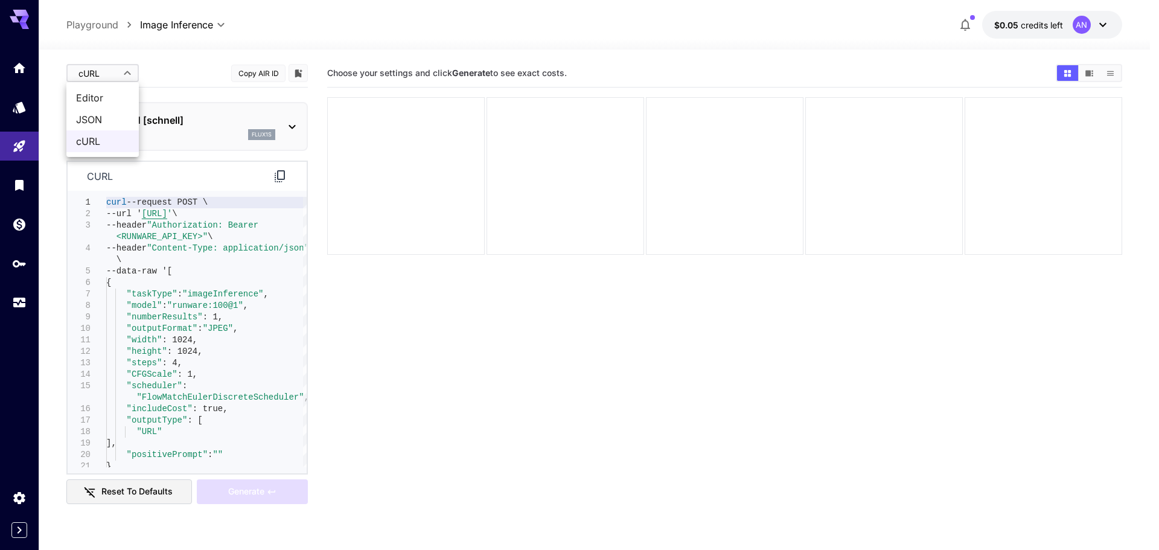
click at [107, 72] on body "**********" at bounding box center [579, 322] width 1159 height 645
click at [117, 117] on span "JSON" at bounding box center [102, 119] width 53 height 14
type input "****"
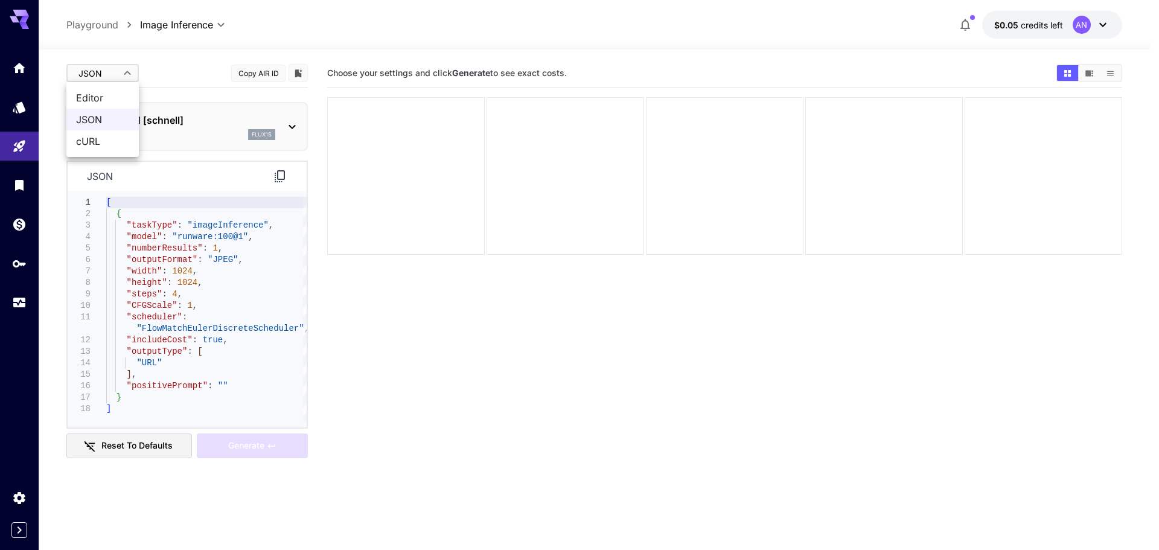
click at [117, 83] on body "**********" at bounding box center [579, 322] width 1159 height 645
click at [173, 83] on div at bounding box center [579, 275] width 1159 height 550
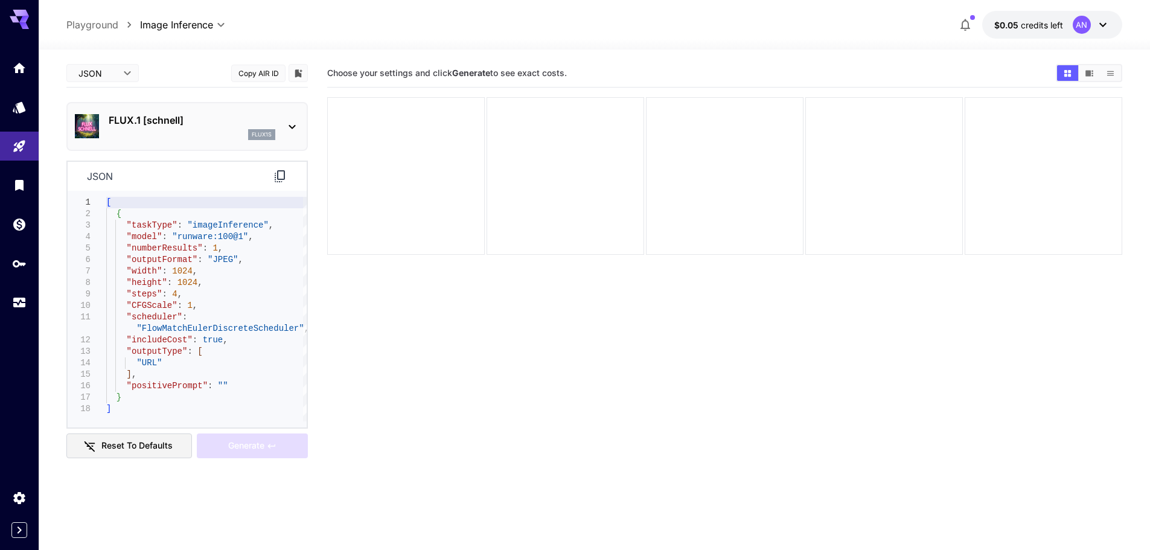
click at [290, 126] on icon at bounding box center [292, 127] width 7 height 4
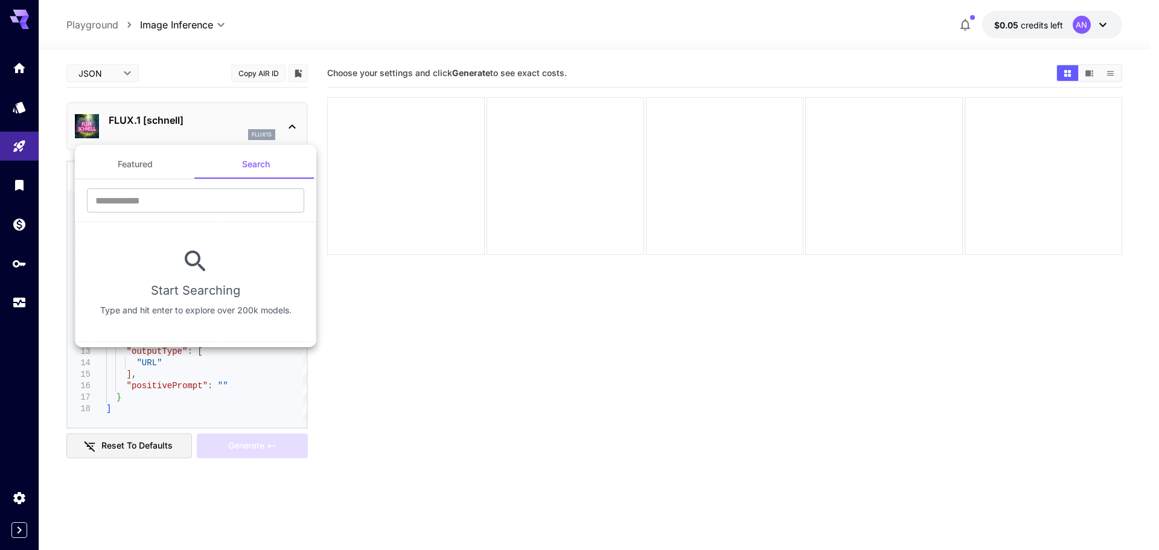
click at [290, 126] on div at bounding box center [579, 275] width 1159 height 550
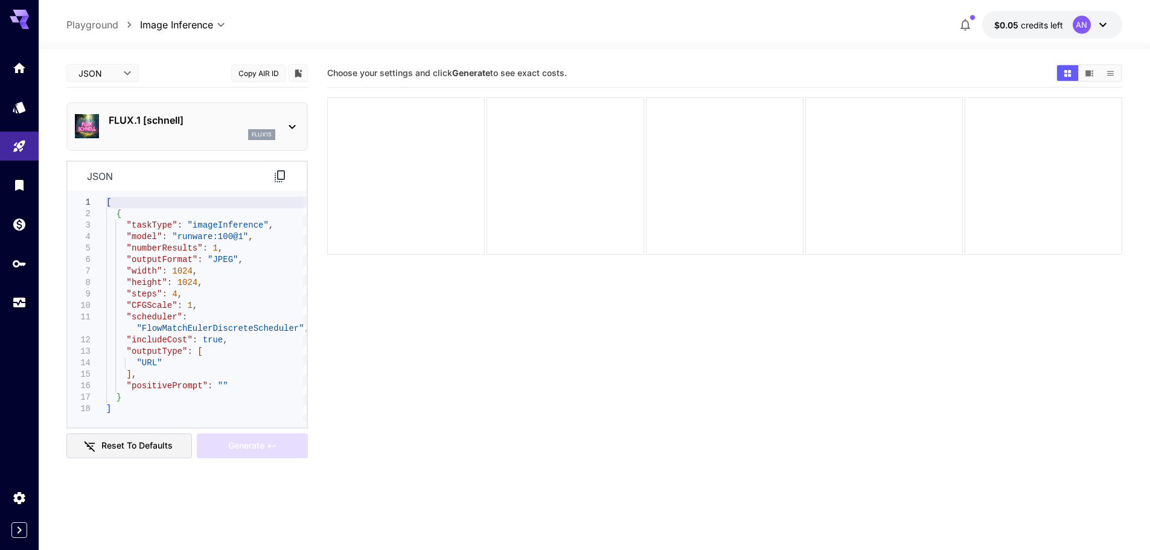
click at [290, 126] on icon at bounding box center [292, 127] width 7 height 4
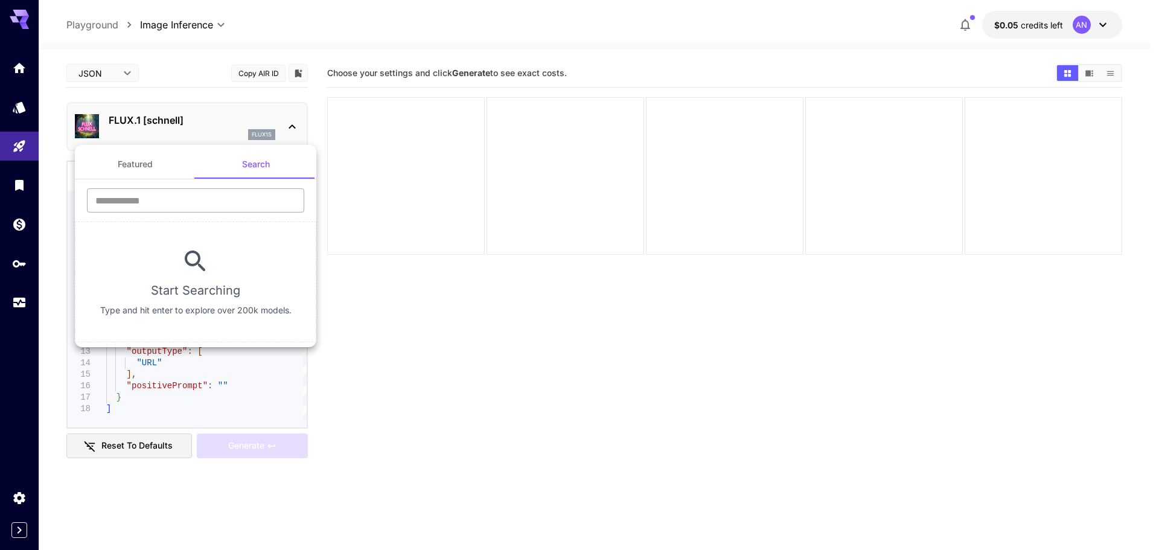
click at [176, 202] on input "text" at bounding box center [195, 200] width 217 height 24
drag, startPoint x: 189, startPoint y: 120, endPoint x: 164, endPoint y: 121, distance: 25.4
click at [164, 121] on div at bounding box center [579, 275] width 1159 height 550
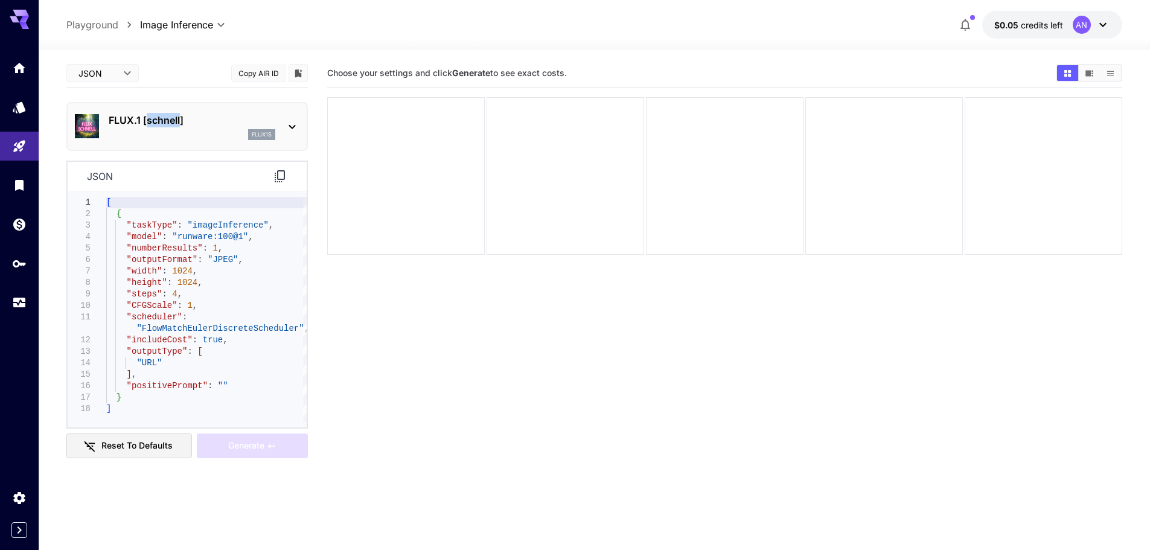
click at [163, 121] on p "FLUX.1 [schnell]" at bounding box center [192, 120] width 167 height 14
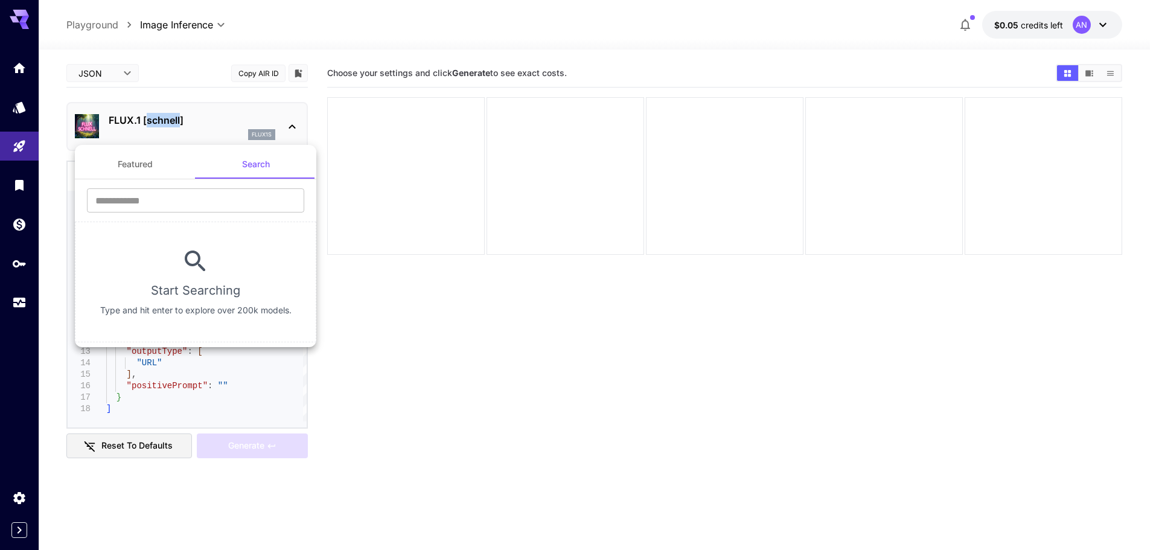
copy p "schnell"
click at [193, 196] on input "text" at bounding box center [195, 200] width 217 height 24
paste input "*******"
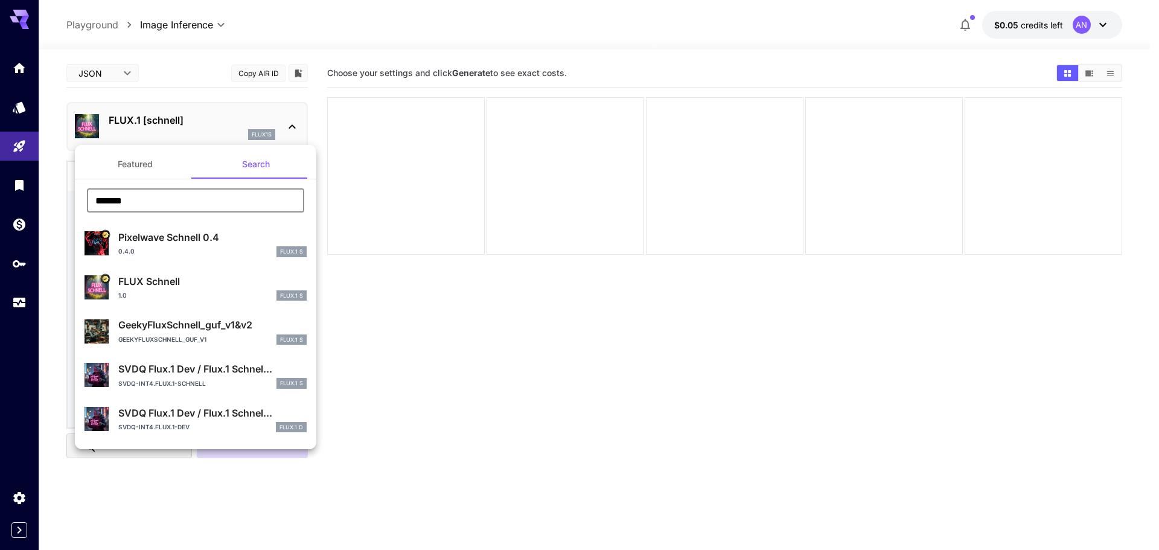
type input "*******"
click at [445, 362] on div at bounding box center [579, 275] width 1159 height 550
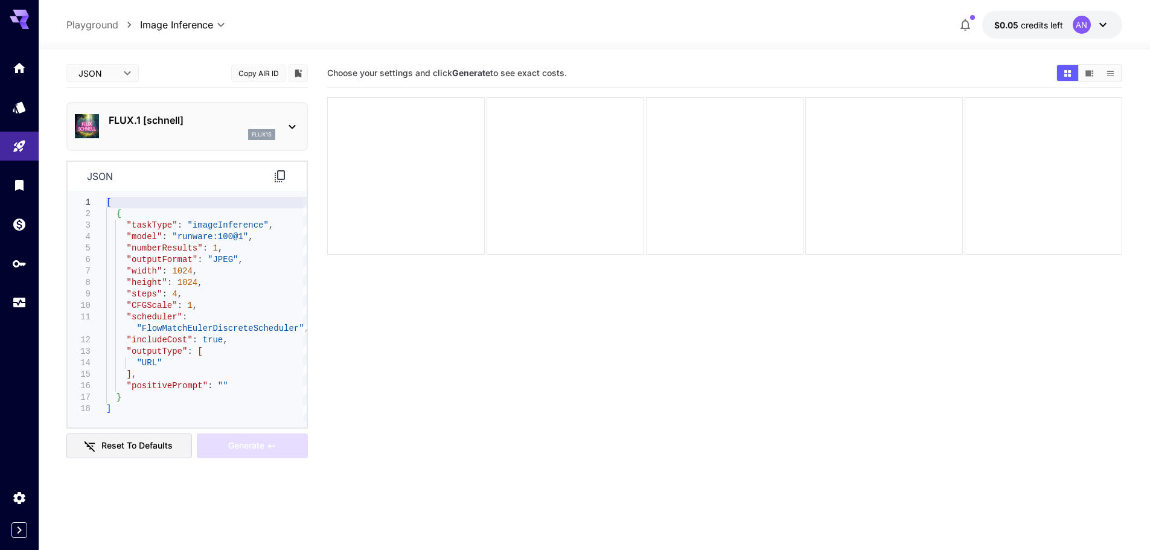
click at [292, 123] on icon at bounding box center [292, 127] width 14 height 14
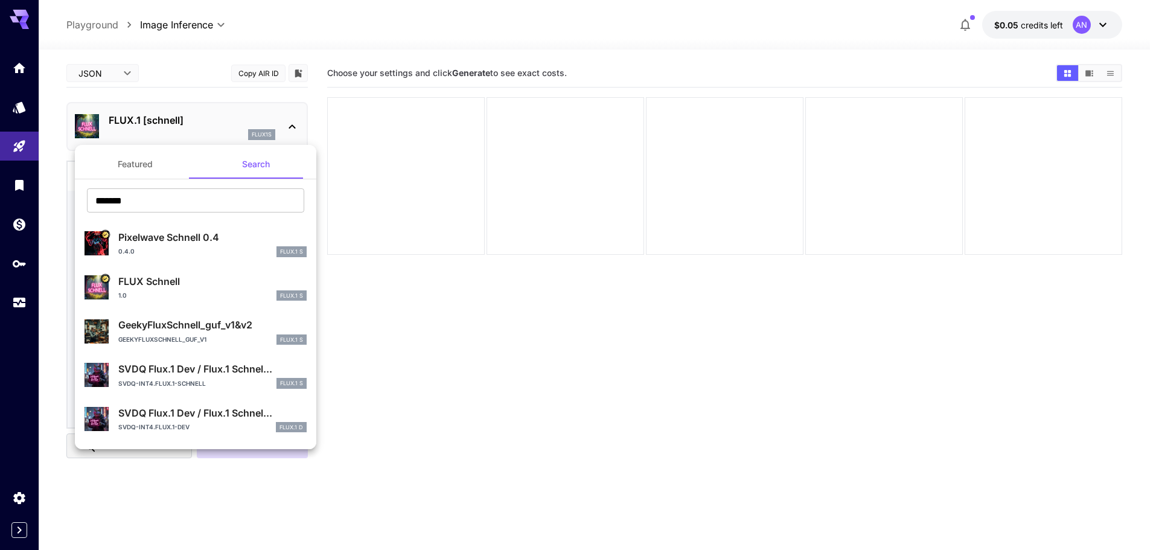
click at [292, 123] on div at bounding box center [579, 275] width 1159 height 550
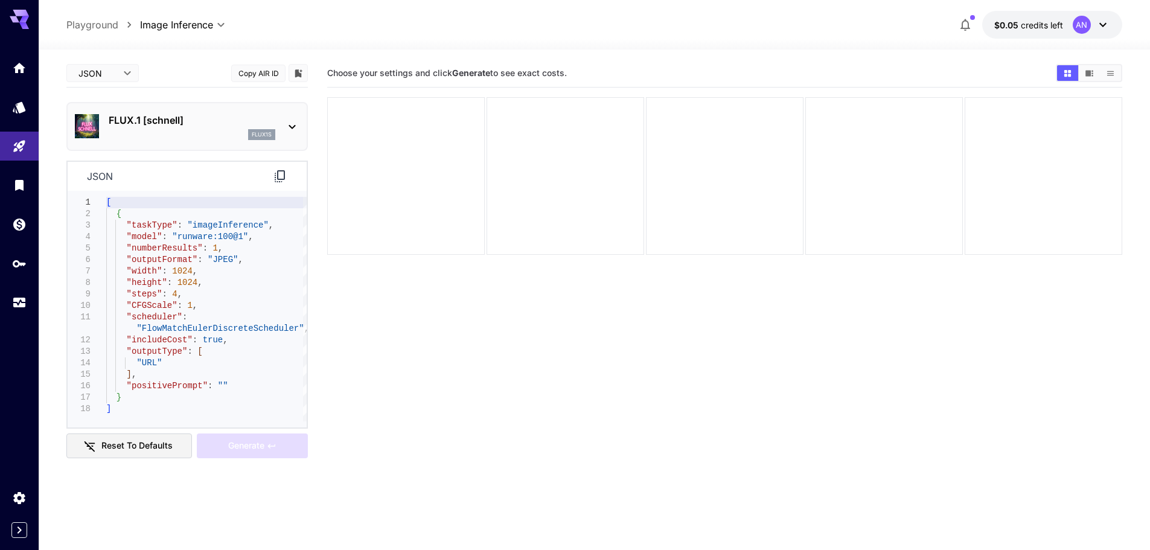
click at [427, 395] on section "Choose your settings and click Generate to see exact costs." at bounding box center [724, 334] width 795 height 550
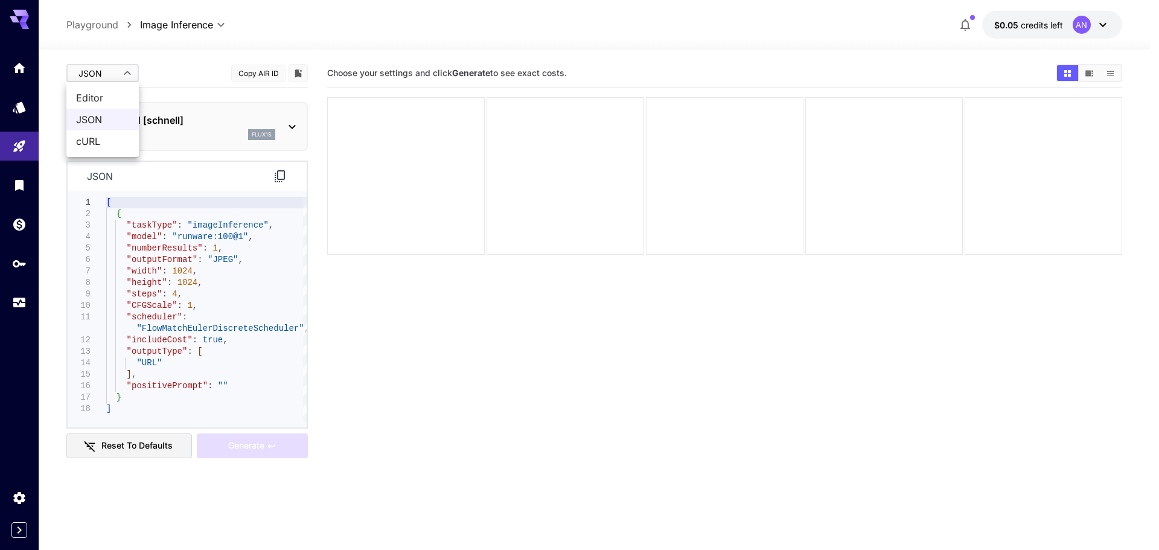
click at [128, 75] on body "**********" at bounding box center [579, 322] width 1159 height 645
click at [107, 96] on span "Editor" at bounding box center [102, 98] width 53 height 14
type input "****"
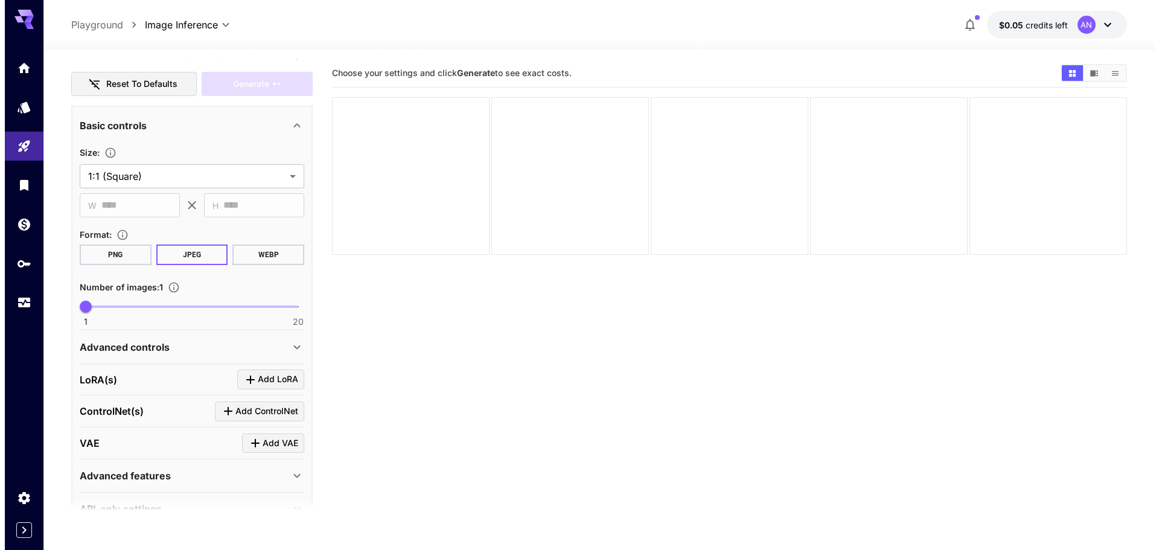
scroll to position [205, 0]
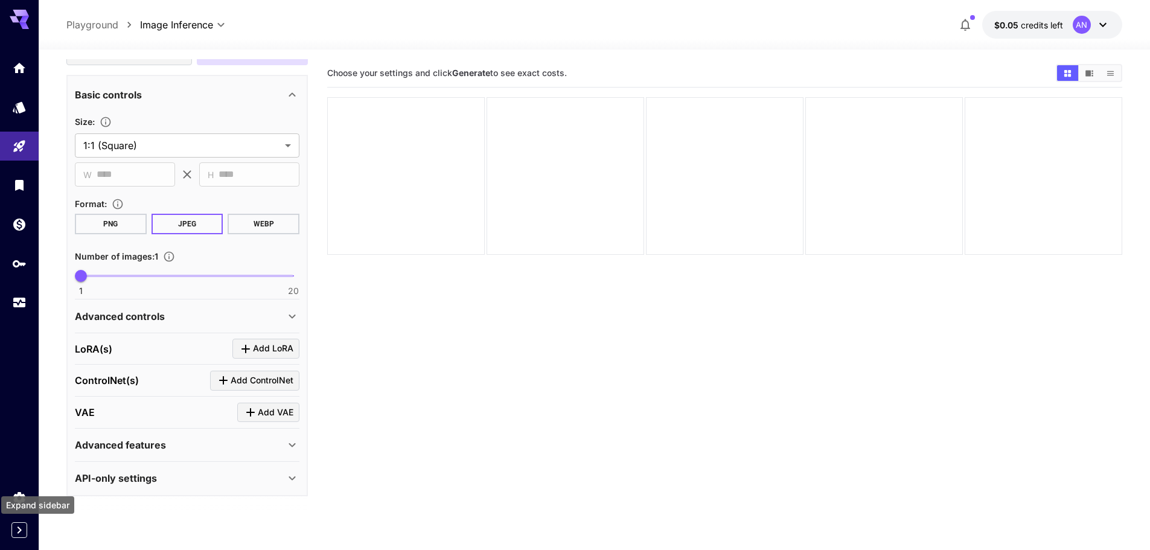
click at [13, 532] on icon "Expand sidebar" at bounding box center [19, 530] width 14 height 14
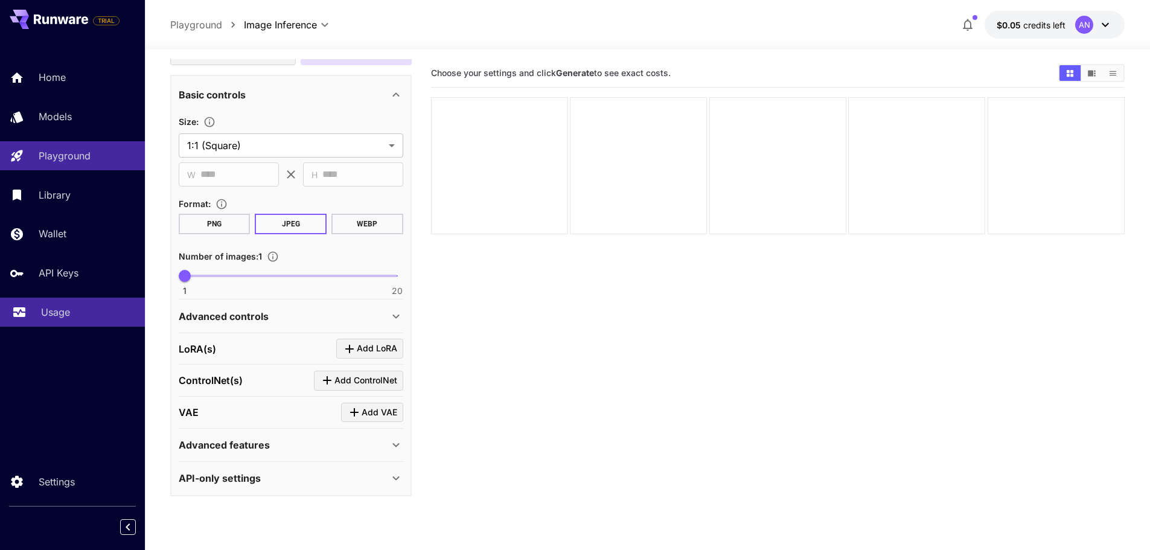
click at [54, 313] on p "Usage" at bounding box center [55, 312] width 29 height 14
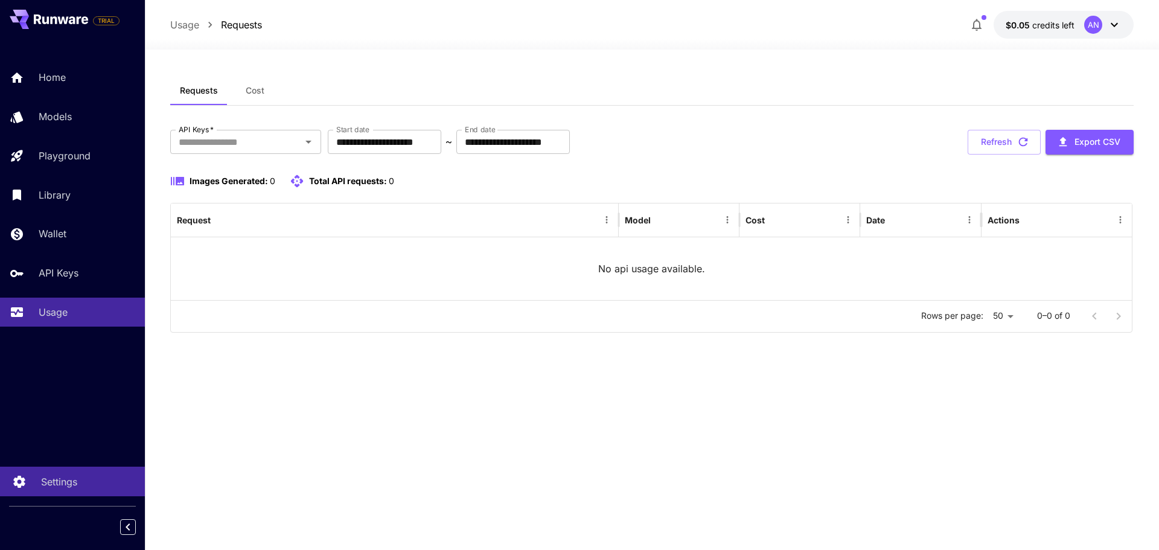
click at [65, 484] on p "Settings" at bounding box center [59, 481] width 36 height 14
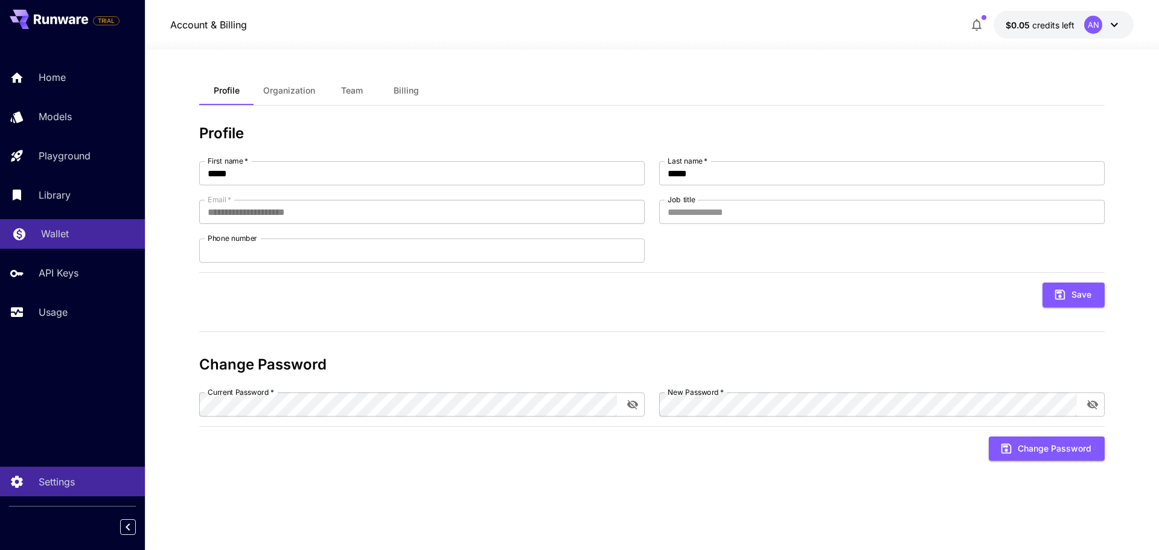
click at [43, 226] on link "Wallet" at bounding box center [72, 234] width 145 height 30
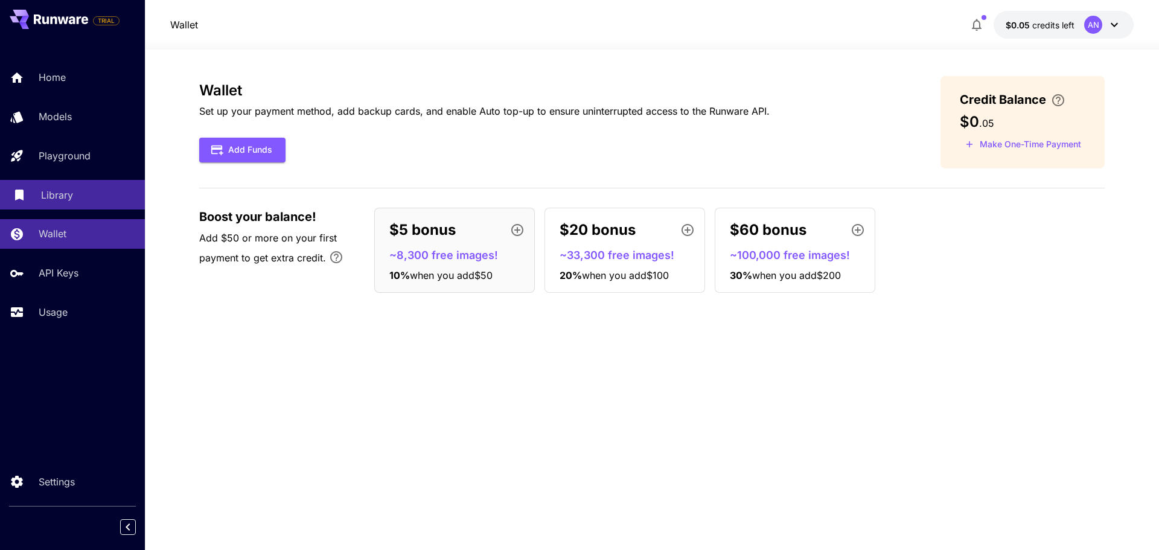
click at [53, 195] on p "Library" at bounding box center [57, 195] width 32 height 14
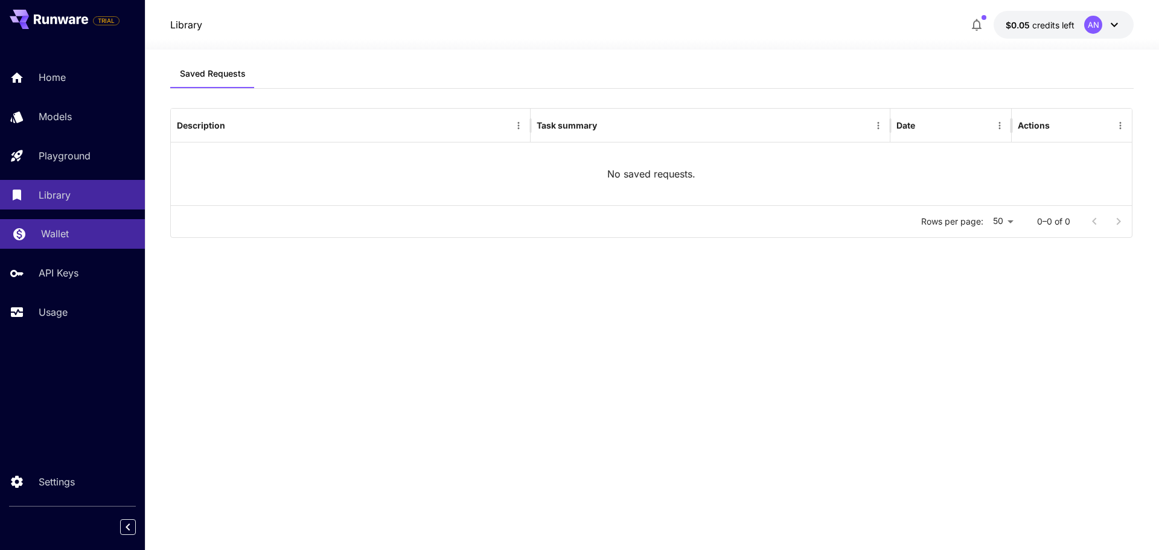
click at [50, 229] on p "Wallet" at bounding box center [55, 233] width 28 height 14
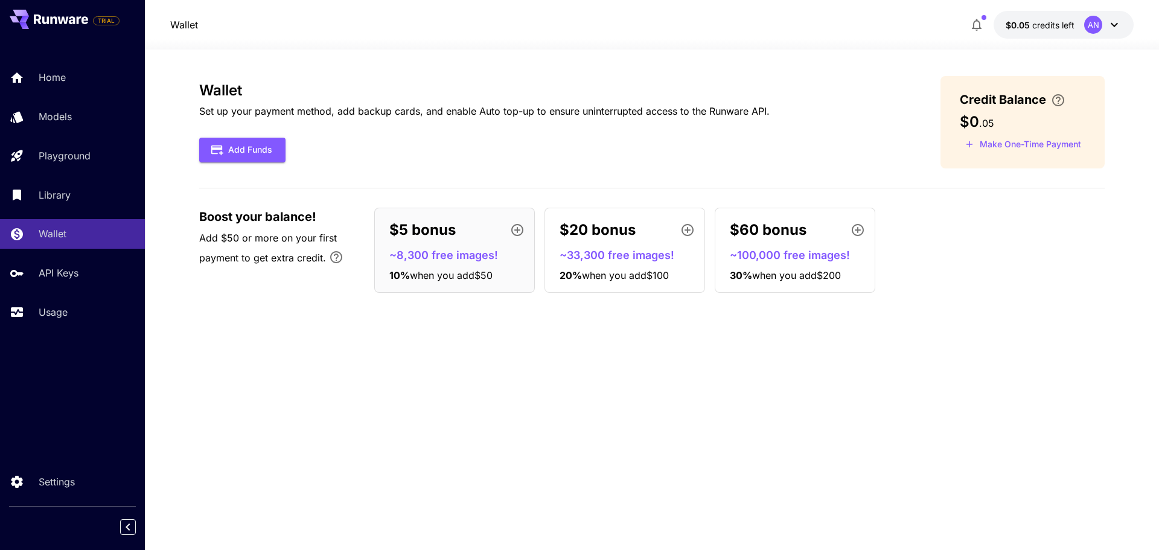
click at [54, 255] on div "Home Models Playground Library Wallet API Keys Usage" at bounding box center [72, 195] width 145 height 264
click at [54, 264] on link "API Keys" at bounding box center [72, 273] width 145 height 30
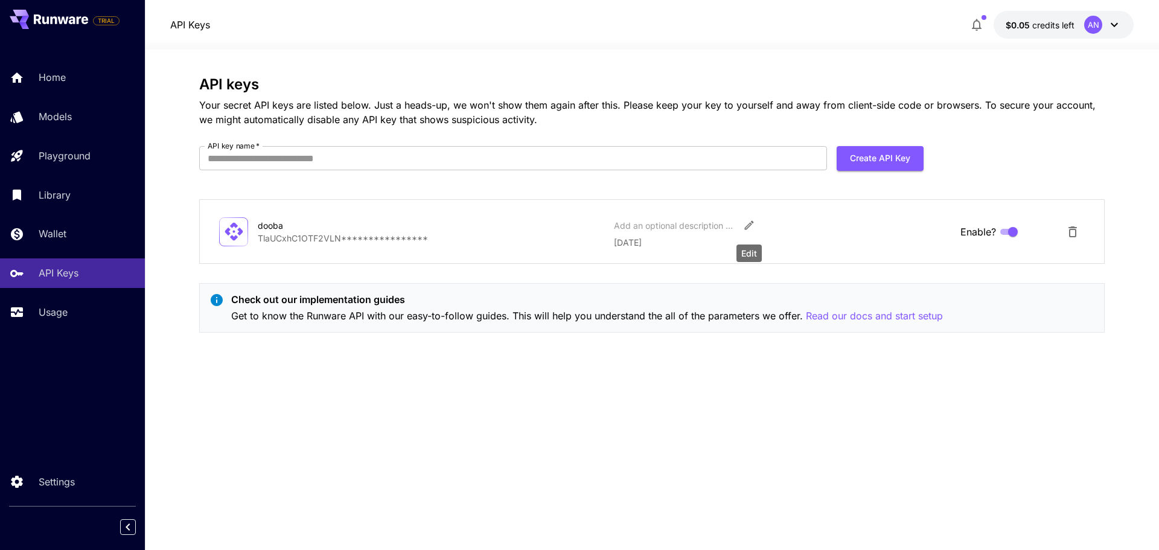
click at [748, 223] on icon "Edit" at bounding box center [749, 225] width 12 height 12
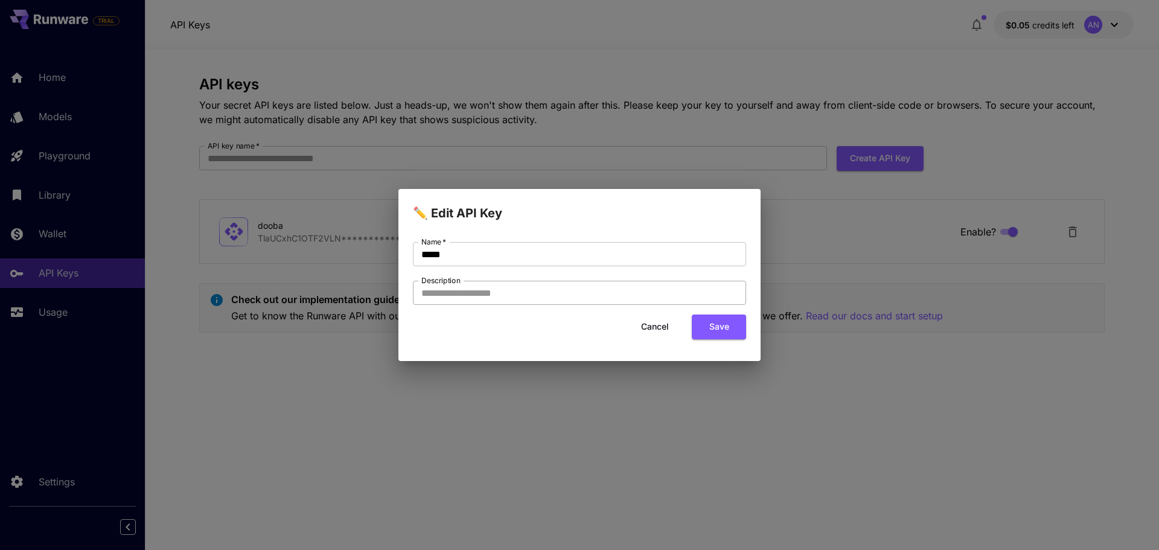
click at [521, 294] on input "Description" at bounding box center [579, 293] width 333 height 24
click at [514, 378] on div "✏️ Edit API Key Name   * ***** Name   * Description Description Cancel Save" at bounding box center [579, 275] width 1159 height 550
click at [656, 326] on button "Cancel" at bounding box center [655, 326] width 54 height 25
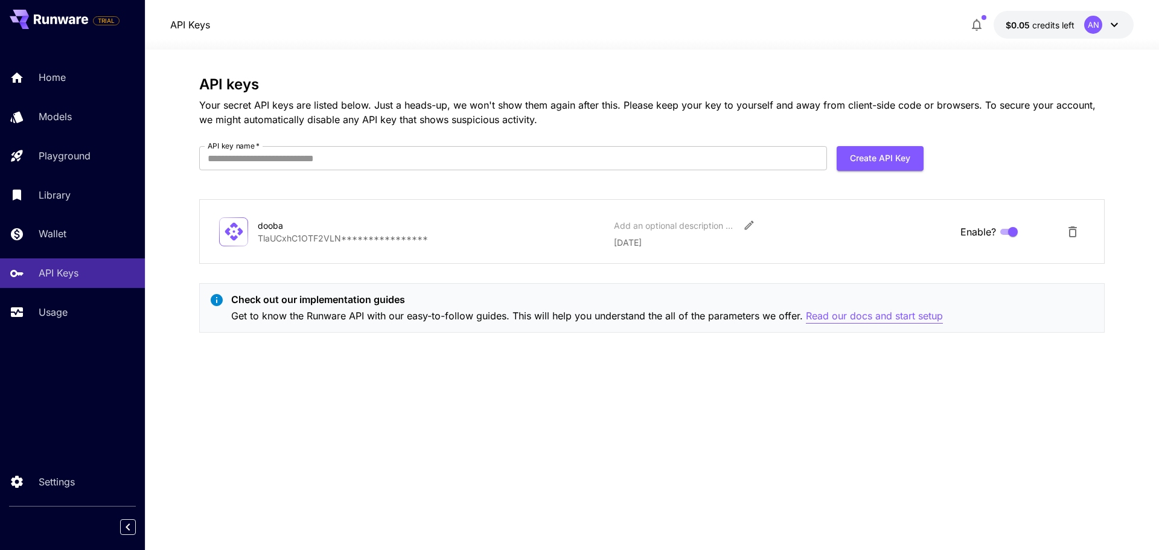
click at [854, 319] on p "Read our docs and start setup" at bounding box center [874, 315] width 137 height 15
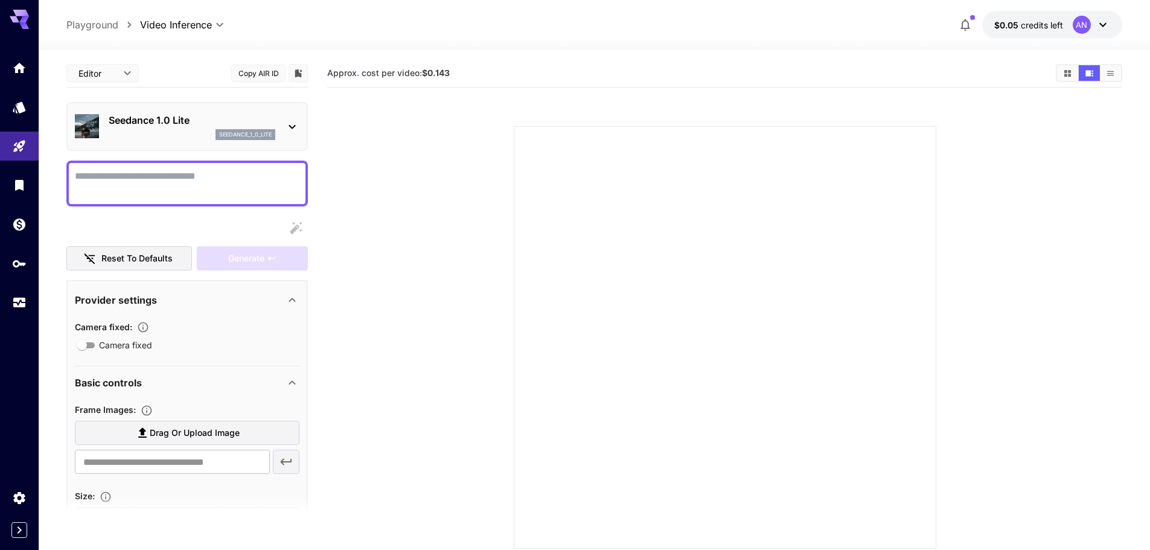
click at [293, 119] on div at bounding box center [292, 126] width 14 height 15
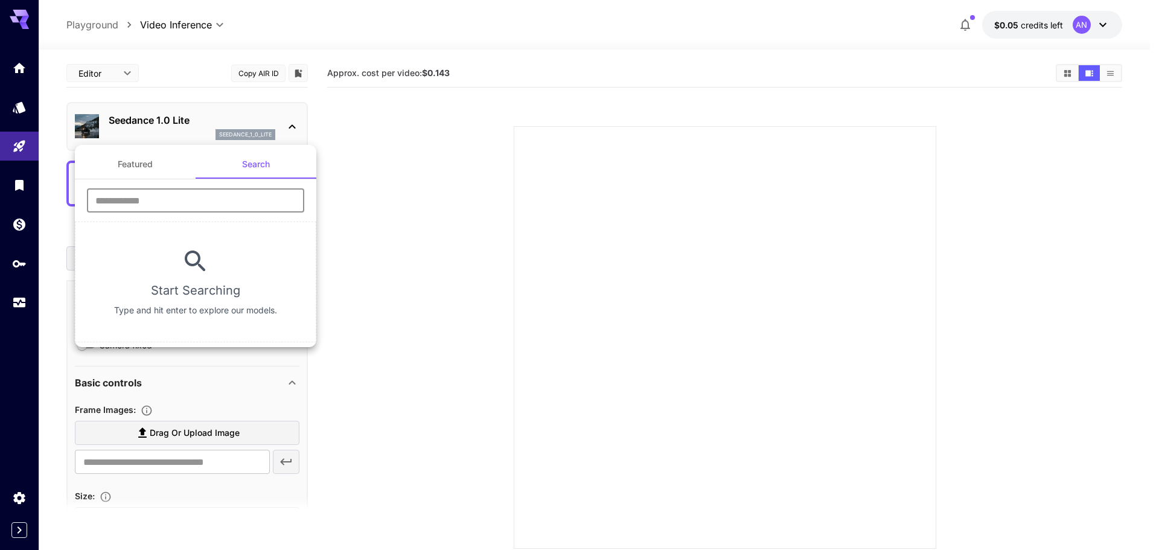
click at [199, 202] on input "text" at bounding box center [195, 200] width 217 height 24
type input "****"
click at [163, 171] on button "Featured" at bounding box center [135, 164] width 121 height 29
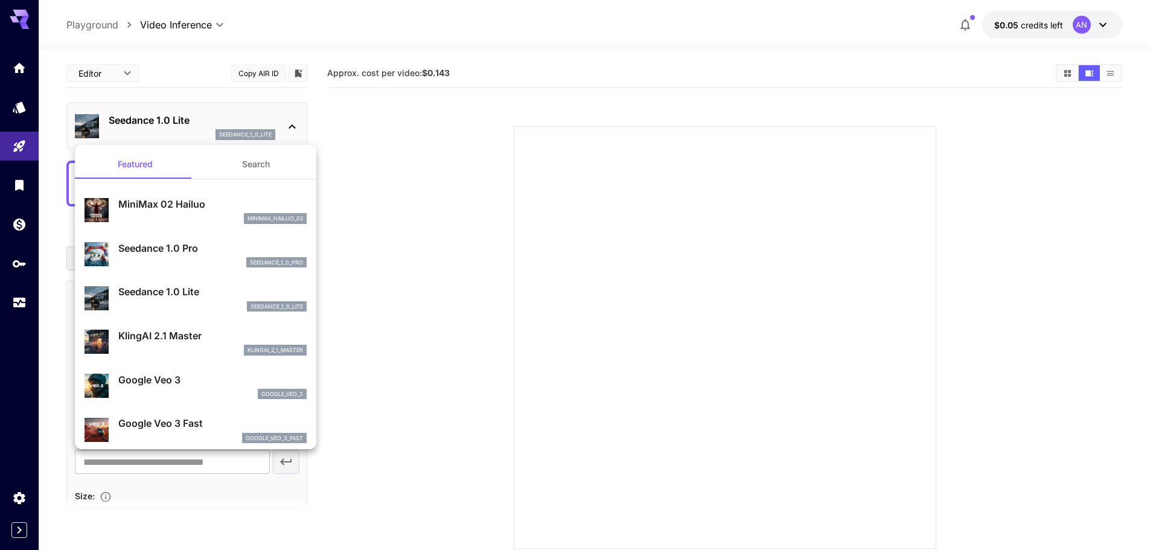
click at [354, 187] on div at bounding box center [579, 275] width 1159 height 550
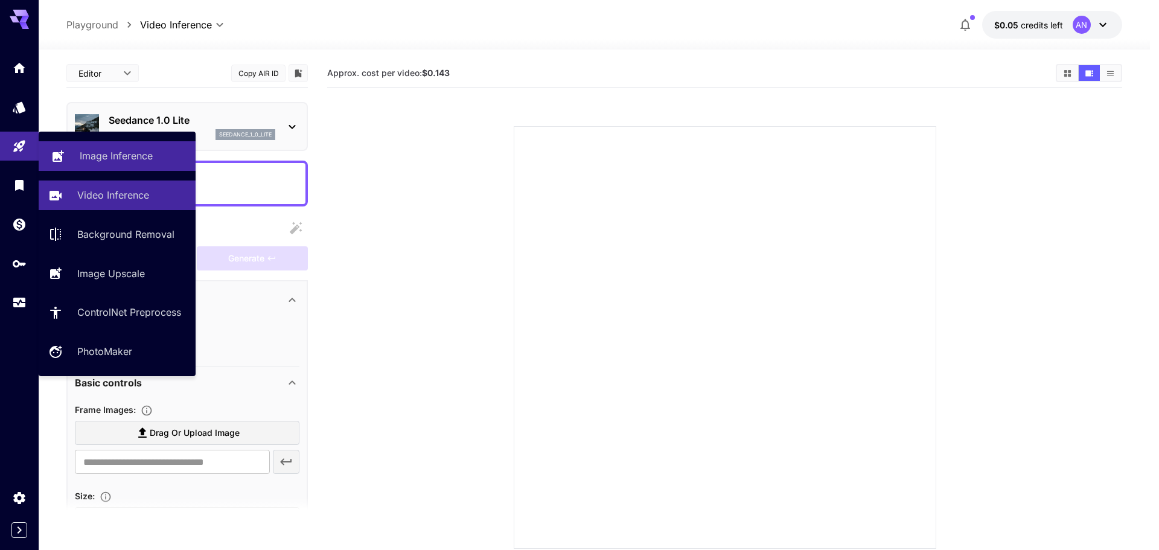
click at [113, 150] on p "Image Inference" at bounding box center [116, 155] width 73 height 14
type input "**********"
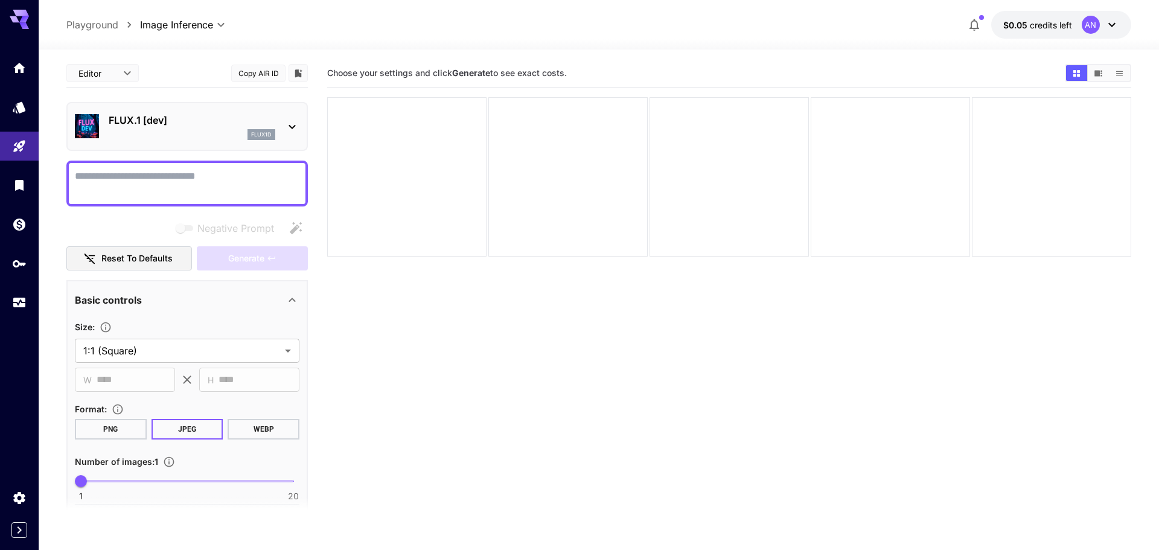
click at [120, 72] on body "**********" at bounding box center [579, 322] width 1159 height 645
click at [123, 72] on div at bounding box center [579, 275] width 1159 height 550
click at [292, 119] on div at bounding box center [292, 126] width 14 height 15
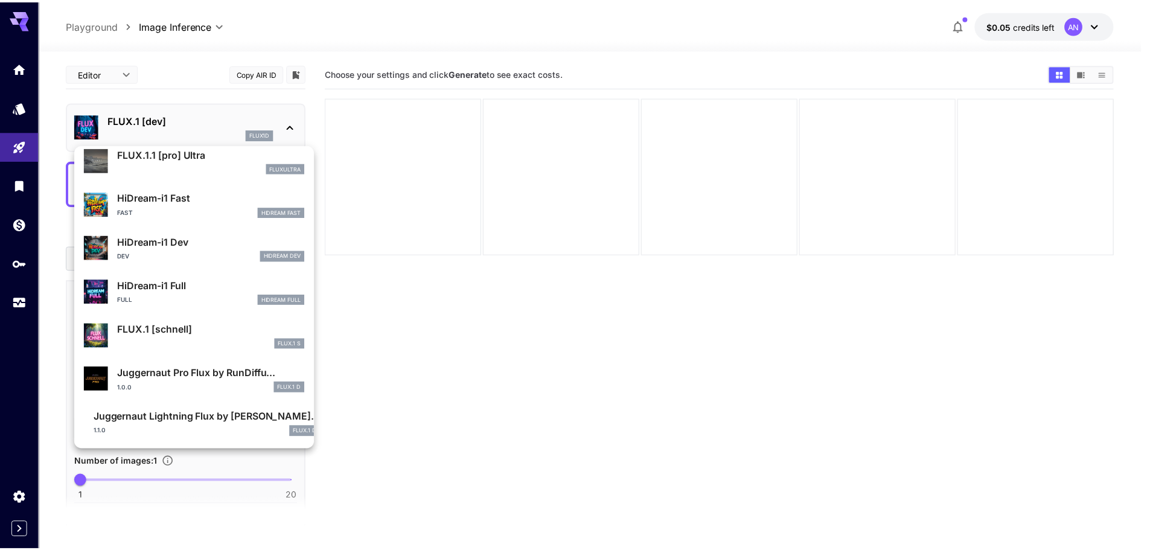
scroll to position [933, 0]
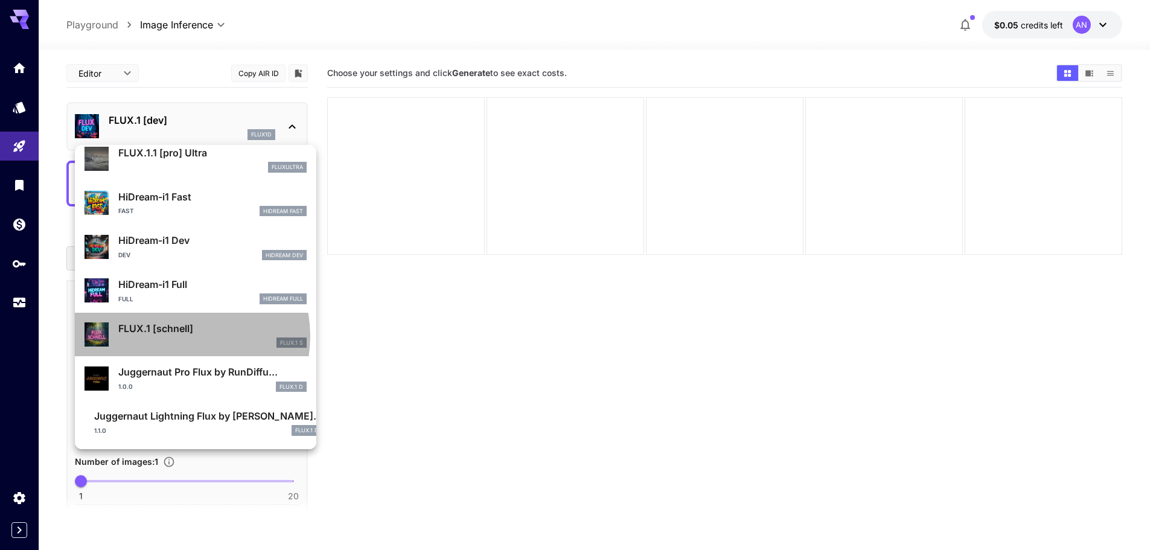
click at [178, 336] on div "FLUX.1 [[PERSON_NAME]] FLUX.1 S" at bounding box center [212, 334] width 188 height 27
type input "*"
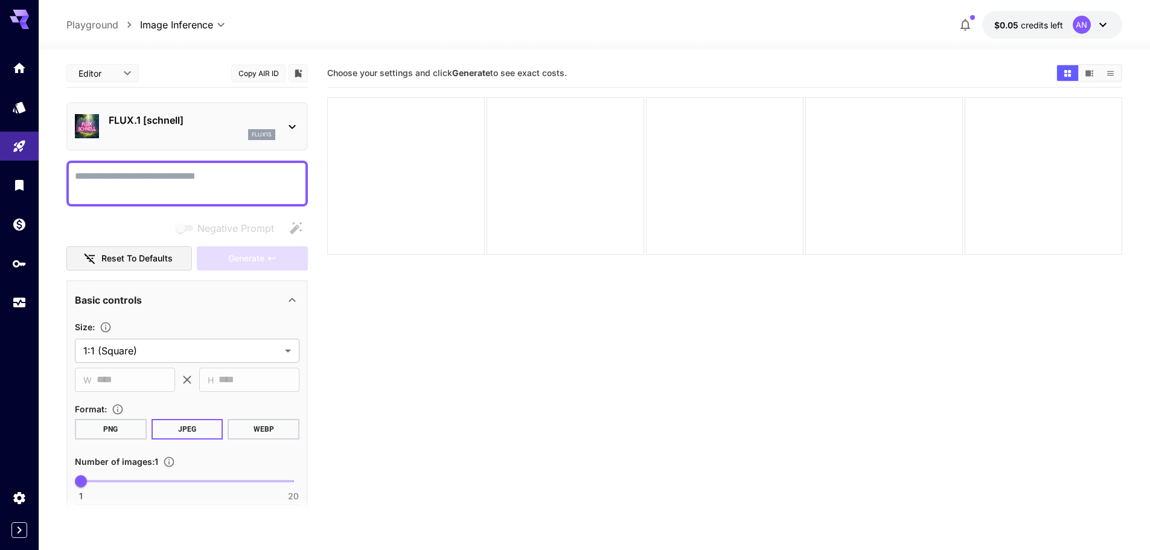
click at [223, 131] on div "flux1s" at bounding box center [192, 134] width 167 height 11
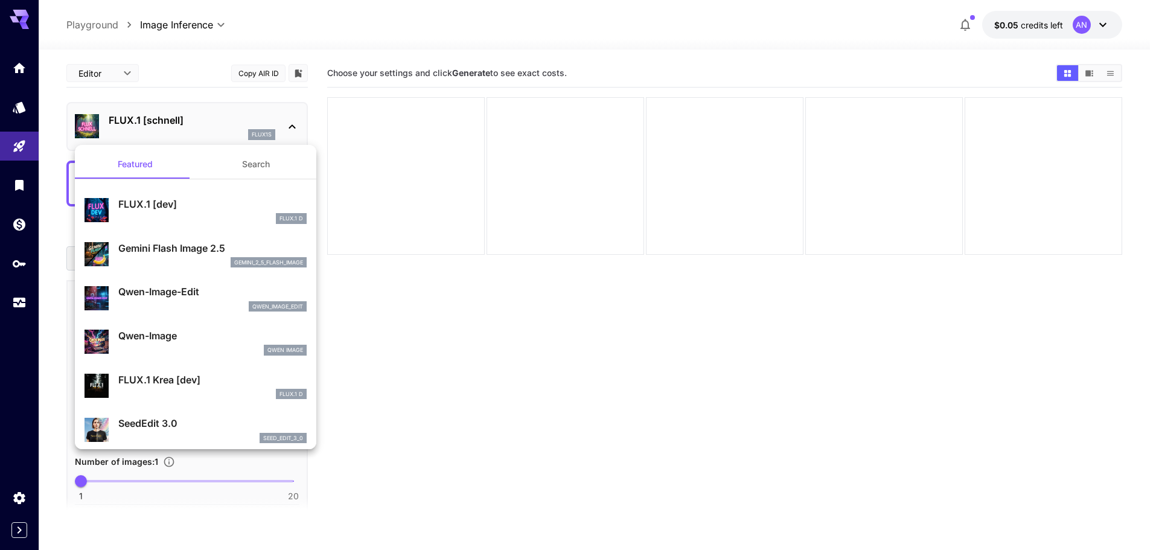
click at [223, 131] on div at bounding box center [579, 275] width 1159 height 550
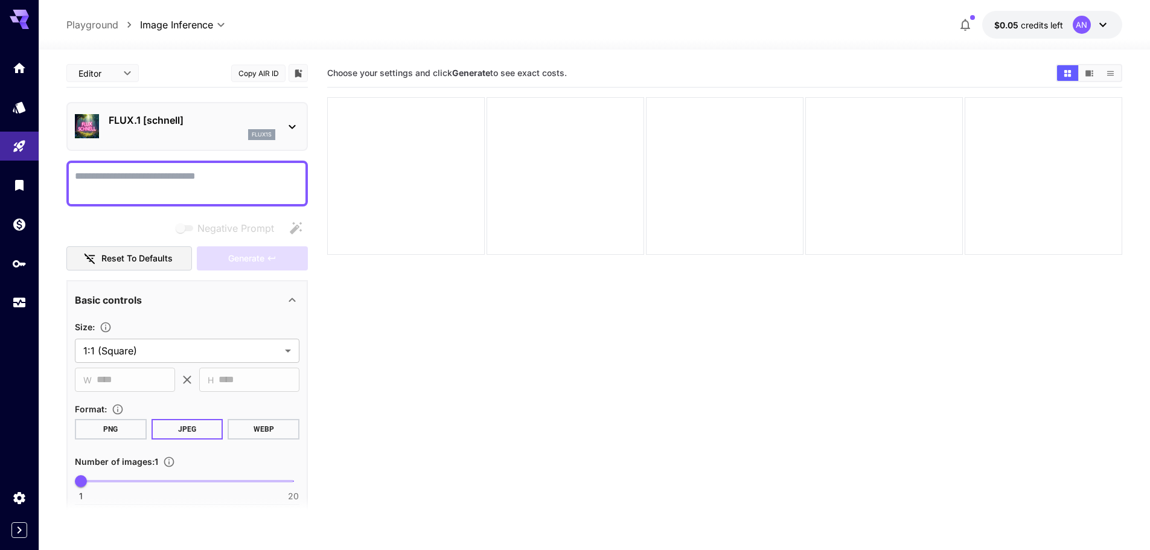
click at [264, 71] on button "Copy AIR ID" at bounding box center [258, 74] width 54 height 18
click at [272, 71] on button "Copy AIR ID" at bounding box center [258, 74] width 54 height 18
click at [272, 71] on button "Copied!" at bounding box center [258, 74] width 54 height 18
drag, startPoint x: 173, startPoint y: 186, endPoint x: 171, endPoint y: 179, distance: 7.3
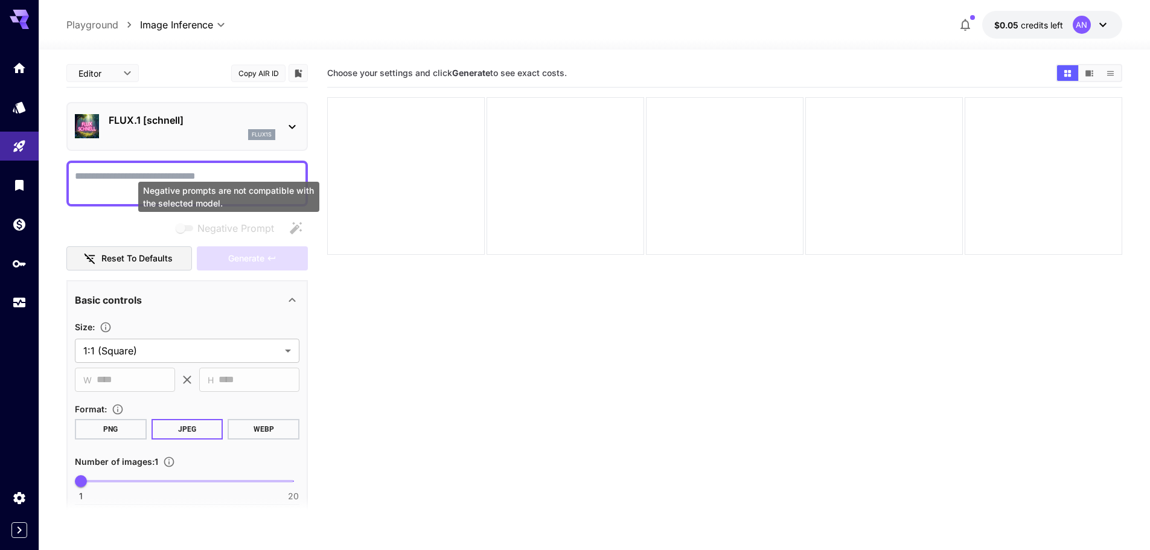
click at [172, 183] on div "Negative prompts are not compatible with the selected model." at bounding box center [228, 197] width 181 height 30
click at [148, 176] on textarea "Negative Prompt" at bounding box center [187, 183] width 225 height 29
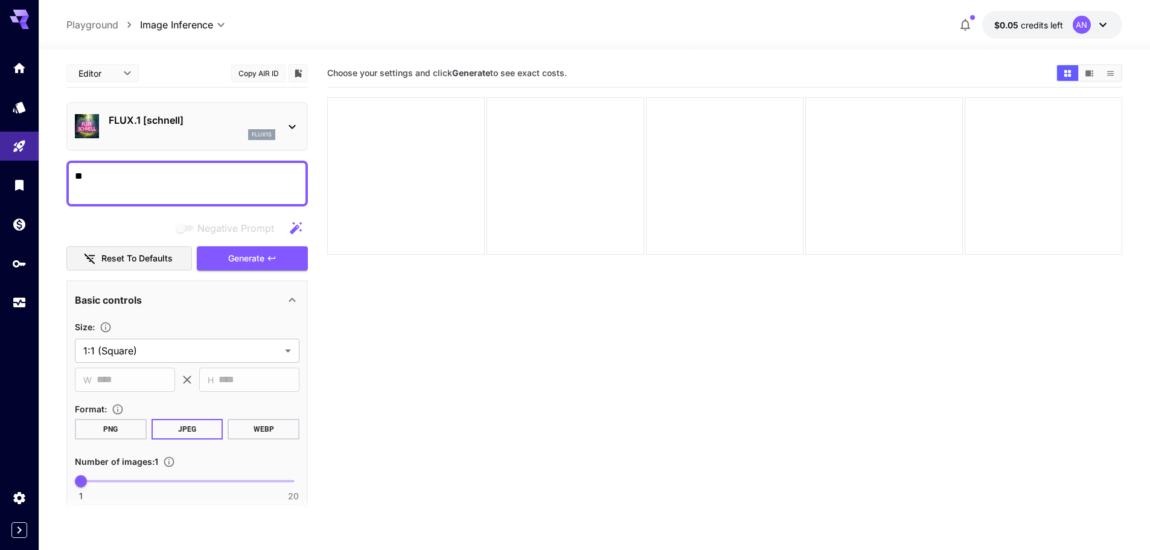
type textarea "*"
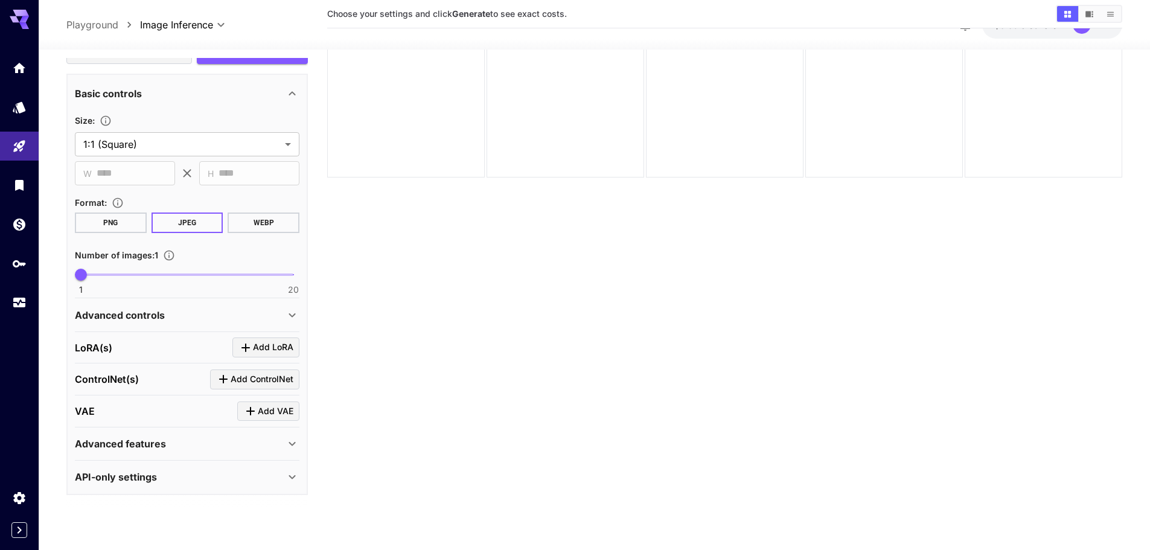
scroll to position [95, 0]
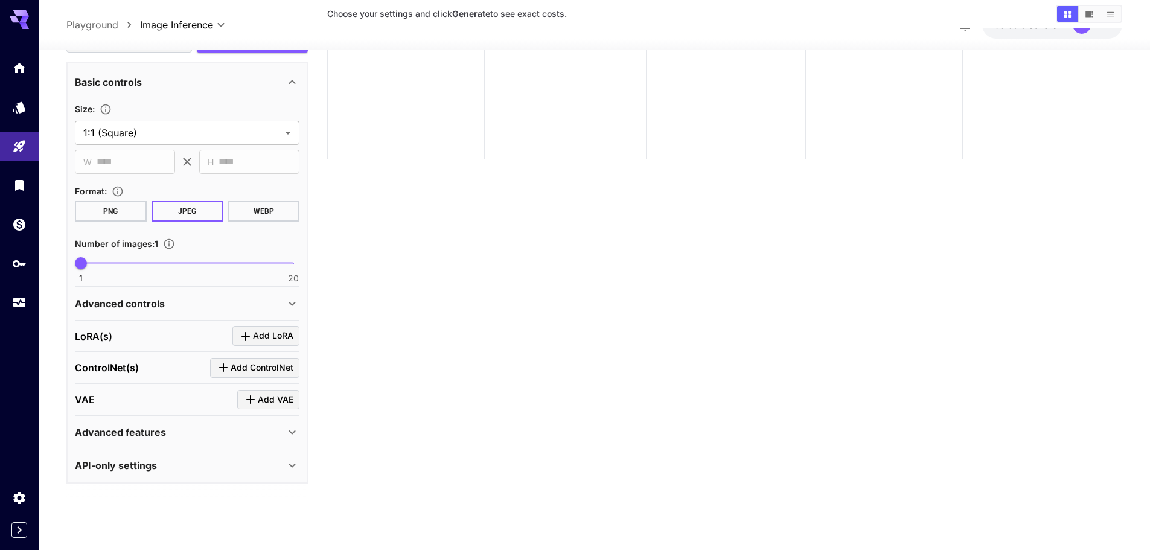
type textarea "*******"
click at [255, 457] on div "API-only settings" at bounding box center [187, 465] width 225 height 29
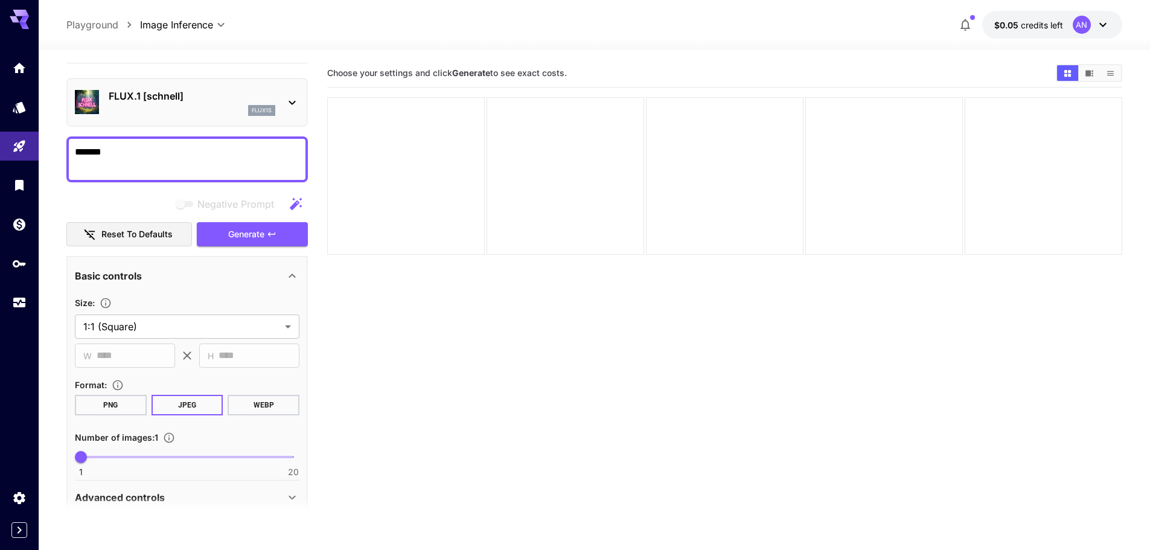
scroll to position [0, 0]
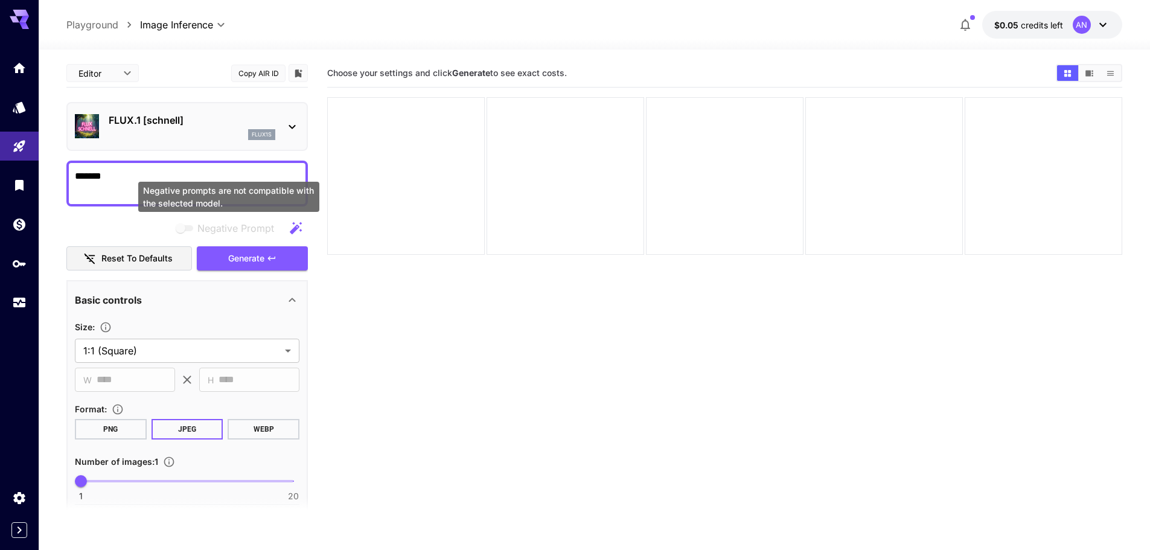
click at [193, 226] on span "Negative prompts are not compatible with the selected model." at bounding box center [185, 228] width 24 height 14
click at [266, 74] on button "Copy AIR ID" at bounding box center [258, 74] width 54 height 18
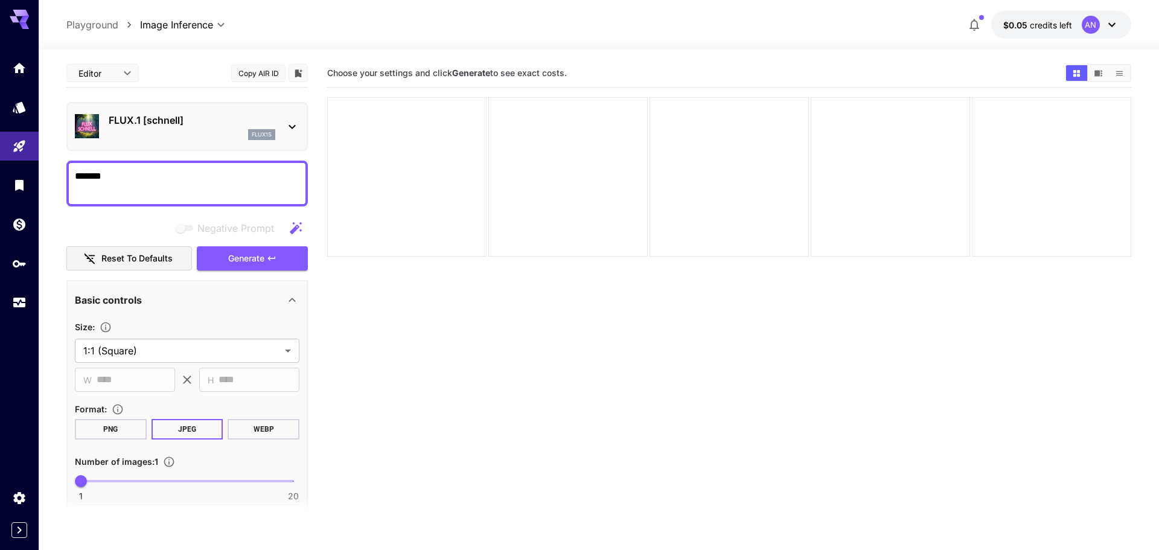
click at [112, 76] on body "**********" at bounding box center [579, 322] width 1159 height 645
click at [91, 138] on span "cURL" at bounding box center [102, 141] width 53 height 14
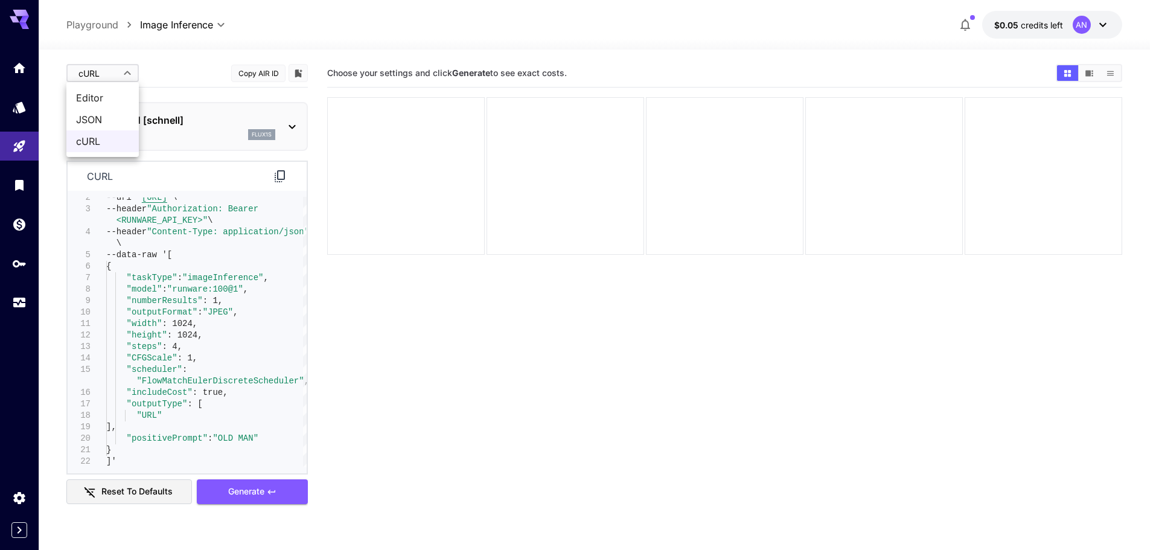
click at [95, 79] on body "**********" at bounding box center [579, 322] width 1159 height 645
click at [113, 118] on span "JSON" at bounding box center [102, 119] width 53 height 14
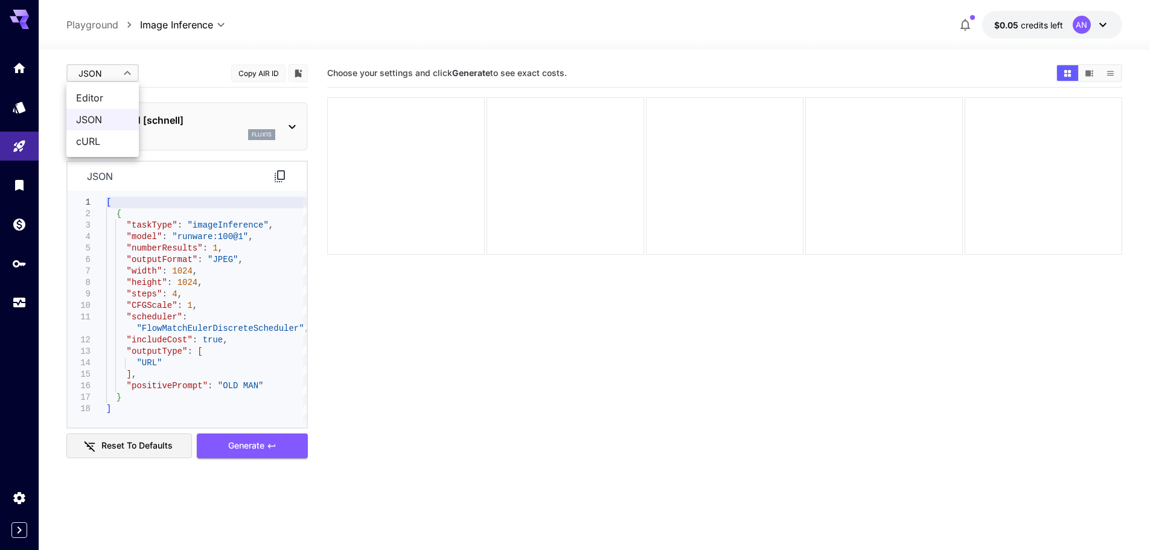
click at [101, 79] on body "**********" at bounding box center [579, 322] width 1159 height 645
click at [107, 139] on span "cURL" at bounding box center [102, 141] width 53 height 14
type input "****"
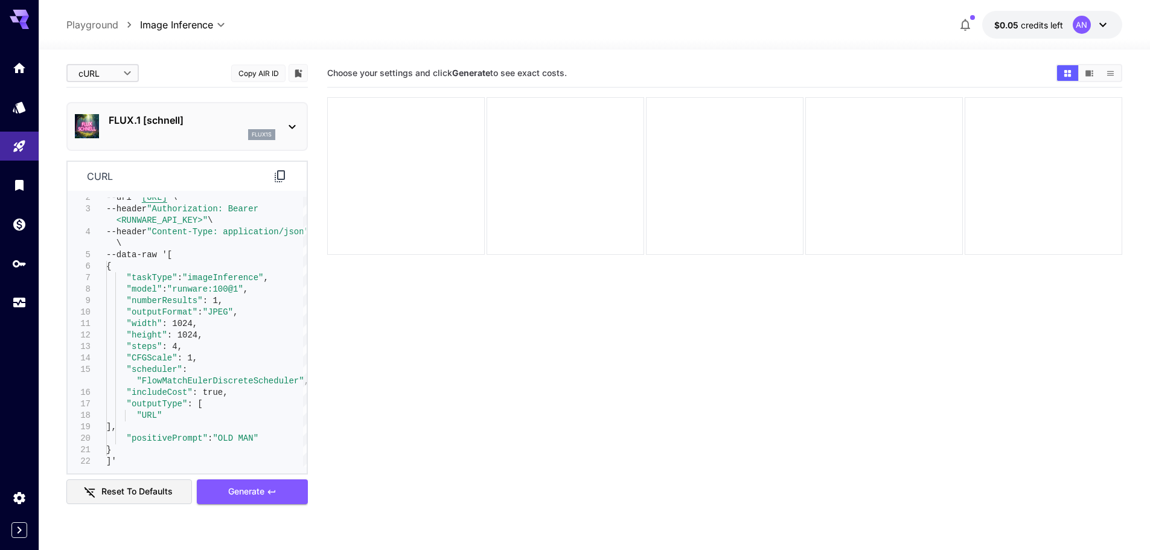
click at [276, 175] on icon at bounding box center [280, 176] width 14 height 14
click at [261, 70] on button "Copy AIR ID" at bounding box center [258, 74] width 54 height 18
click at [261, 70] on button "Copied!" at bounding box center [258, 74] width 54 height 18
click at [293, 70] on icon "Add to library" at bounding box center [298, 73] width 11 height 11
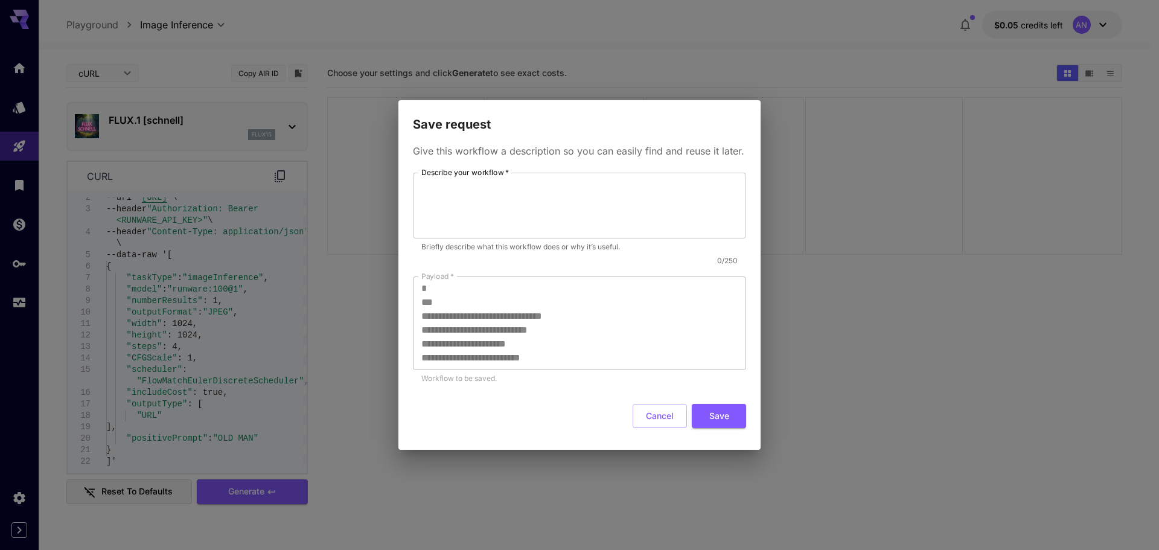
click at [339, 112] on div "**********" at bounding box center [579, 275] width 1159 height 550
click at [657, 418] on button "Cancel" at bounding box center [660, 416] width 54 height 25
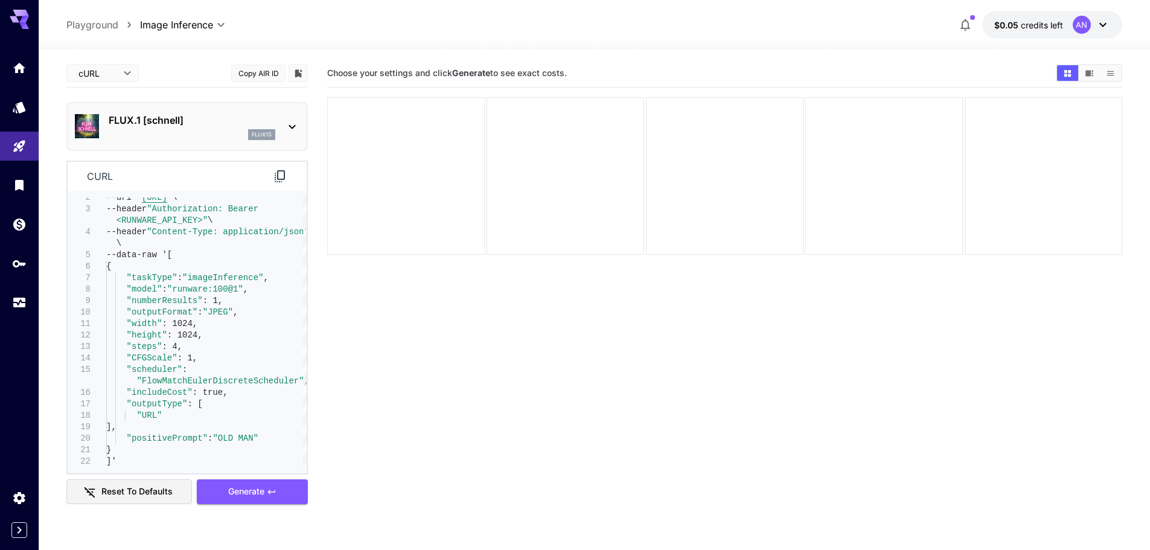
click at [258, 78] on button "Copy AIR ID" at bounding box center [258, 74] width 54 height 18
click at [255, 74] on button "Copy AIR ID" at bounding box center [258, 74] width 54 height 18
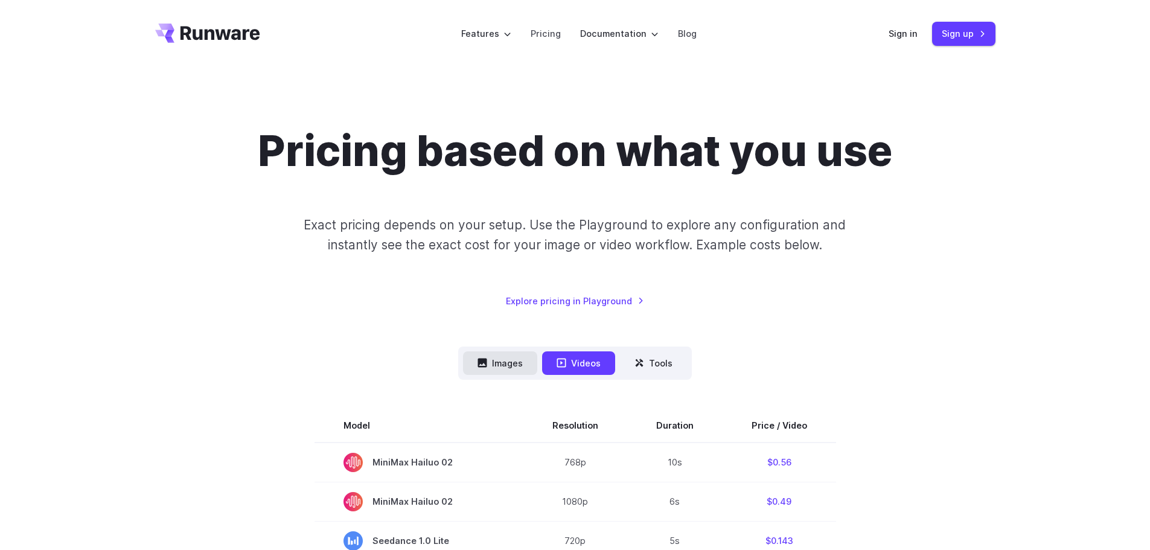
click at [505, 368] on button "Images" at bounding box center [500, 363] width 74 height 24
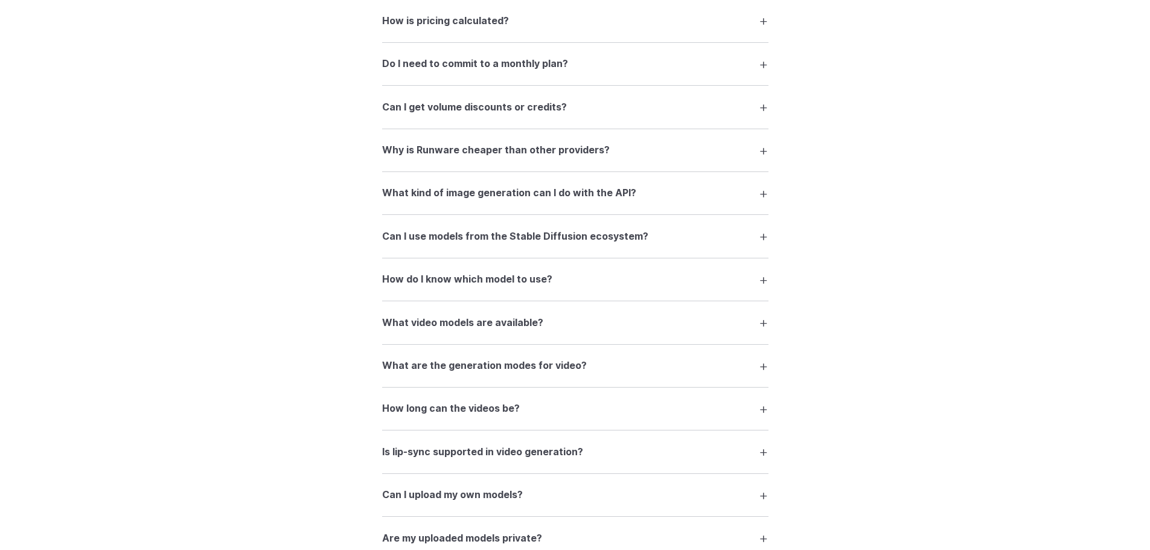
scroll to position [1831, 0]
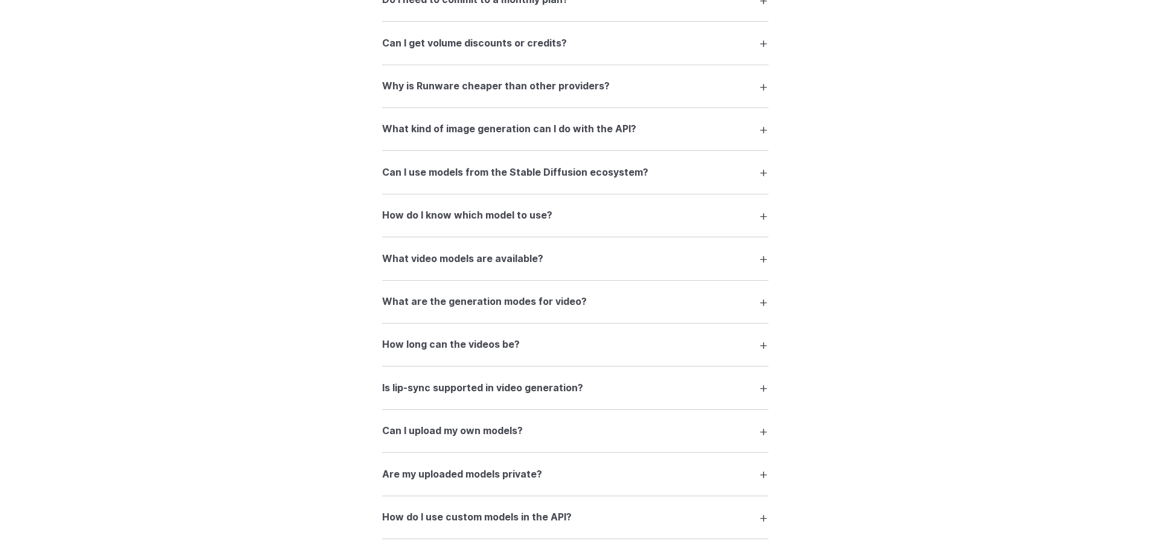
click at [754, 254] on summary "What video models are available?" at bounding box center [575, 258] width 386 height 23
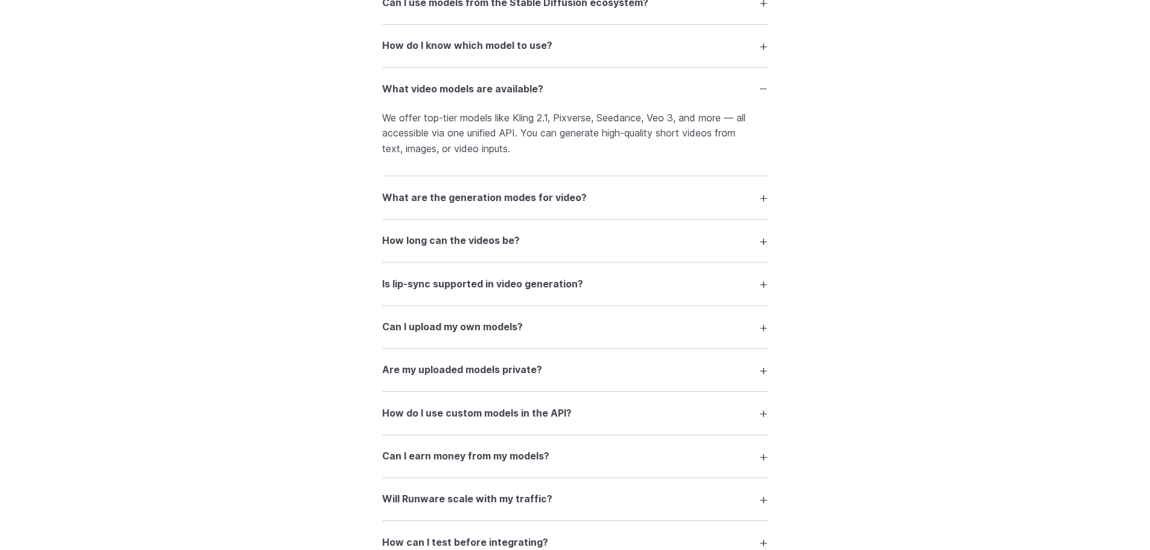
scroll to position [2133, 0]
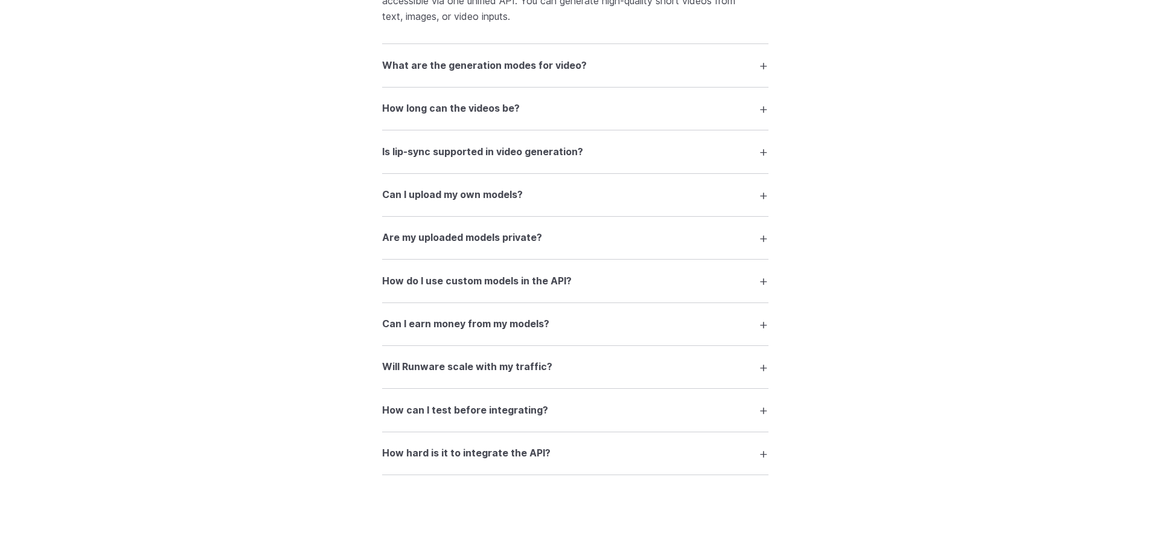
click at [760, 448] on summary "How hard is it to integrate the API?" at bounding box center [575, 453] width 386 height 23
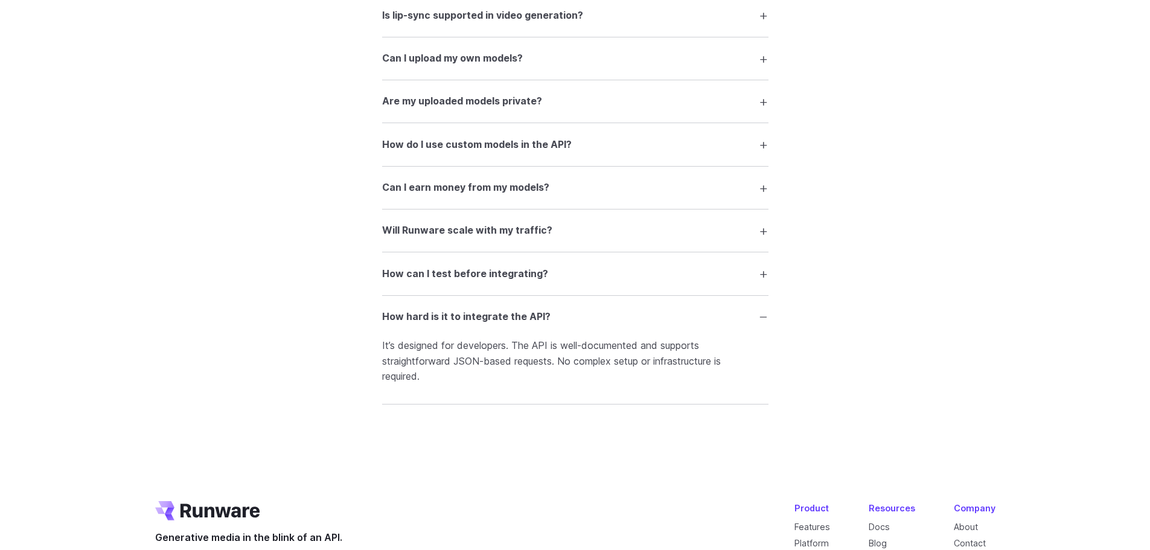
scroll to position [2314, 0]
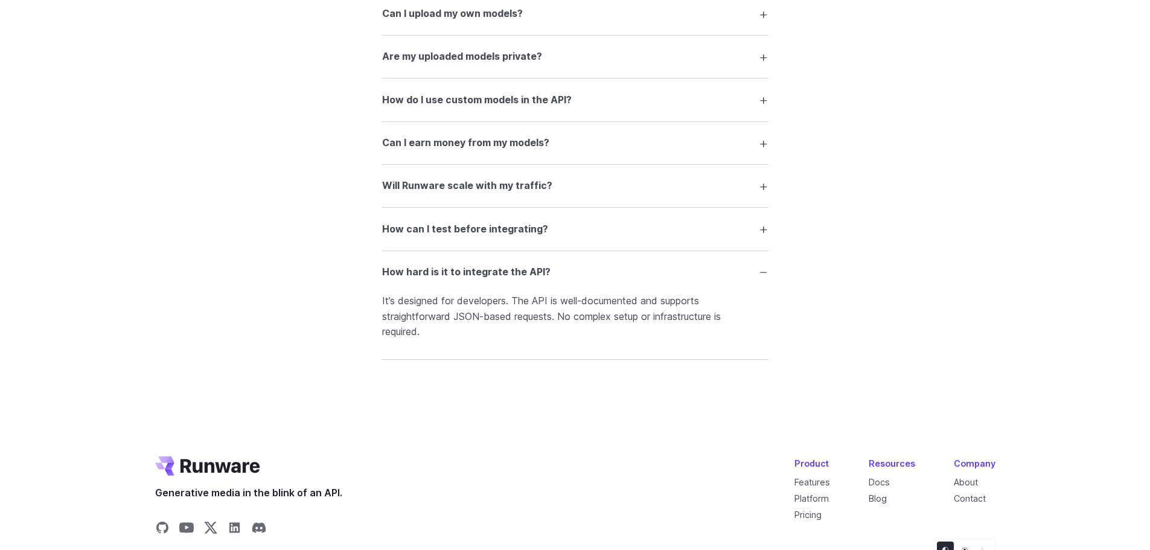
click at [488, 226] on h3 "How can I test before integrating?" at bounding box center [465, 230] width 166 height 16
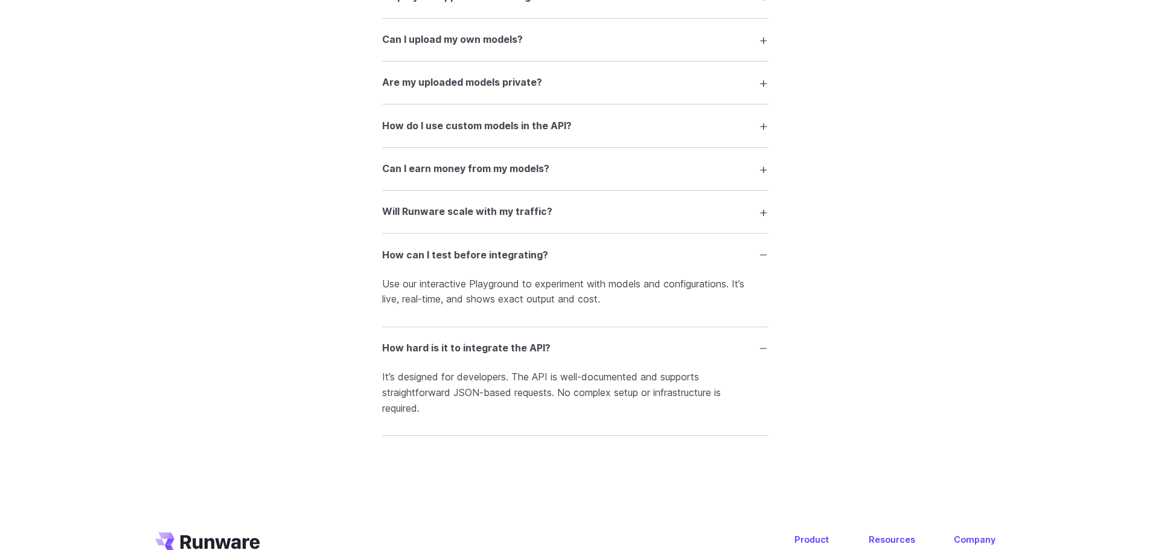
scroll to position [2254, 0]
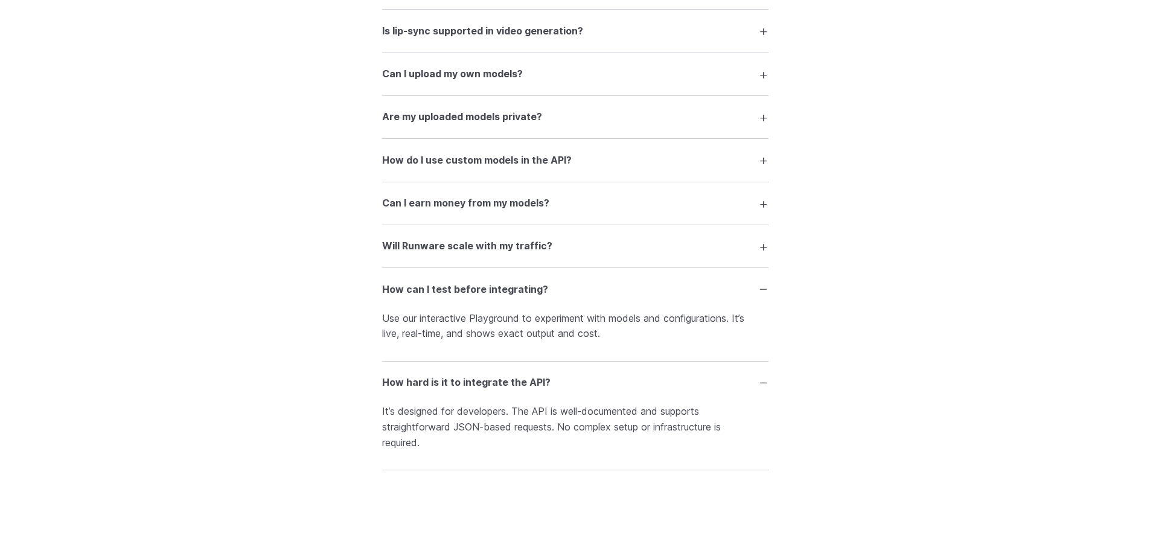
click at [473, 165] on h3 "How do I use custom models in the API?" at bounding box center [477, 161] width 190 height 16
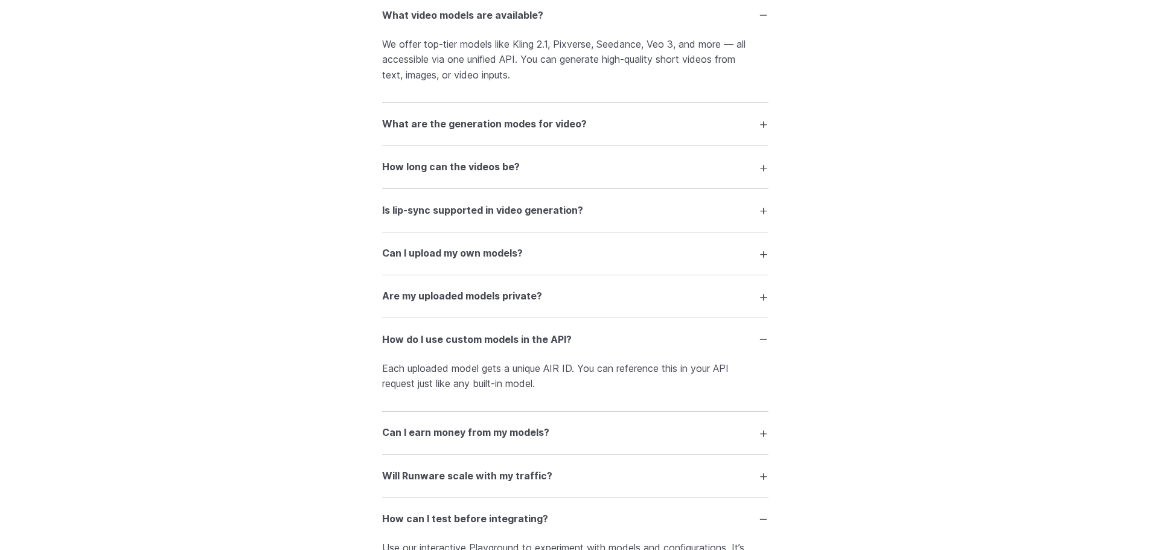
scroll to position [2073, 0]
click at [514, 253] on h3 "Can I upload my own models?" at bounding box center [452, 255] width 141 height 16
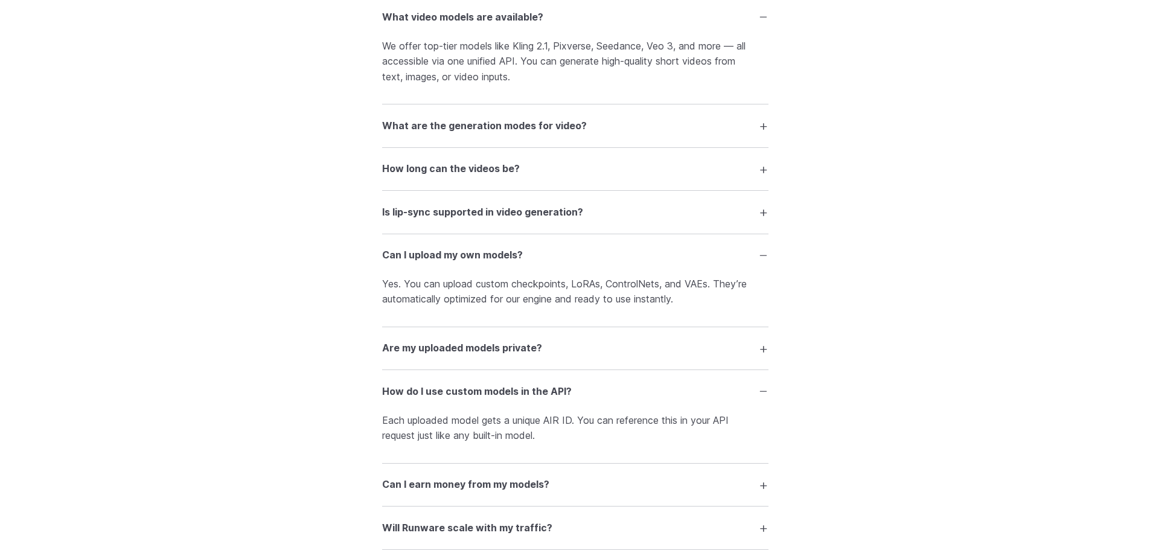
click at [487, 130] on h3 "What are the generation modes for video?" at bounding box center [484, 126] width 205 height 16
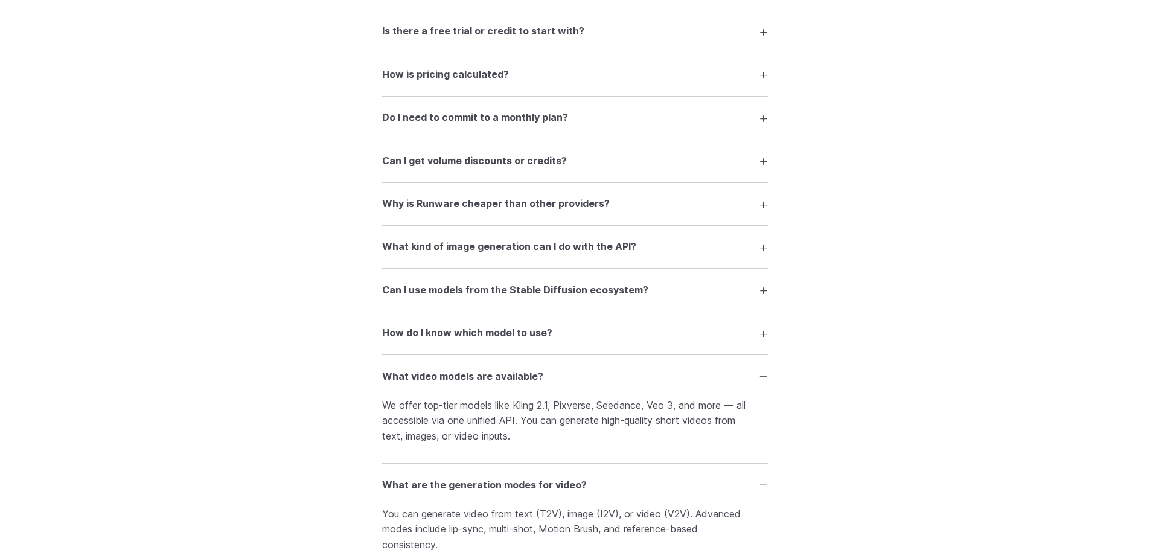
scroll to position [1710, 0]
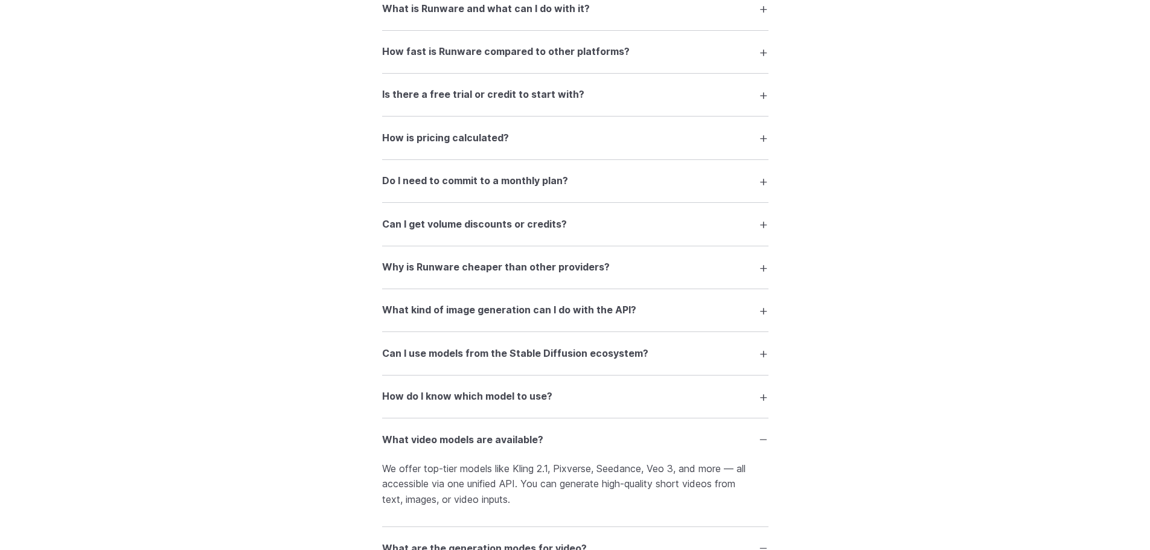
click at [479, 145] on h3 "How is pricing calculated?" at bounding box center [445, 138] width 127 height 16
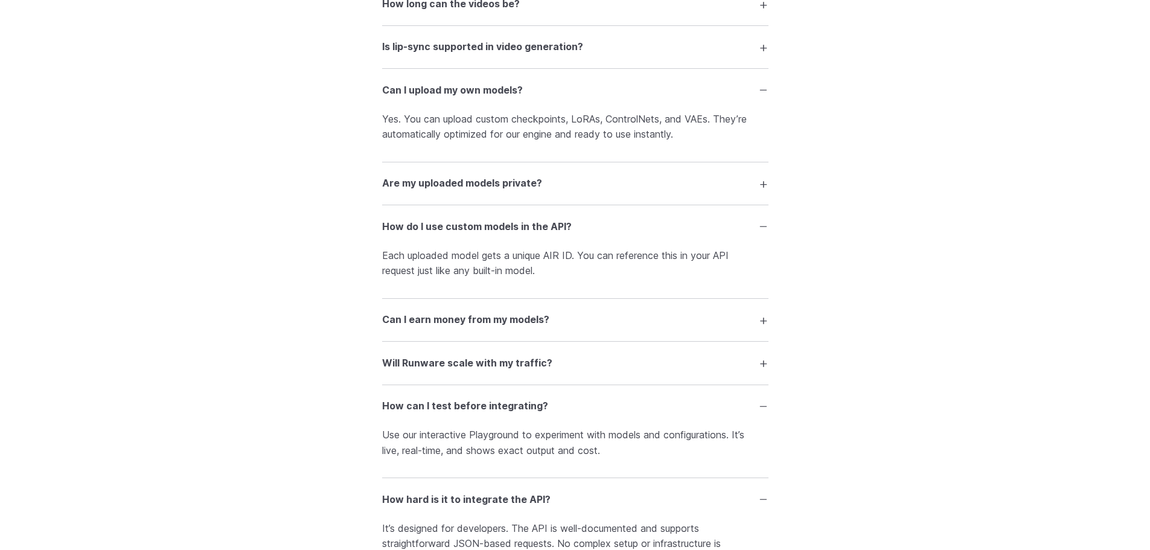
scroll to position [2616, 0]
